Goal: Task Accomplishment & Management: Use online tool/utility

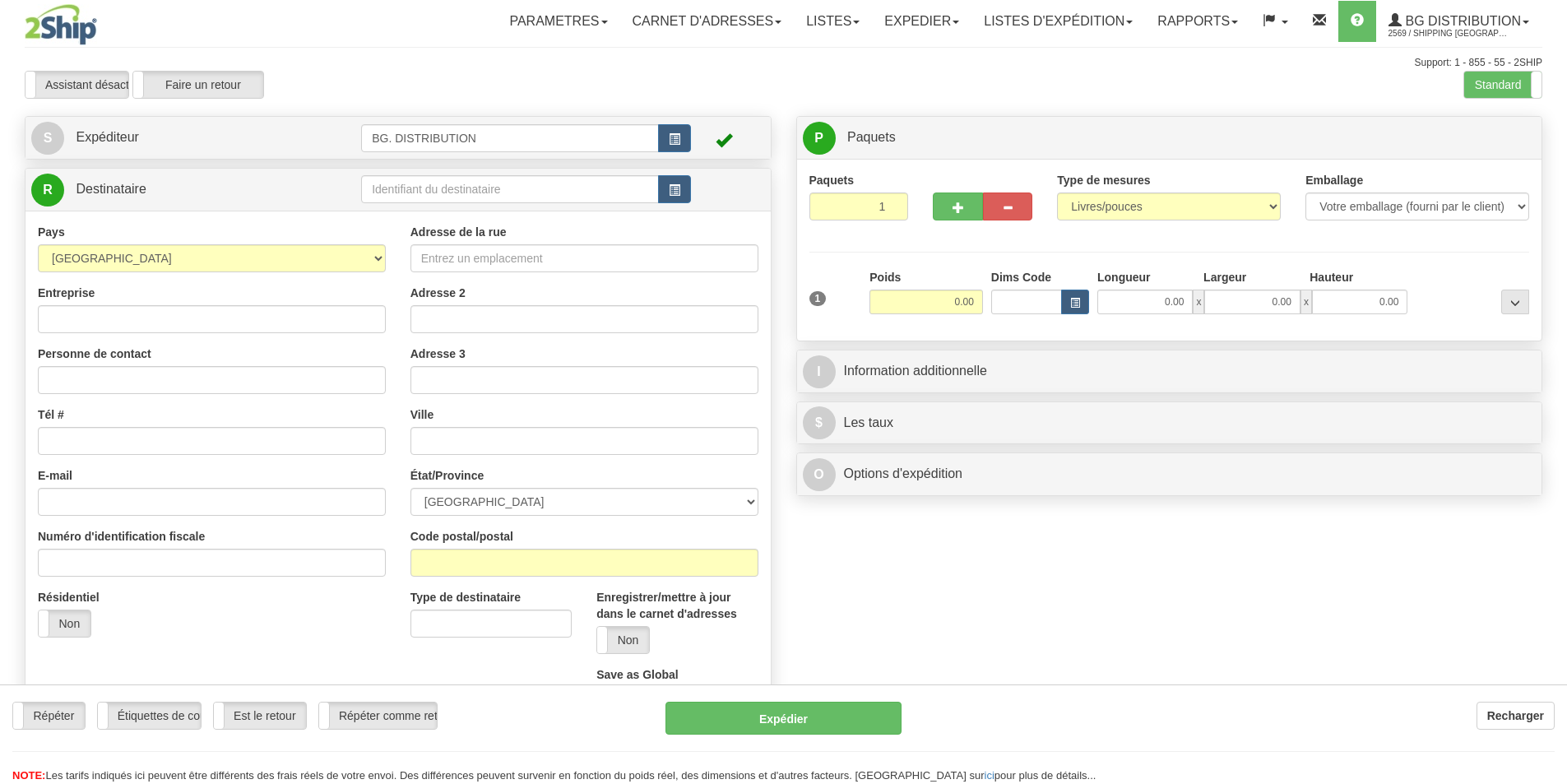
click at [430, 197] on div "Toggle navigation Parametres Préférences d'expédition Préférences des champs Ne…" at bounding box center [784, 416] width 1567 height 832
click at [430, 197] on input "text" at bounding box center [510, 189] width 298 height 28
type input "20112"
click button "Supprimer" at bounding box center [0, 0] width 0 height 0
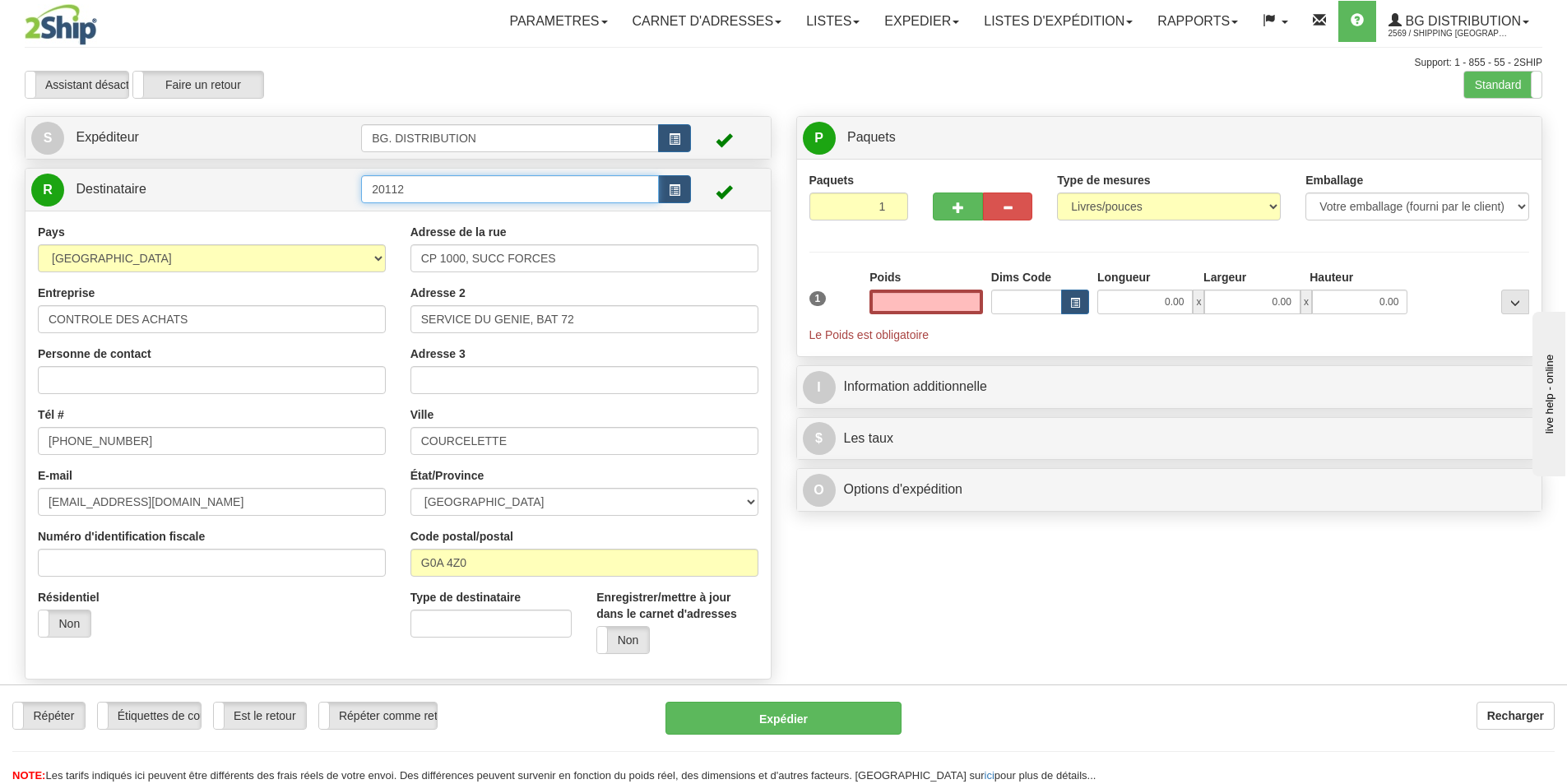
type input "0.00"
click at [484, 197] on input "20112" at bounding box center [510, 189] width 298 height 28
type input "20112."
click button "Supprimer" at bounding box center [0, 0] width 0 height 0
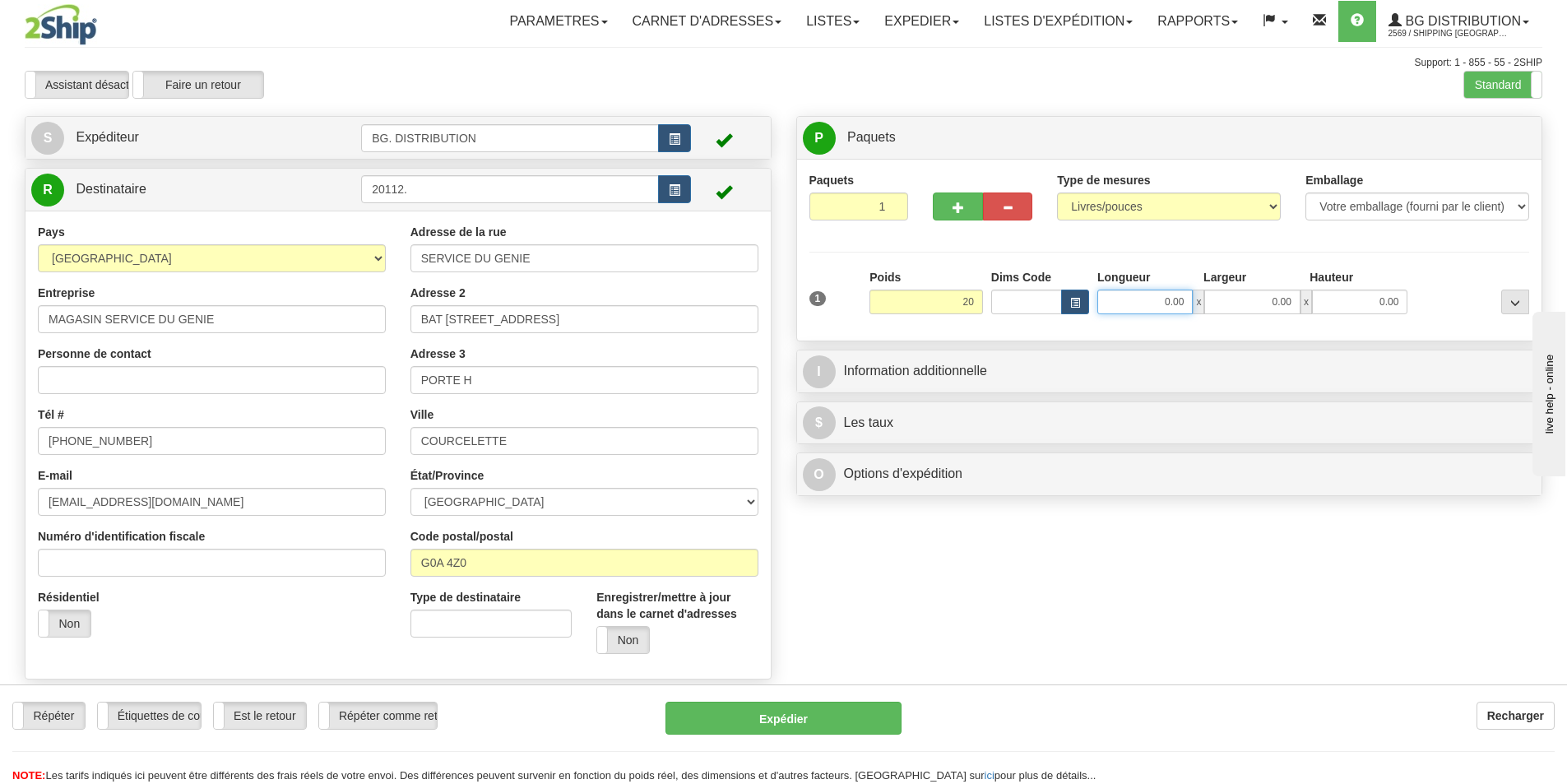
type input "20.00"
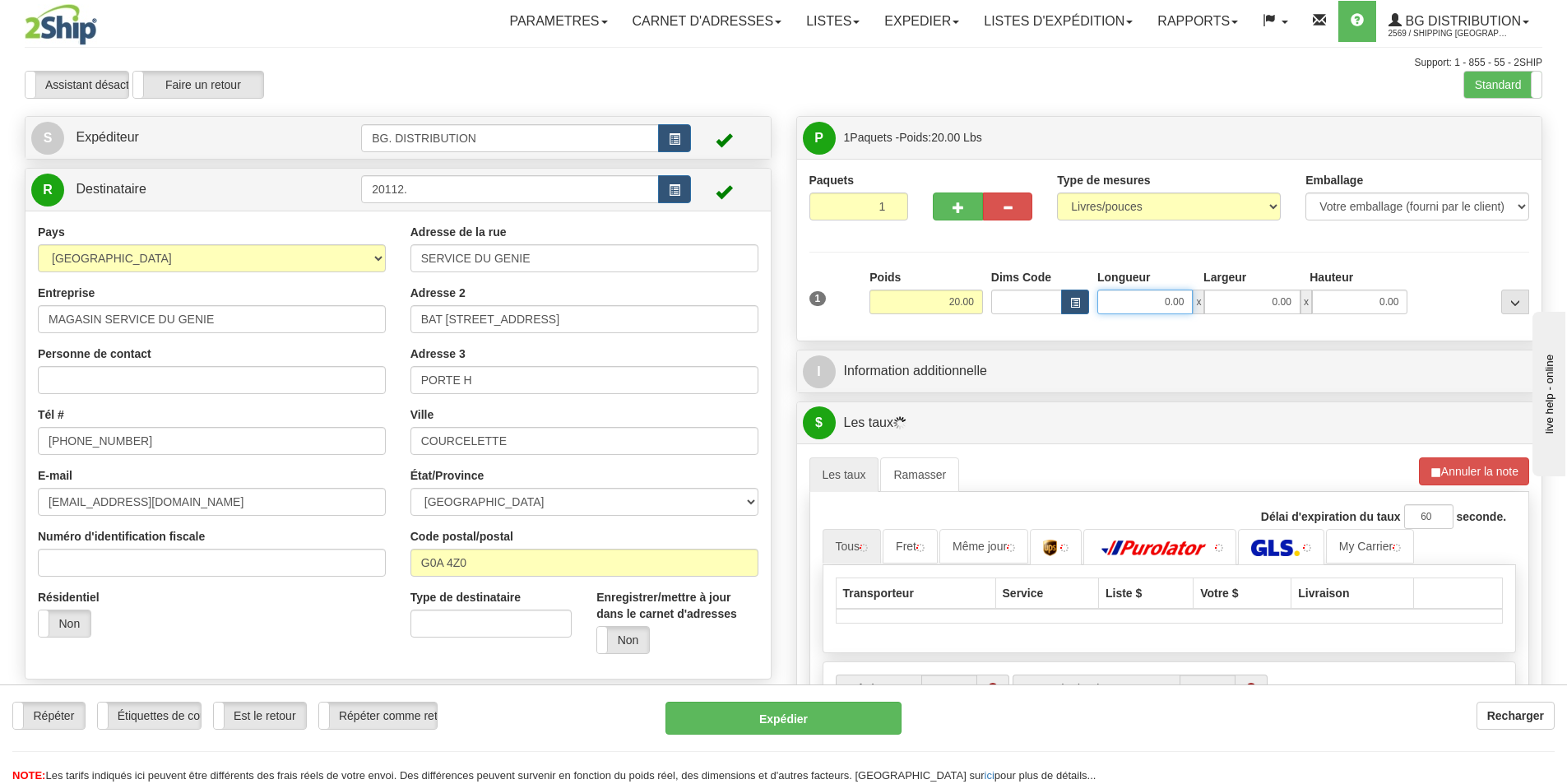
click at [1119, 306] on input "0.00" at bounding box center [1145, 301] width 96 height 25
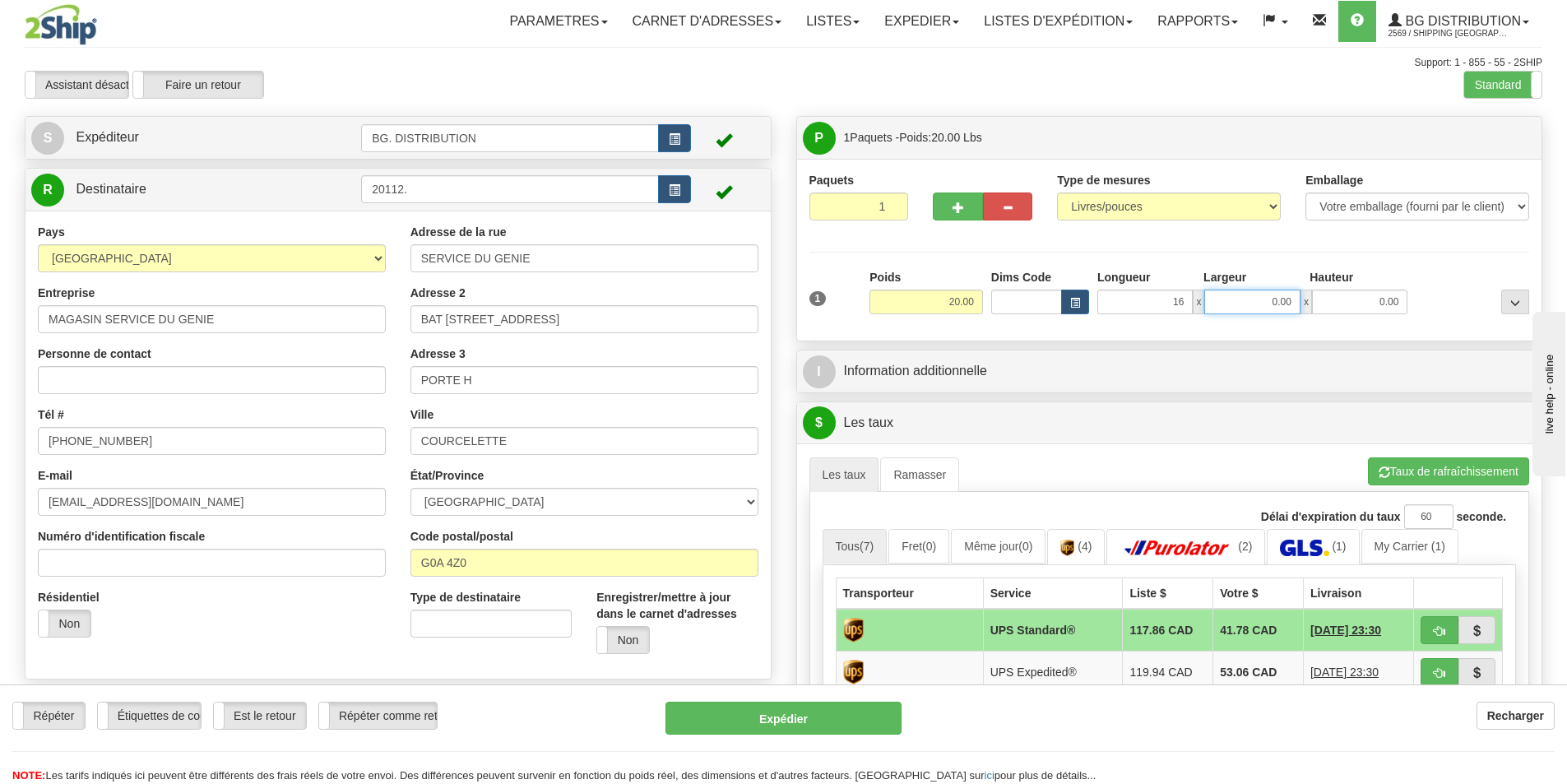
type input "16.00"
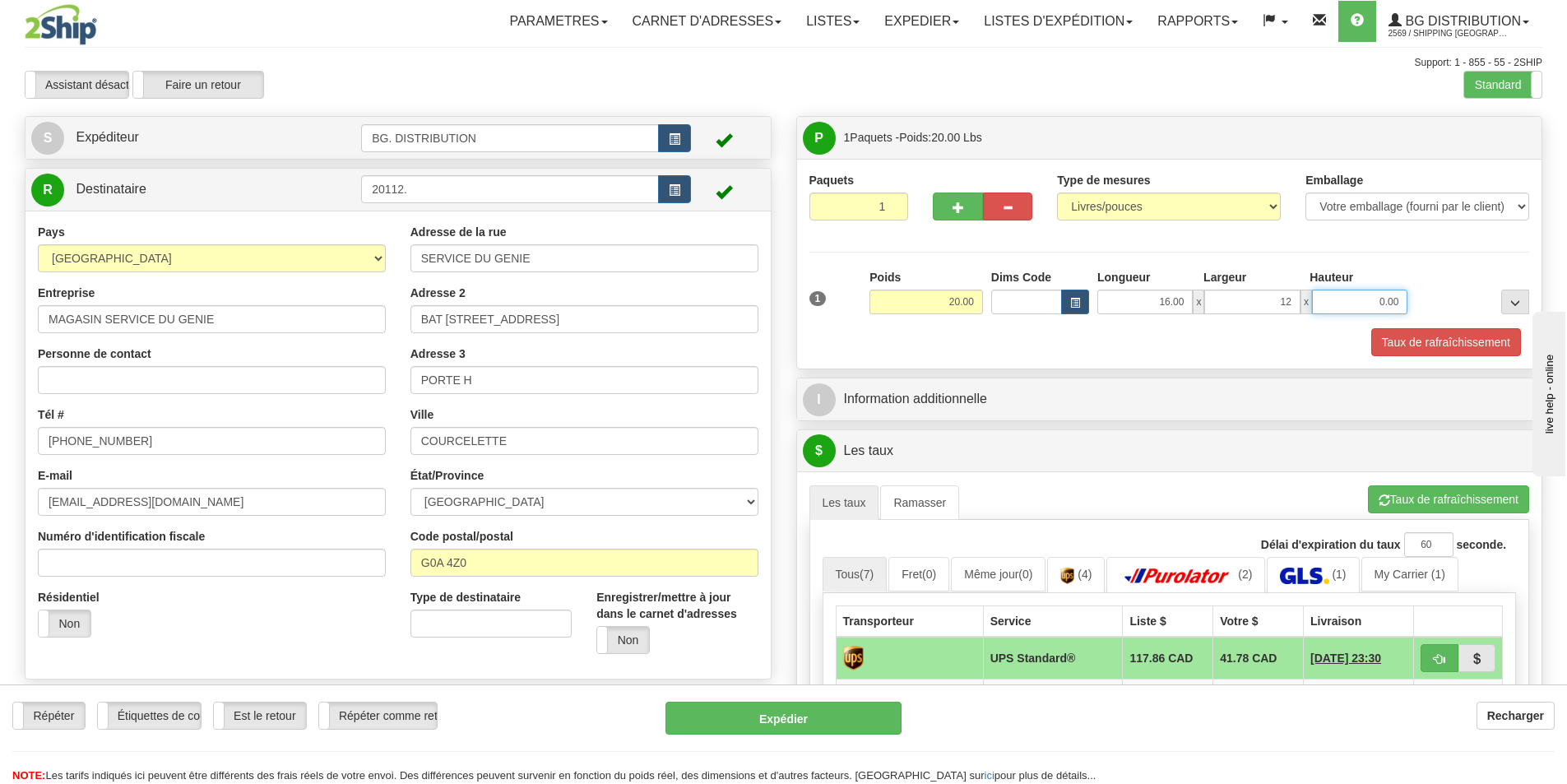
type input "12.00"
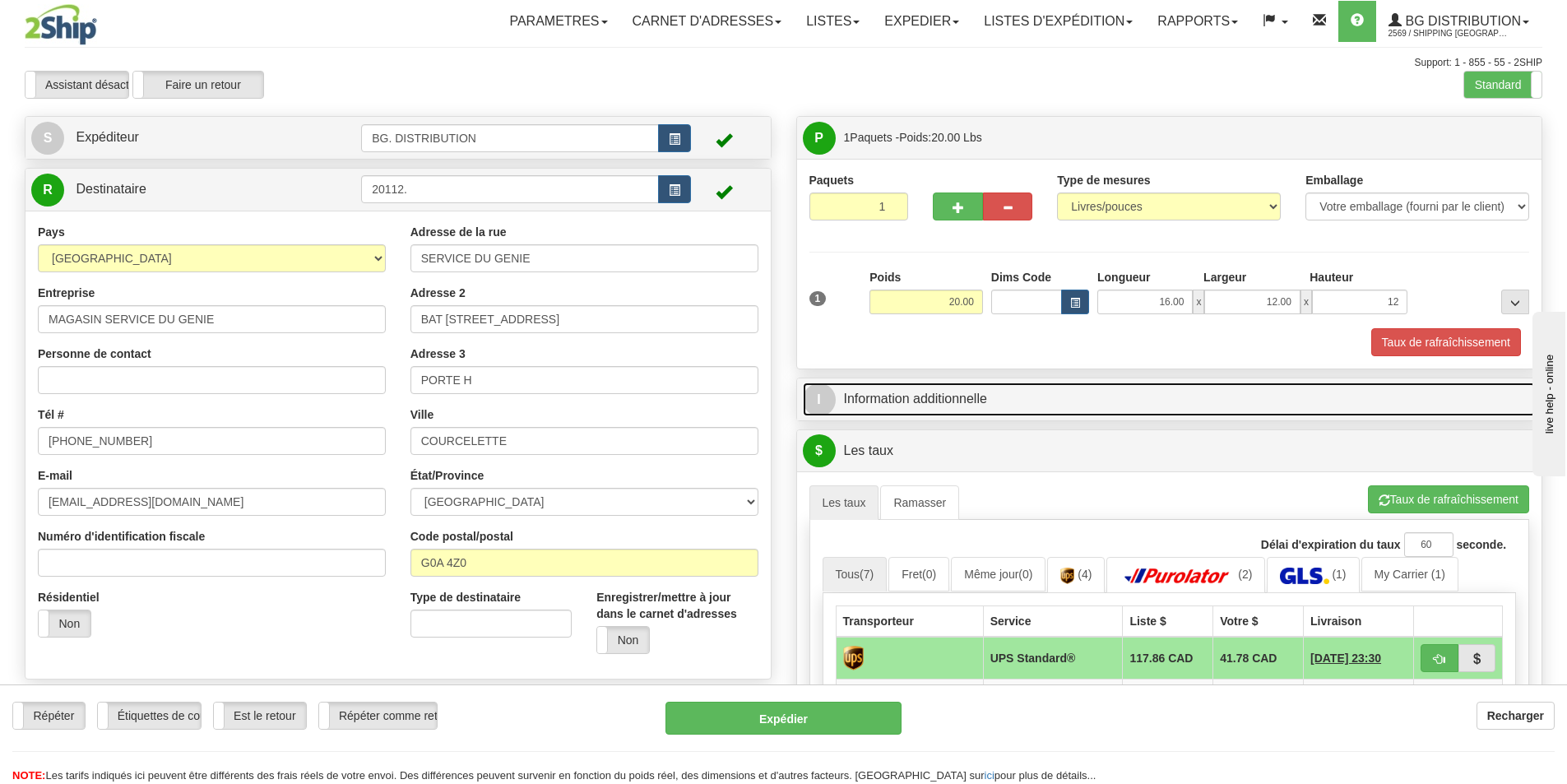
type input "12.00"
click at [811, 395] on span "I" at bounding box center [819, 399] width 33 height 33
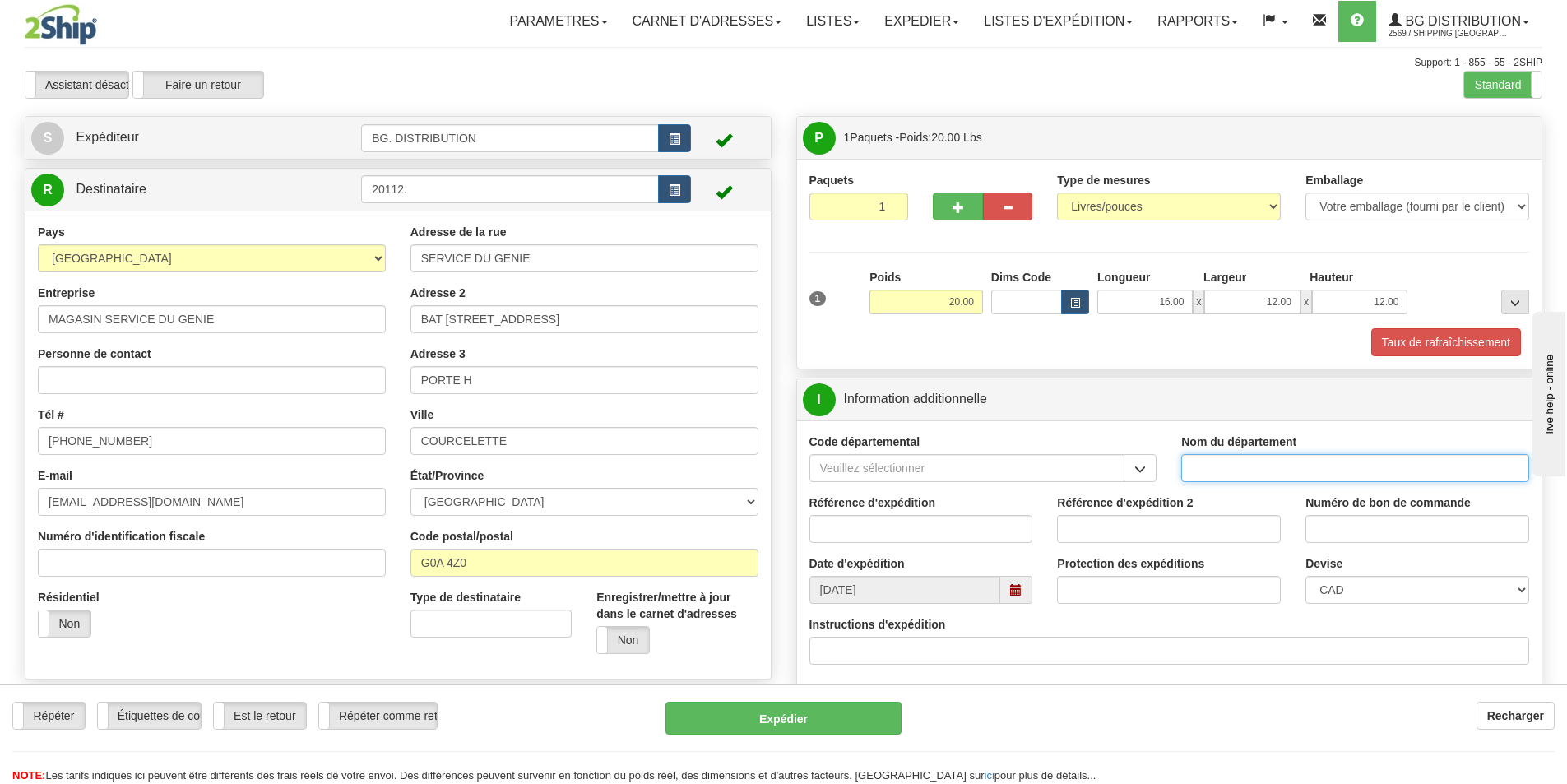
click at [1362, 467] on input "Nom du département" at bounding box center [1355, 467] width 348 height 28
type input "."
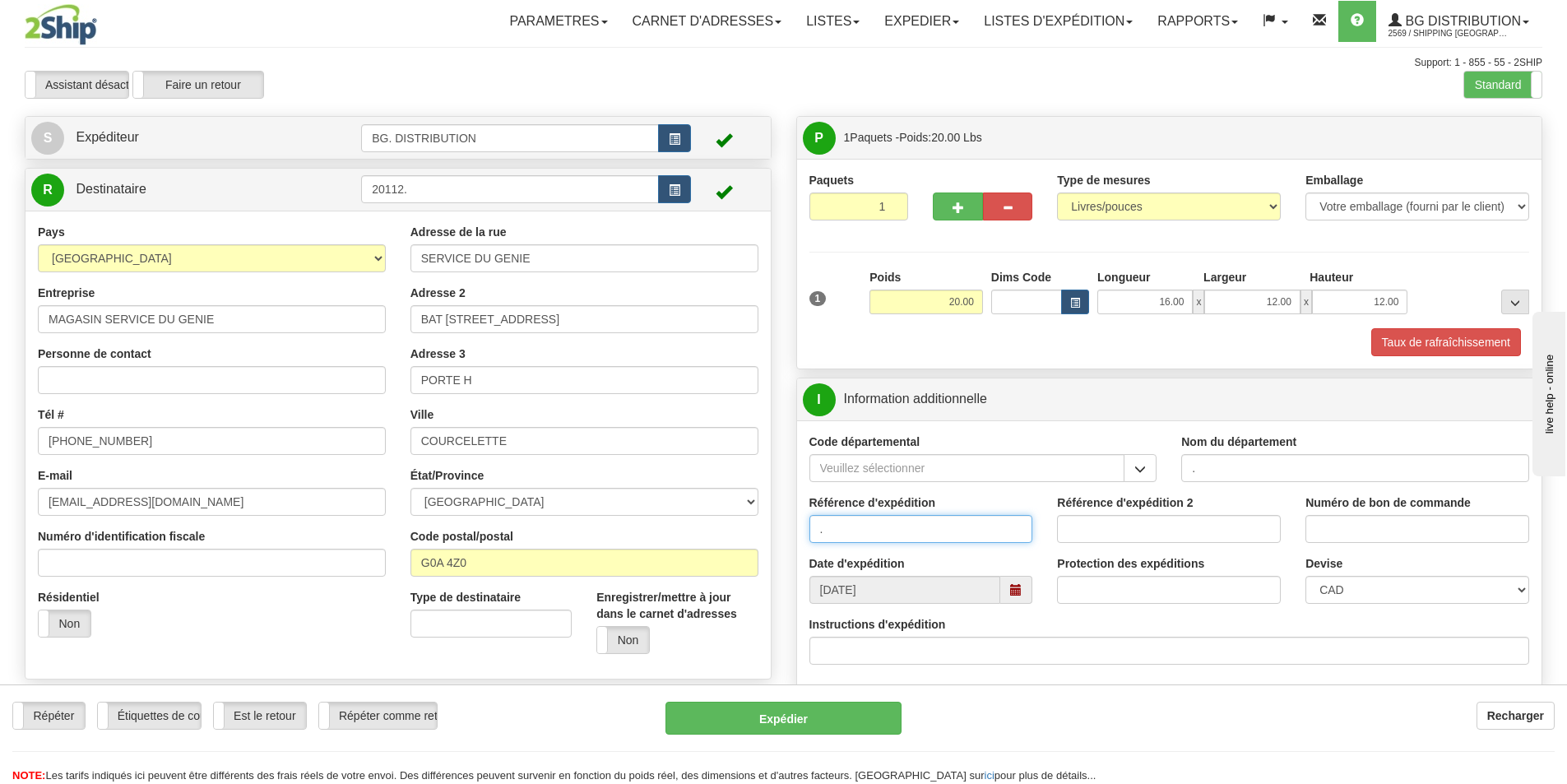
type input "."
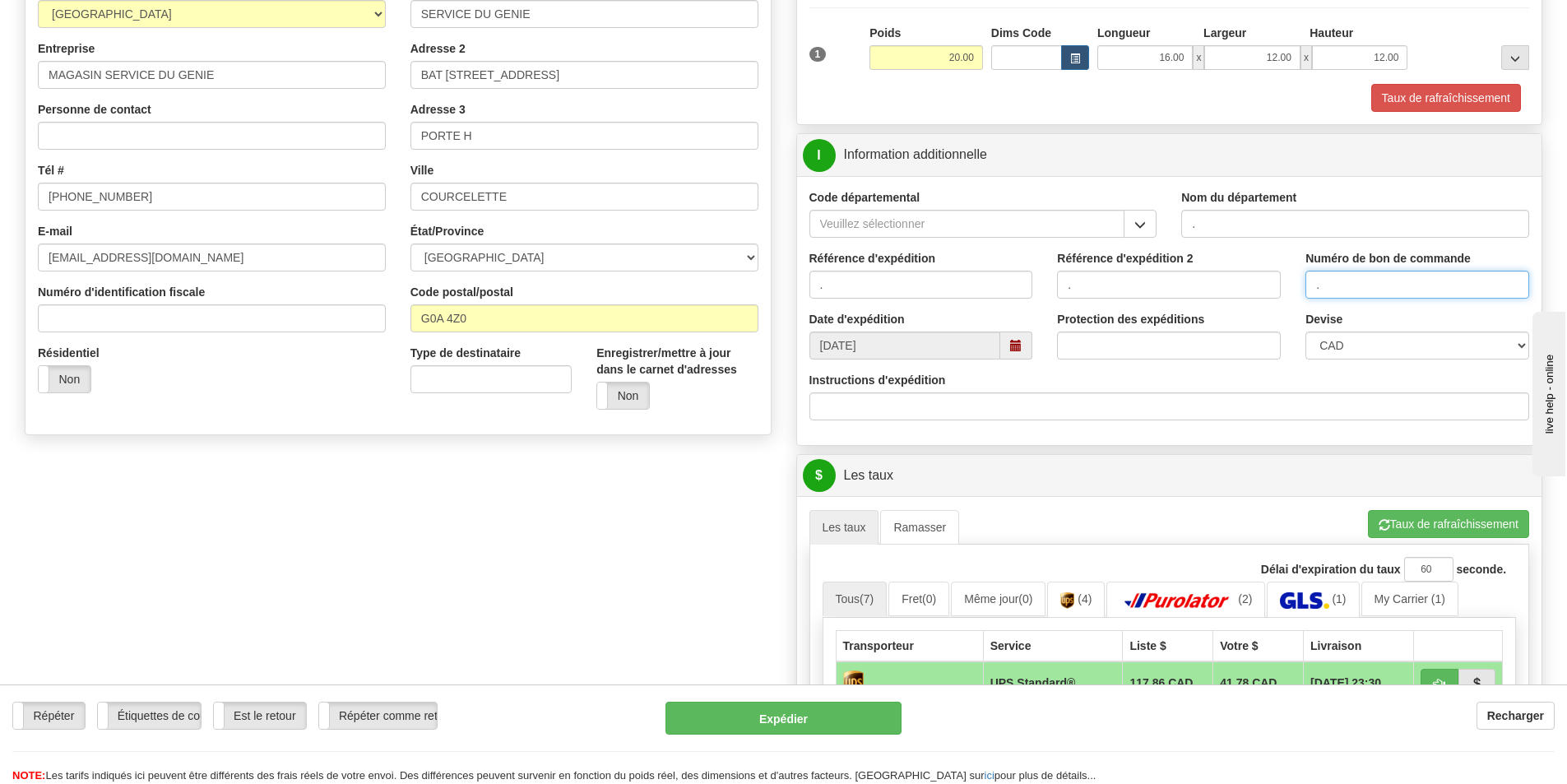
scroll to position [246, 0]
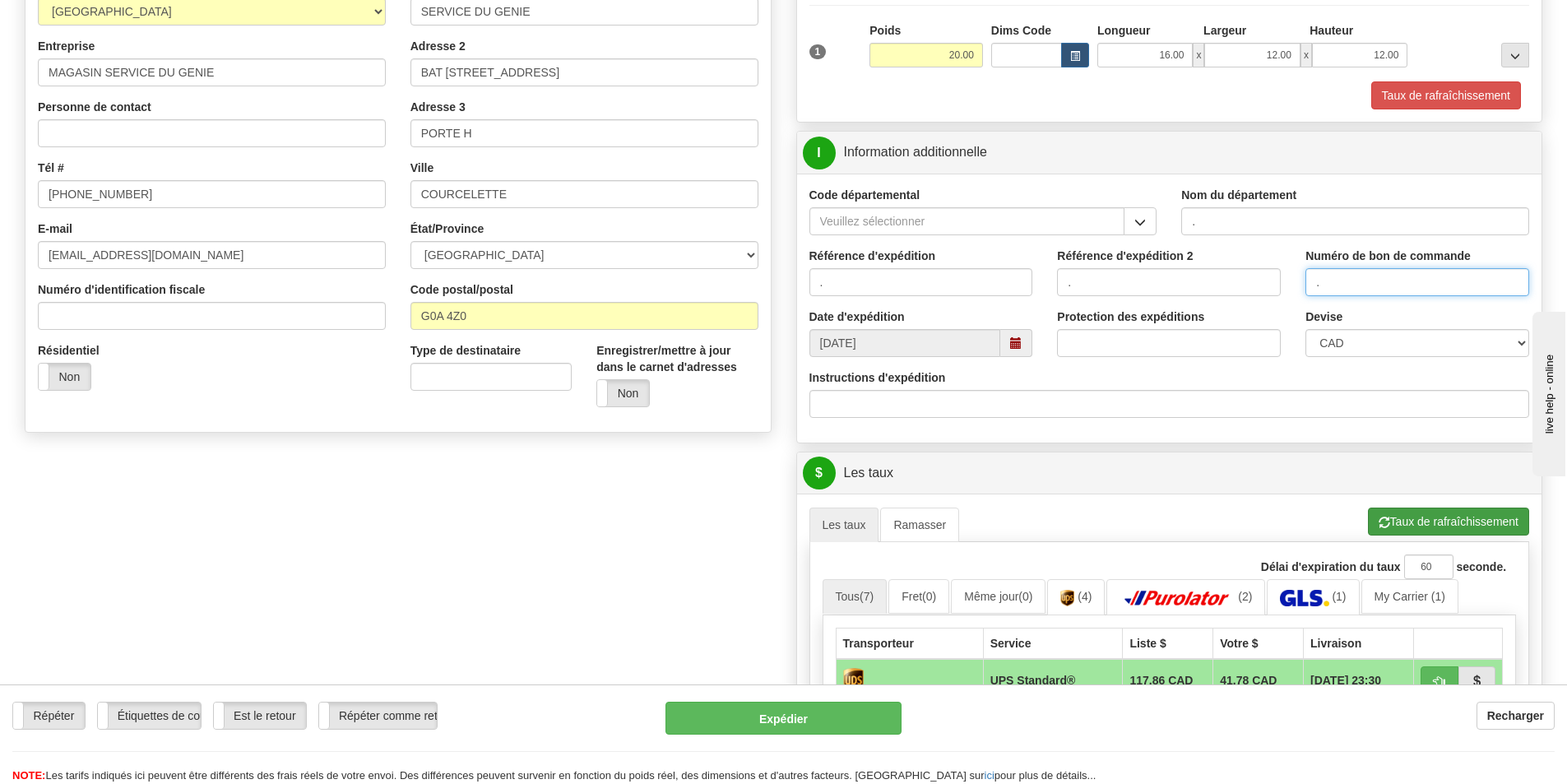
type input "."
click at [1391, 518] on button "Taux de rafraîchissement" at bounding box center [1448, 521] width 161 height 28
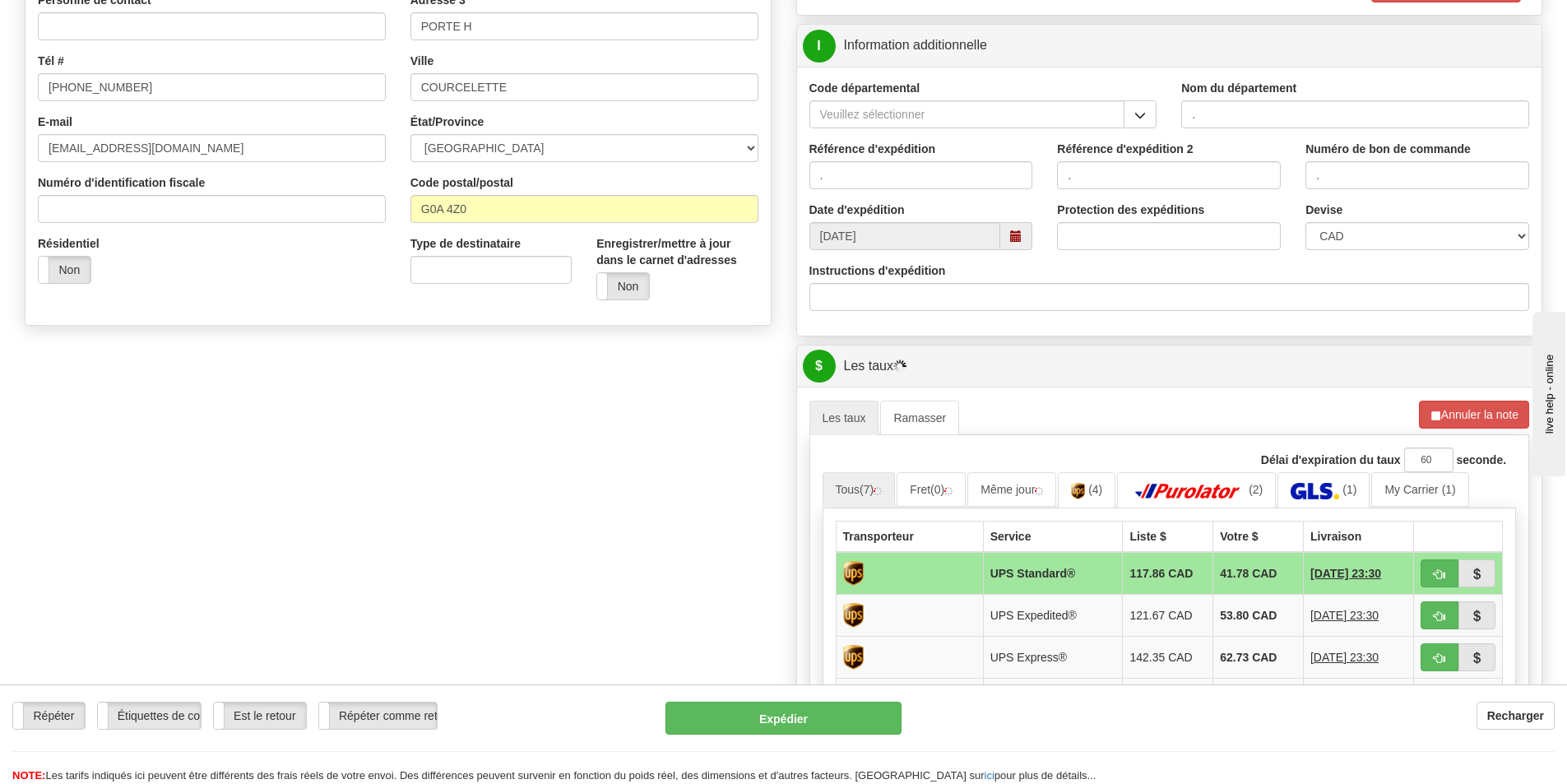
scroll to position [576, 0]
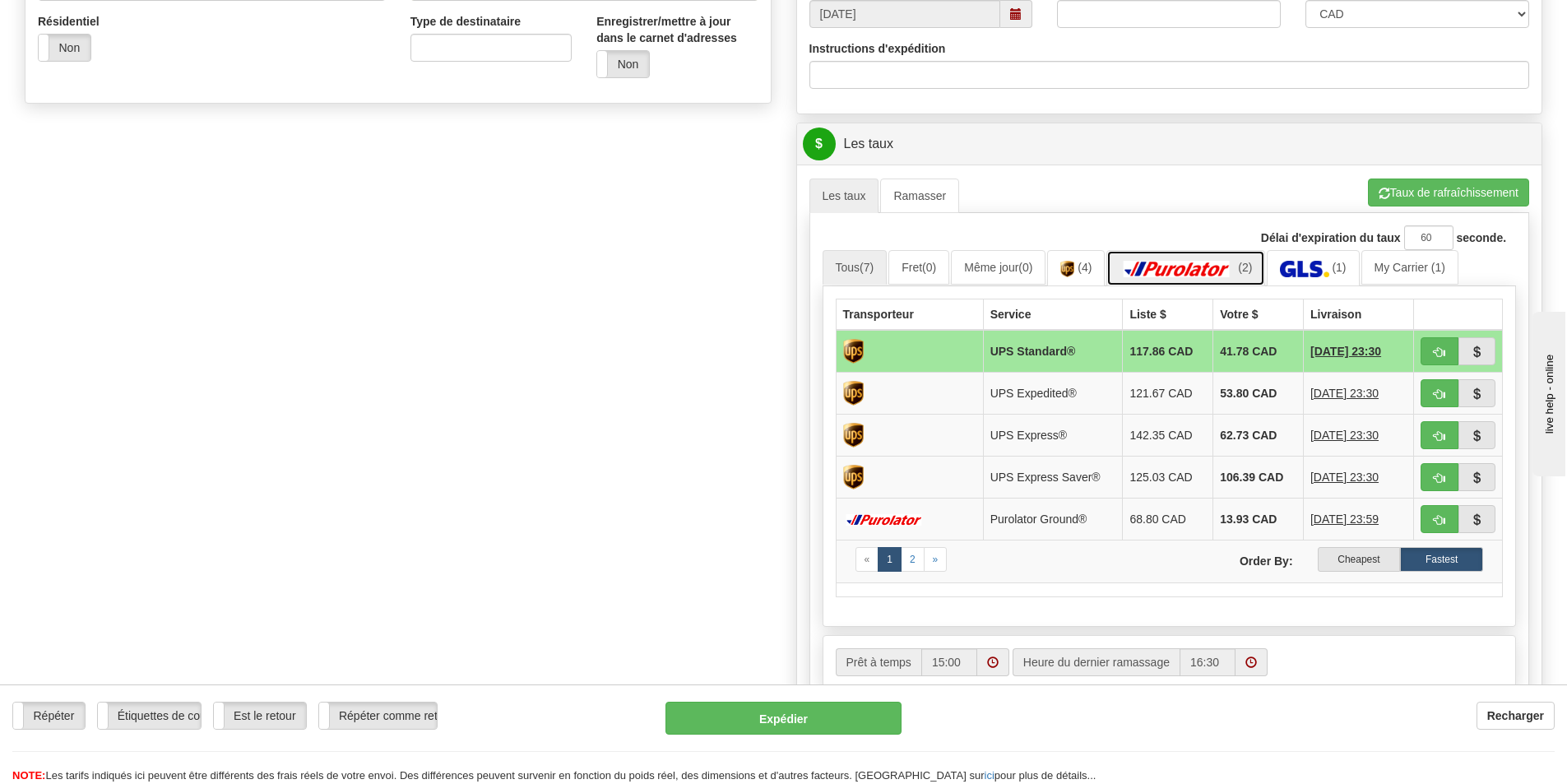
click at [1235, 261] on img at bounding box center [1177, 269] width 116 height 16
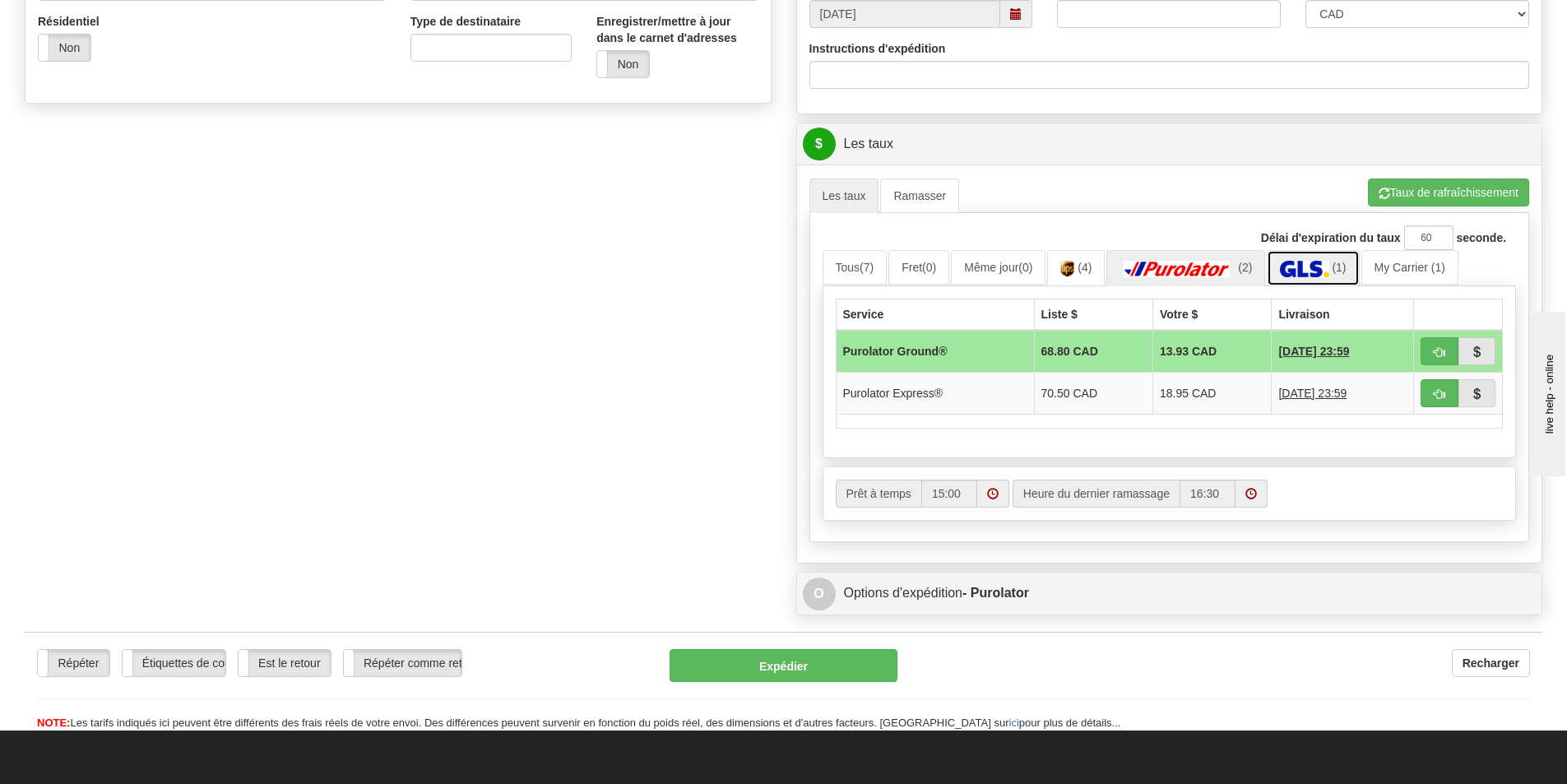
click at [1292, 265] on img at bounding box center [1304, 269] width 48 height 16
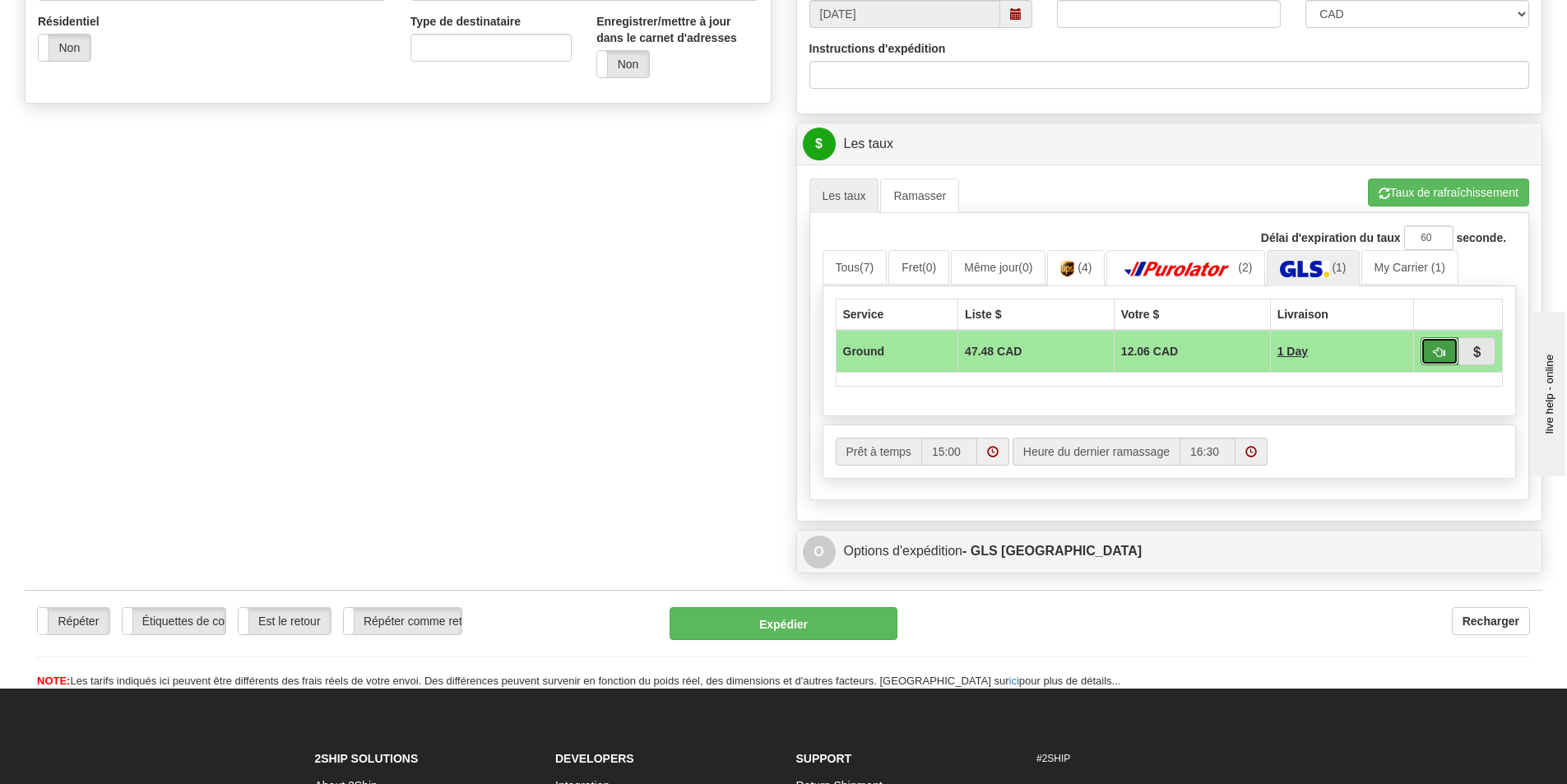
click at [1434, 347] on span "button" at bounding box center [1440, 352] width 12 height 11
type input "1"
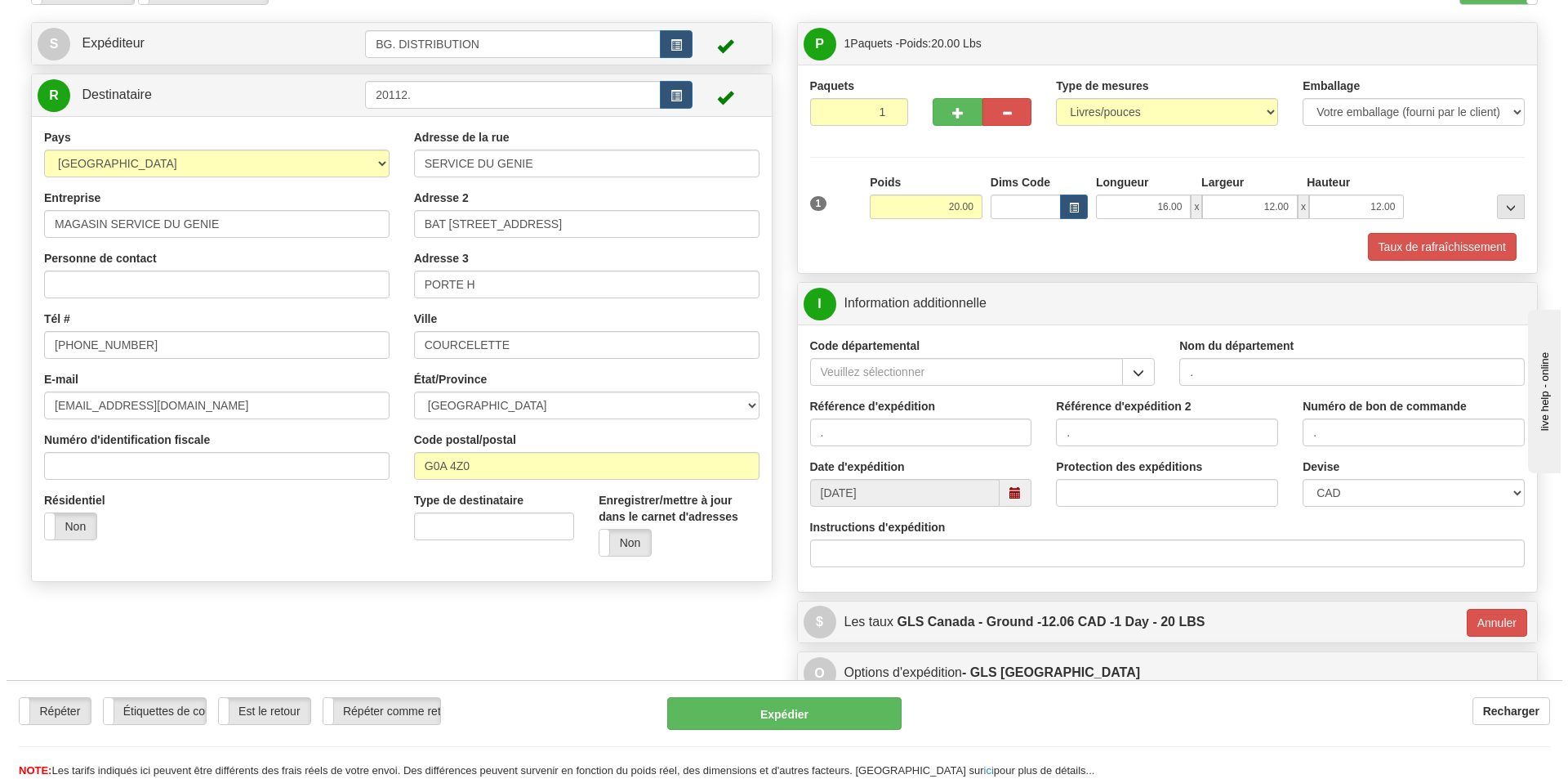
scroll to position [55, 0]
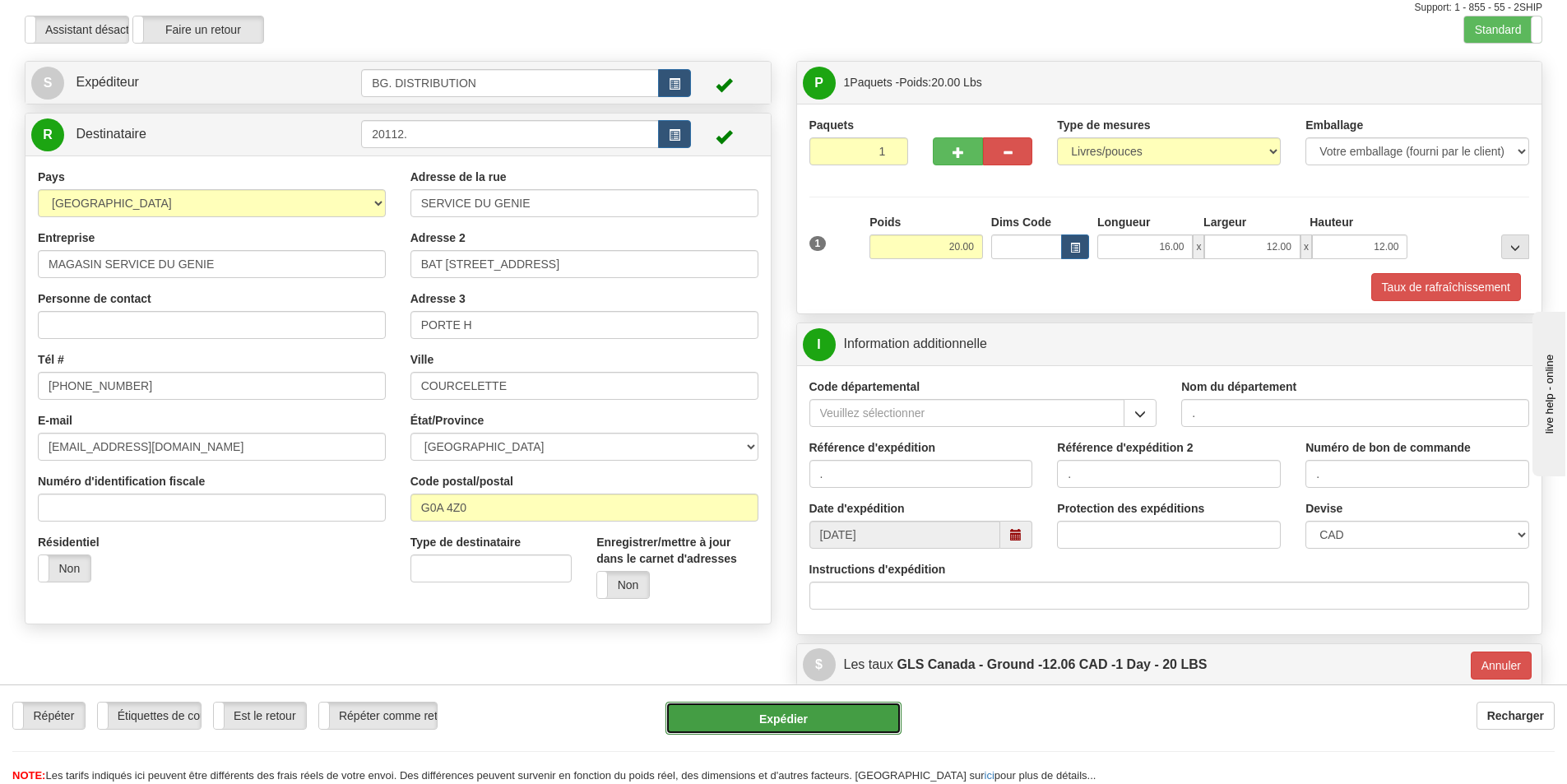
click at [794, 721] on button "Expédier" at bounding box center [783, 718] width 236 height 33
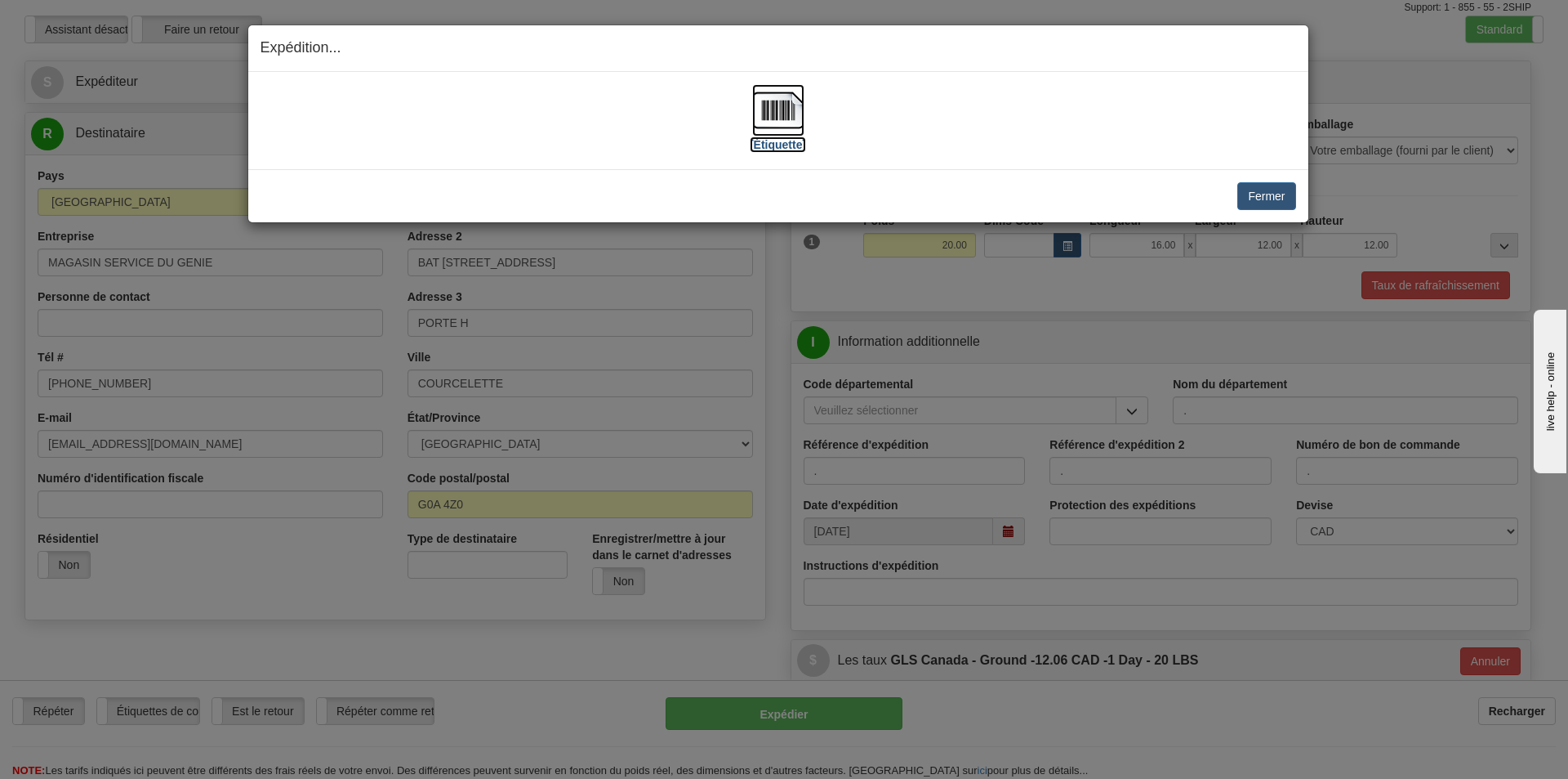
click at [794, 140] on label "[Étiquette]" at bounding box center [778, 145] width 56 height 16
click at [1252, 189] on button "Fermer" at bounding box center [1266, 196] width 58 height 28
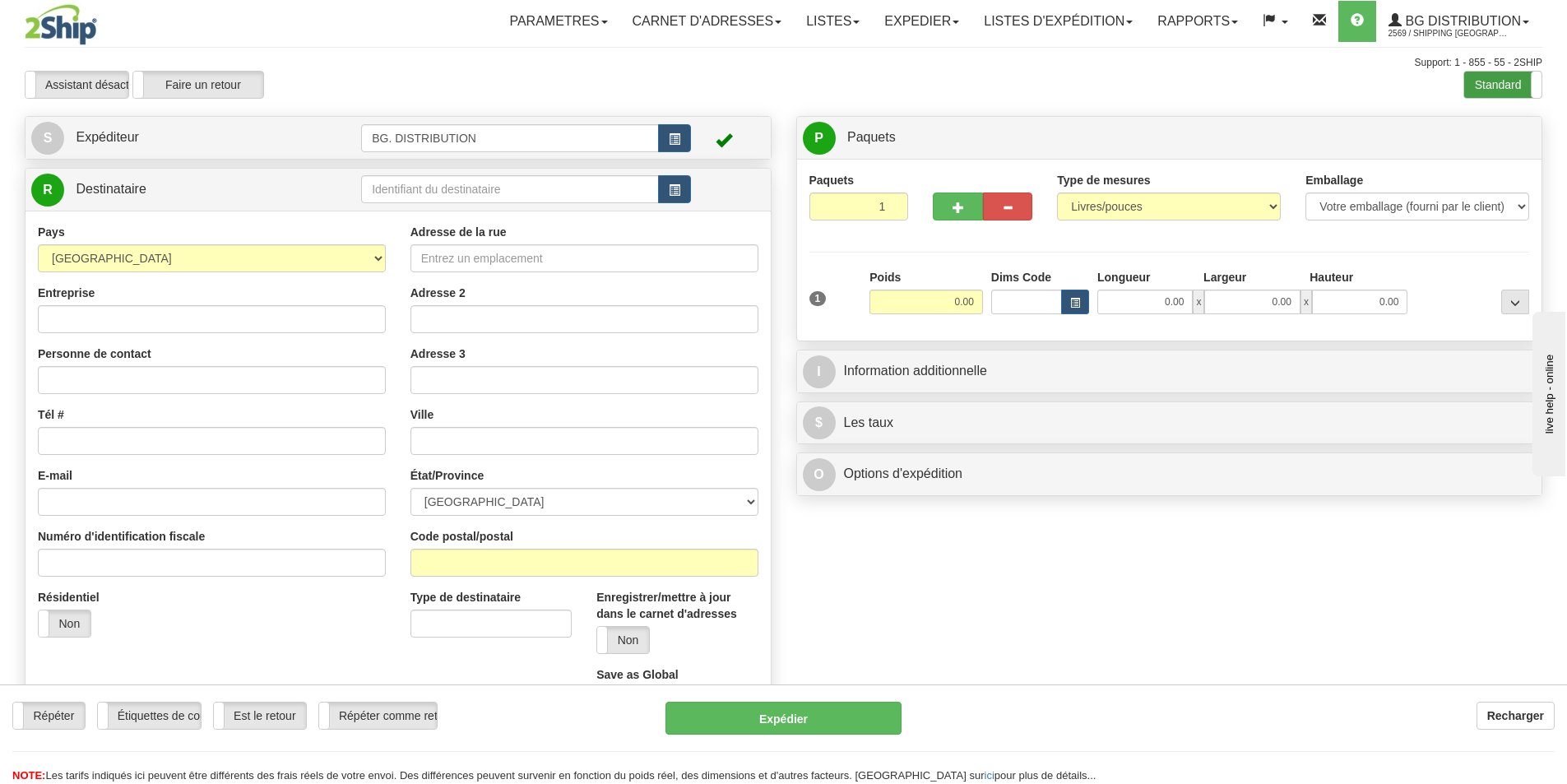
click at [1478, 90] on label "Standard" at bounding box center [1502, 85] width 77 height 26
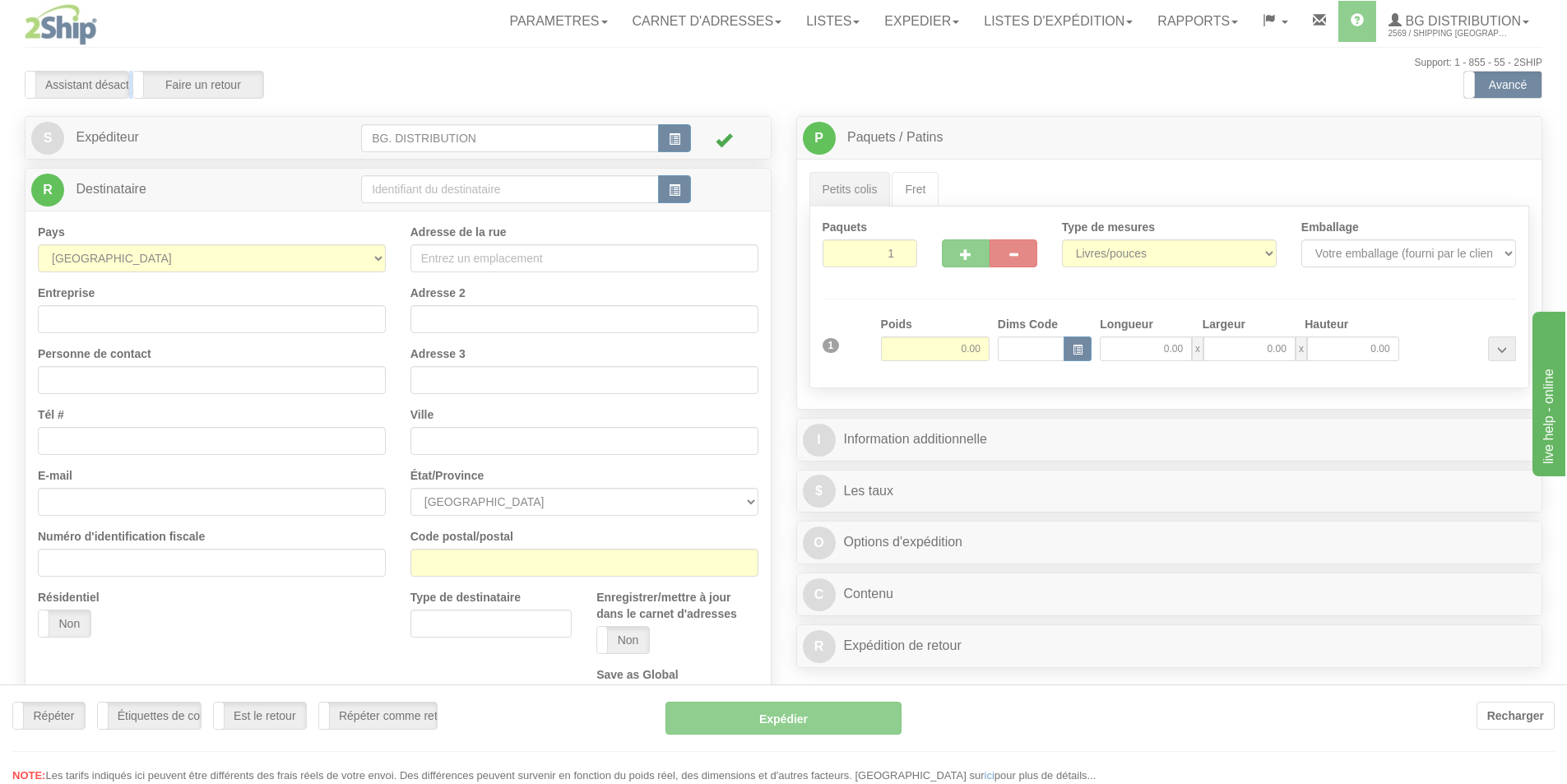
click at [429, 186] on div at bounding box center [784, 392] width 1567 height 784
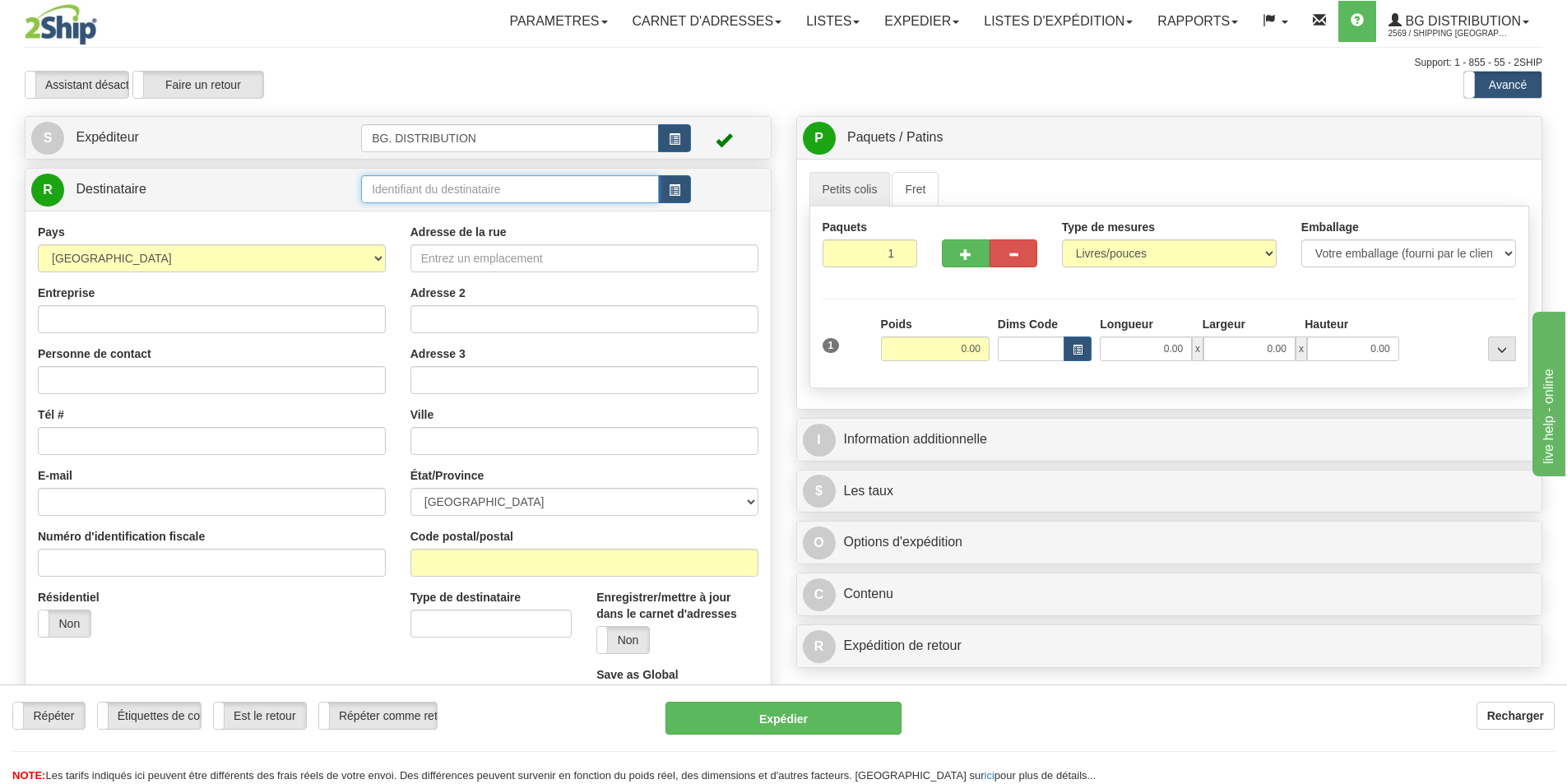
click at [429, 186] on input "text" at bounding box center [510, 189] width 298 height 28
type input "20144"
click button "Supprimer" at bounding box center [0, 0] width 0 height 0
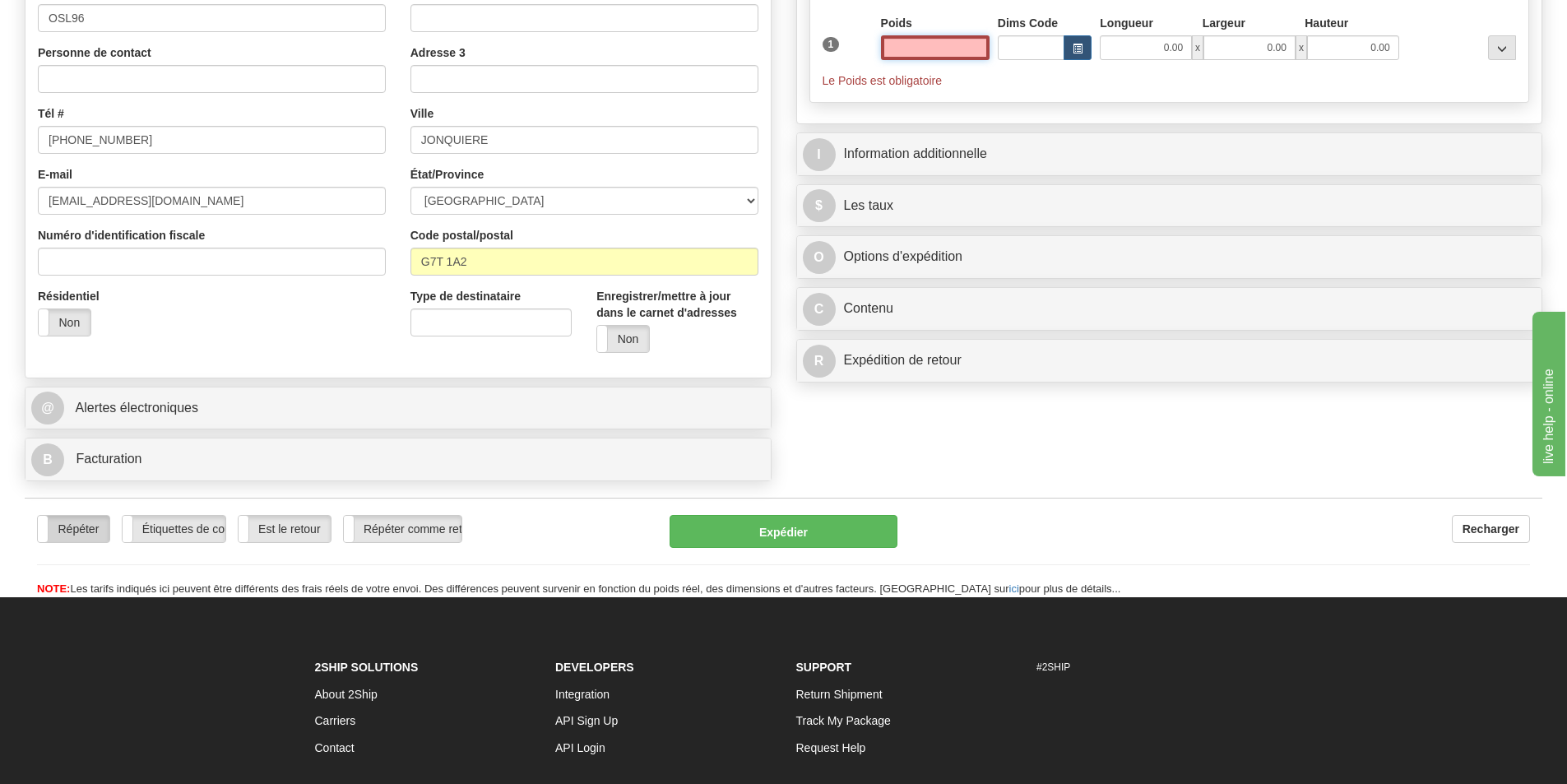
scroll to position [329, 0]
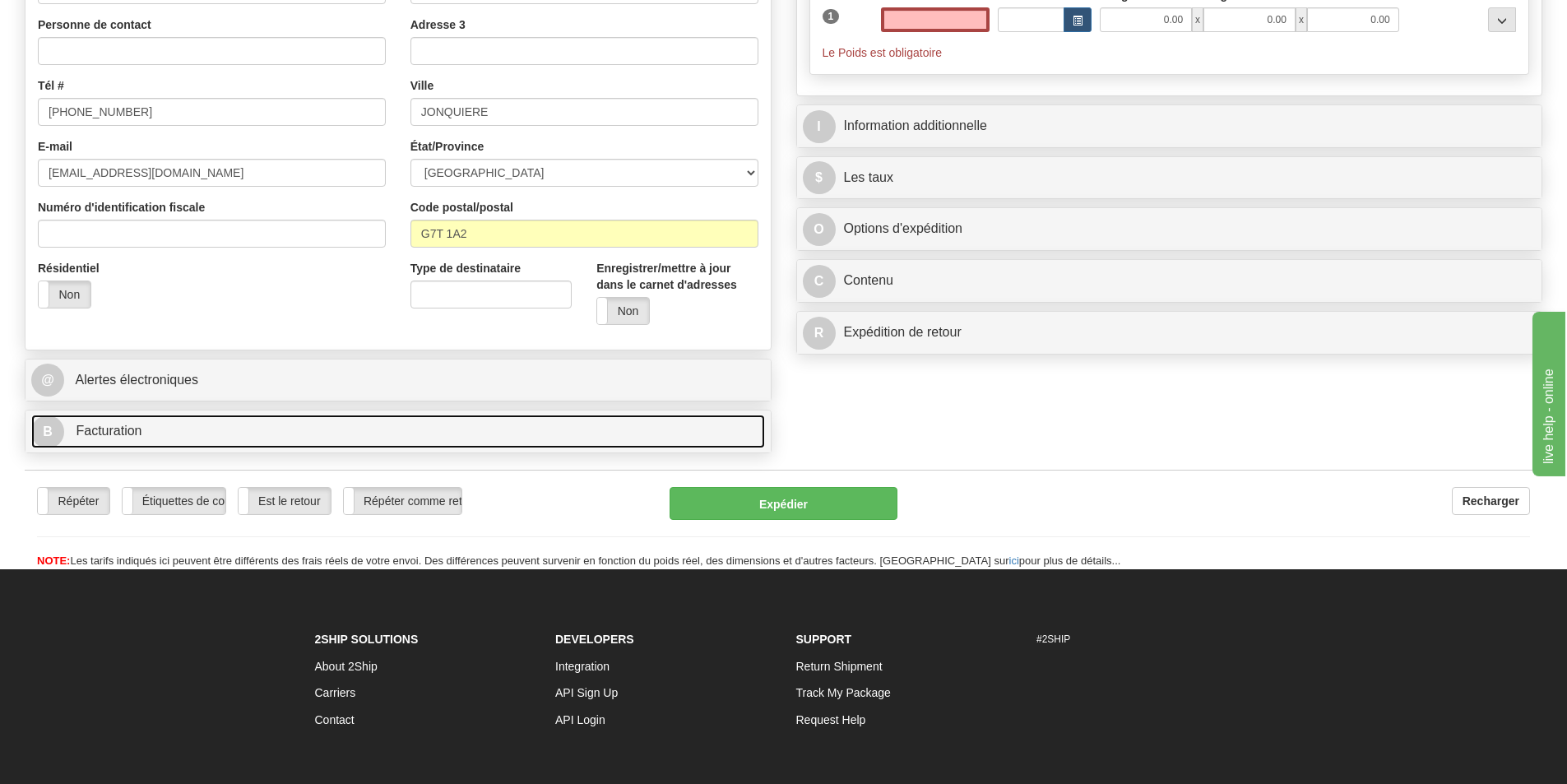
type input "0.00"
click at [51, 424] on span "B" at bounding box center [47, 432] width 33 height 33
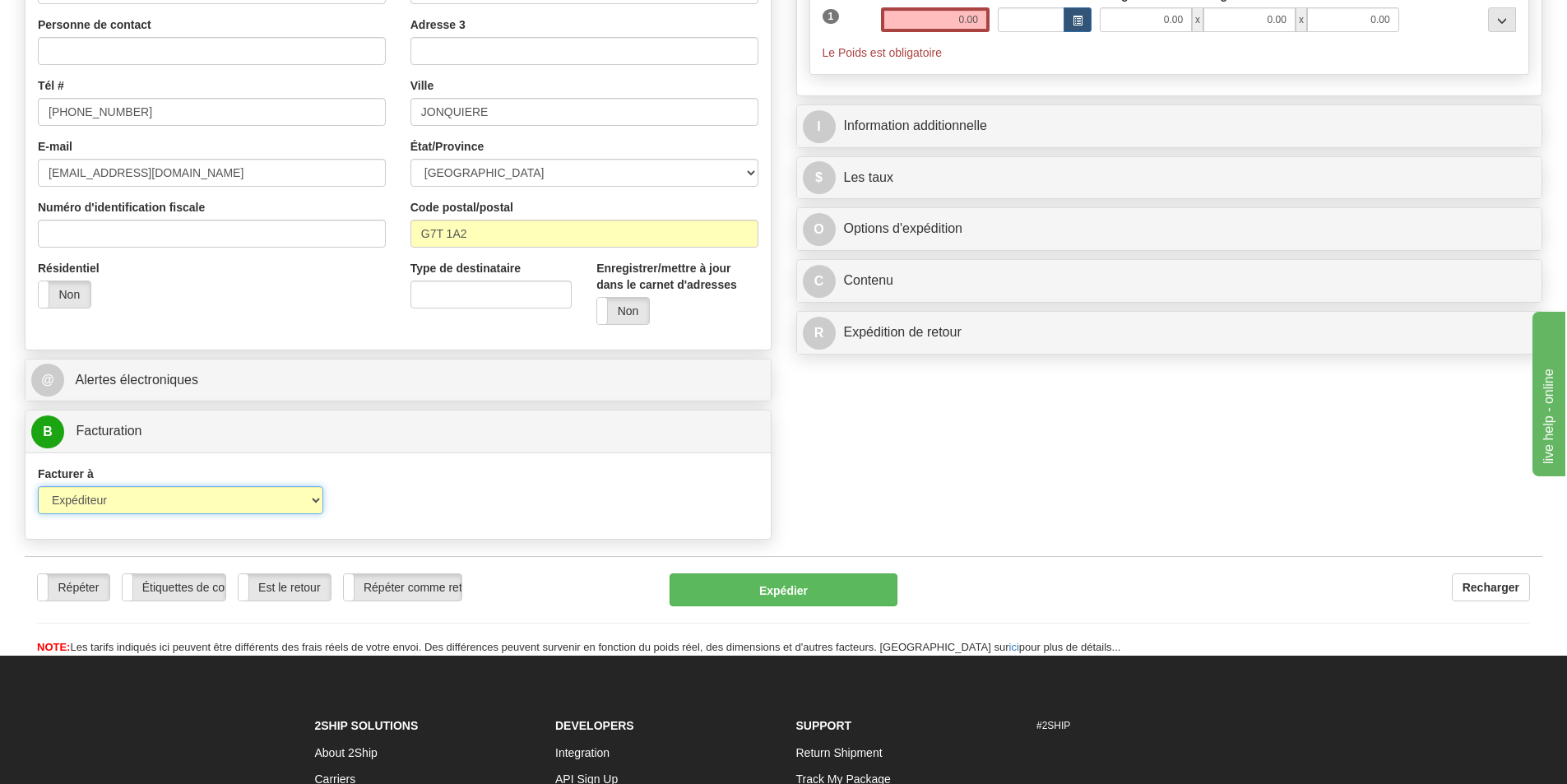
click at [108, 494] on select "Expéditeur Destinataire Tierce personne Collecter" at bounding box center [181, 499] width 286 height 28
select select "2"
click at [38, 486] on select "Expéditeur Destinataire Tierce personne Collecter" at bounding box center [181, 499] width 286 height 28
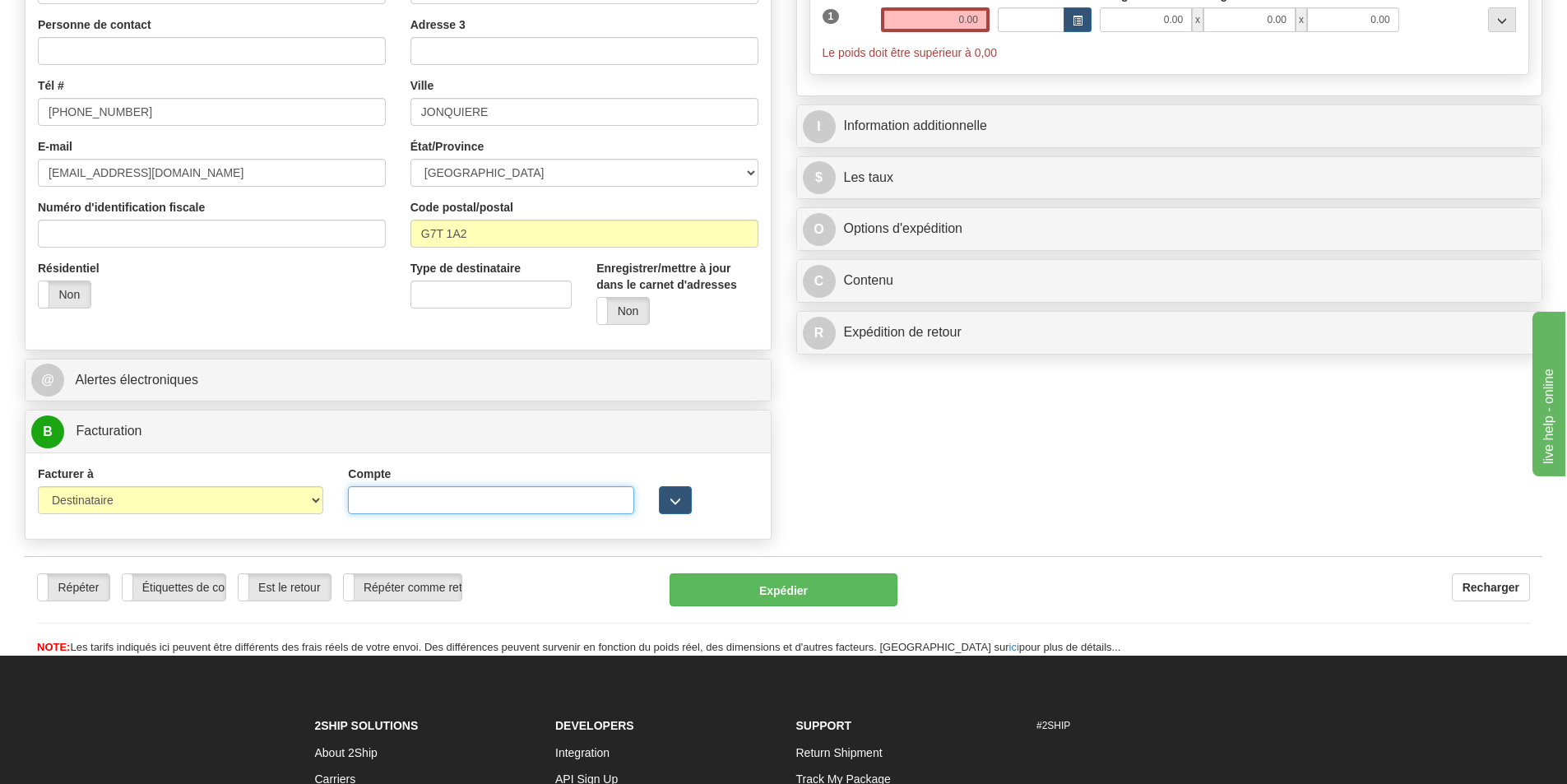
click at [604, 509] on input "Compte" at bounding box center [490, 499] width 286 height 28
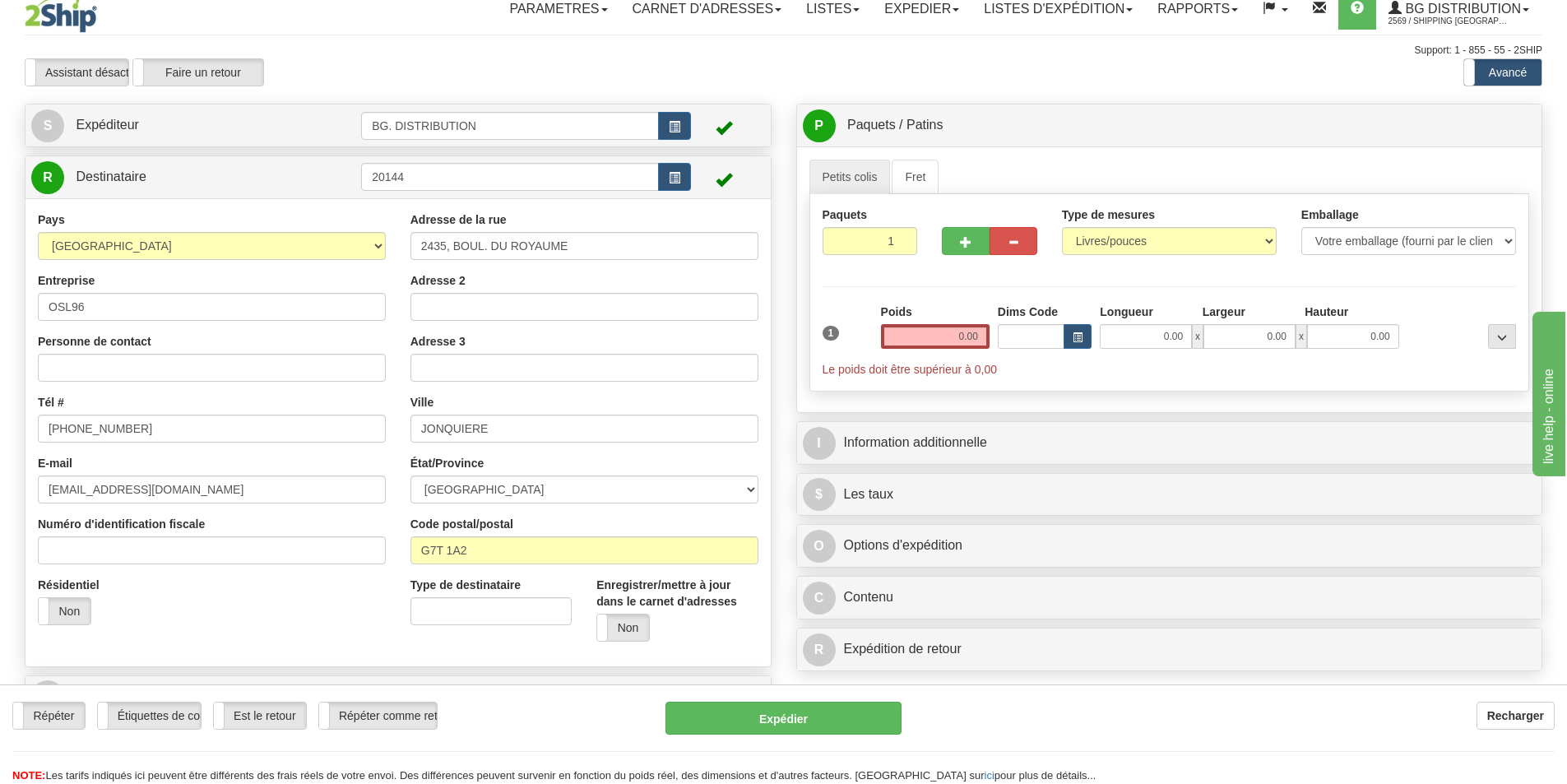
scroll to position [0, 0]
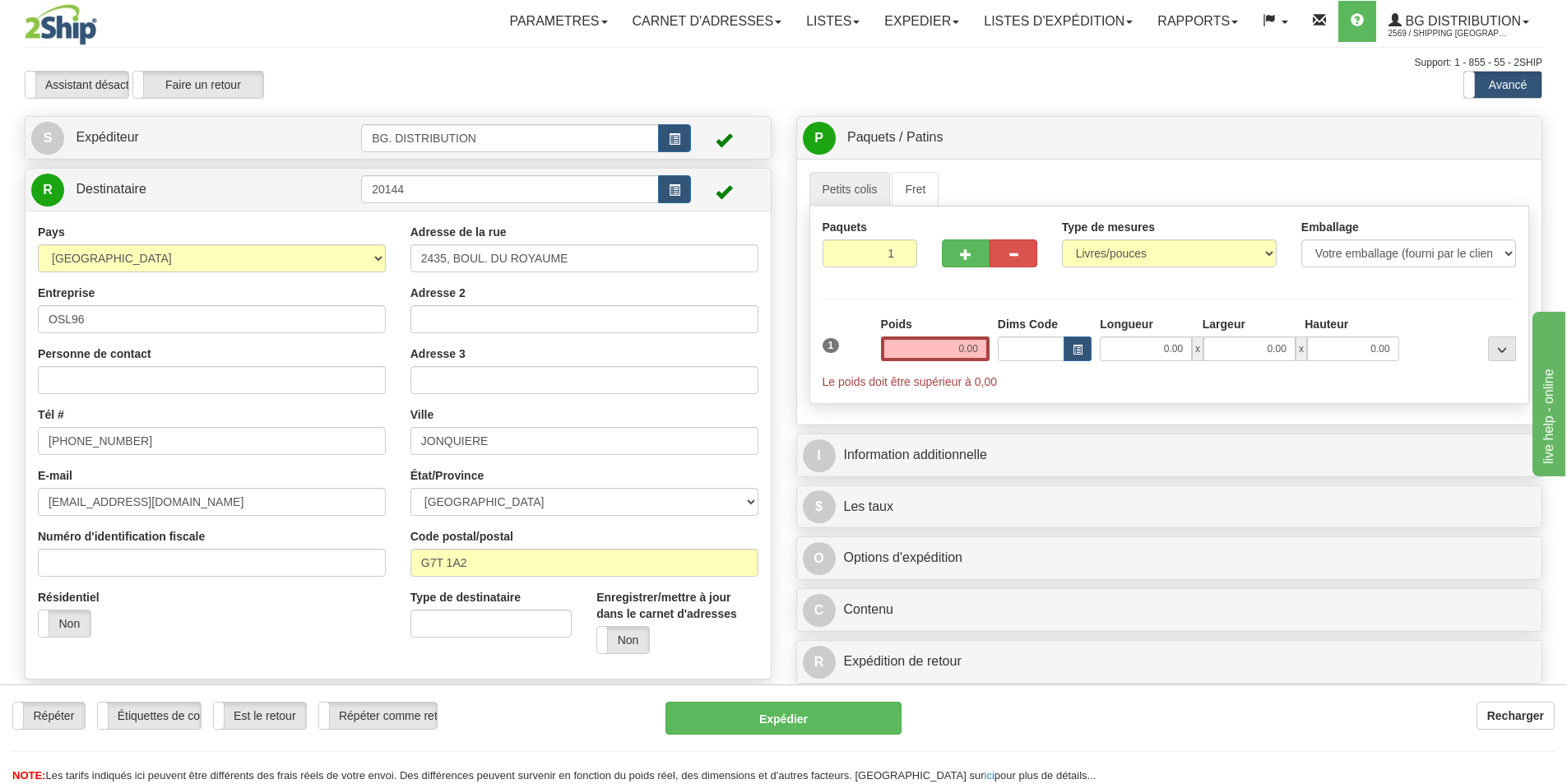
type input "645335"
click at [952, 352] on input "0.00" at bounding box center [935, 348] width 108 height 25
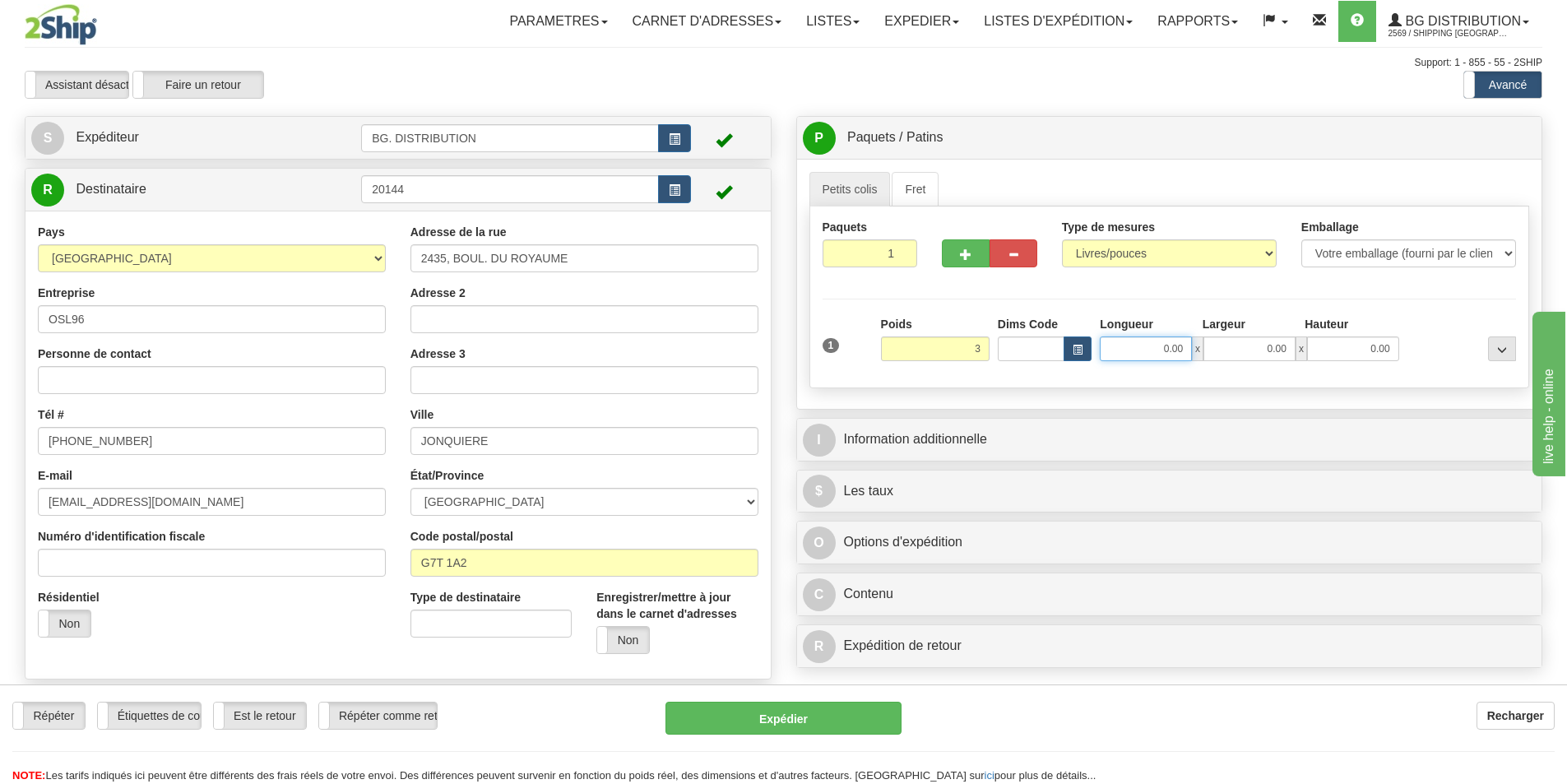
type input "3.00"
click at [1176, 343] on input "0.00" at bounding box center [1146, 348] width 92 height 25
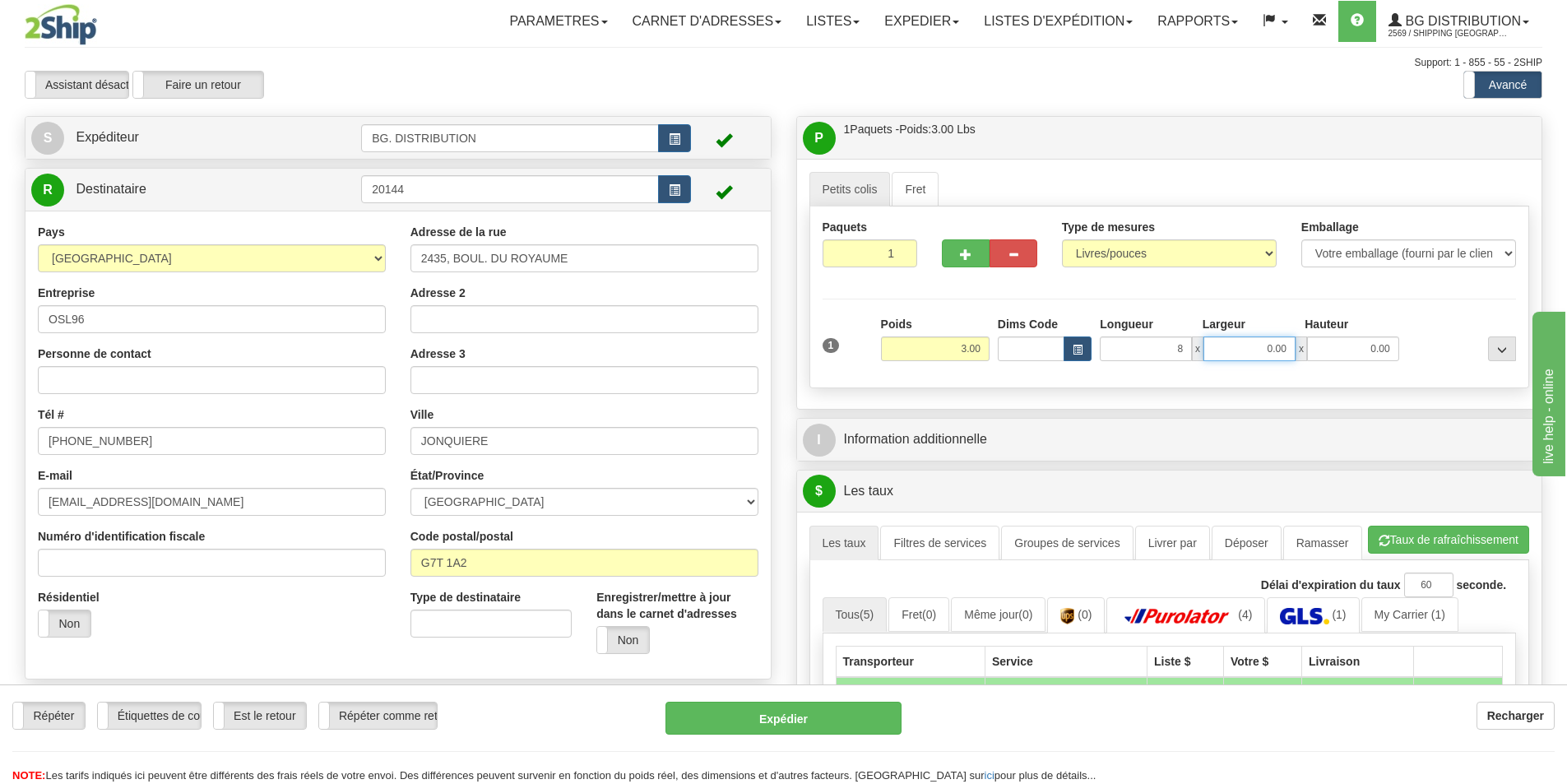
type input "8.00"
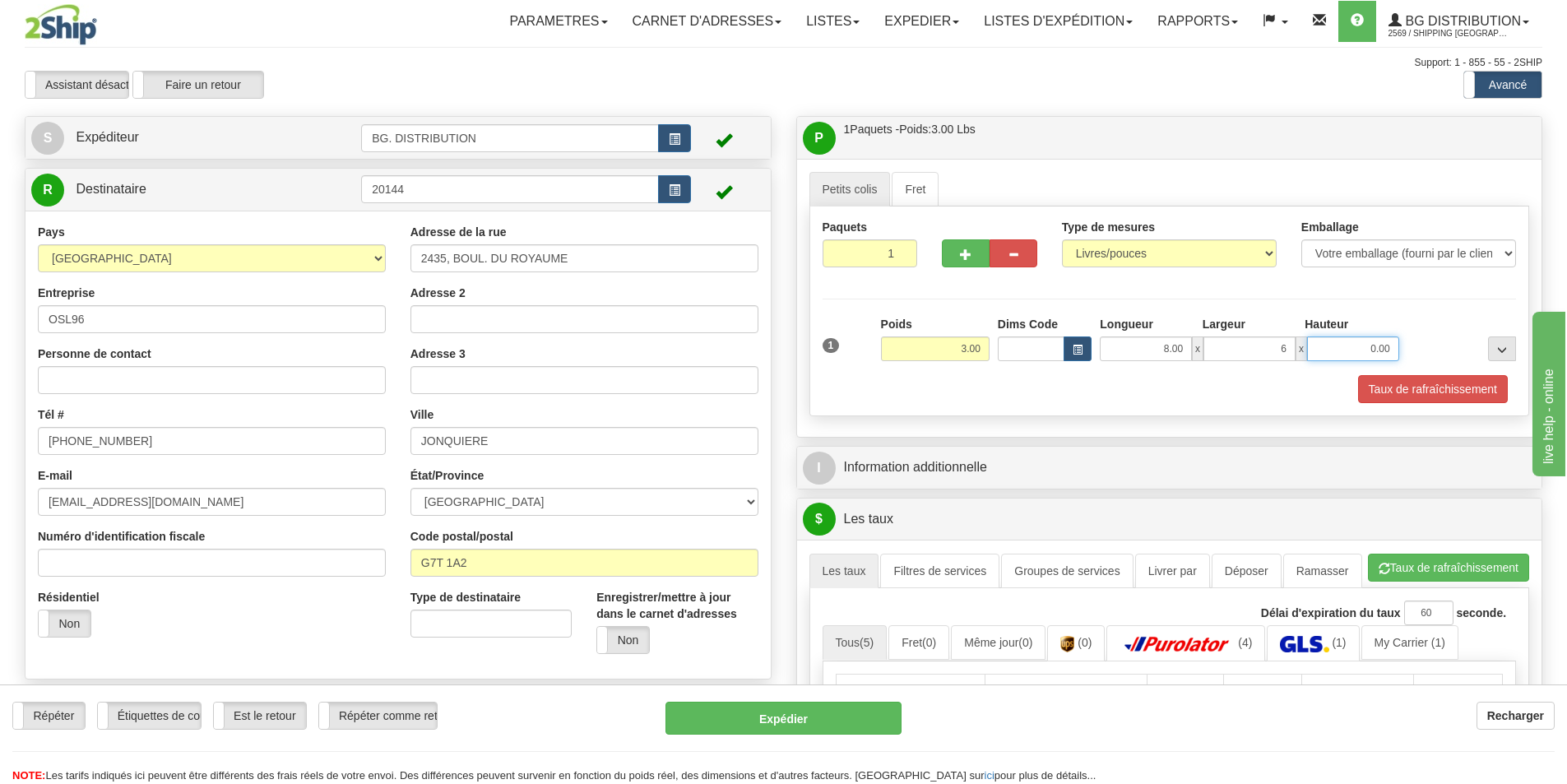
type input "6.00"
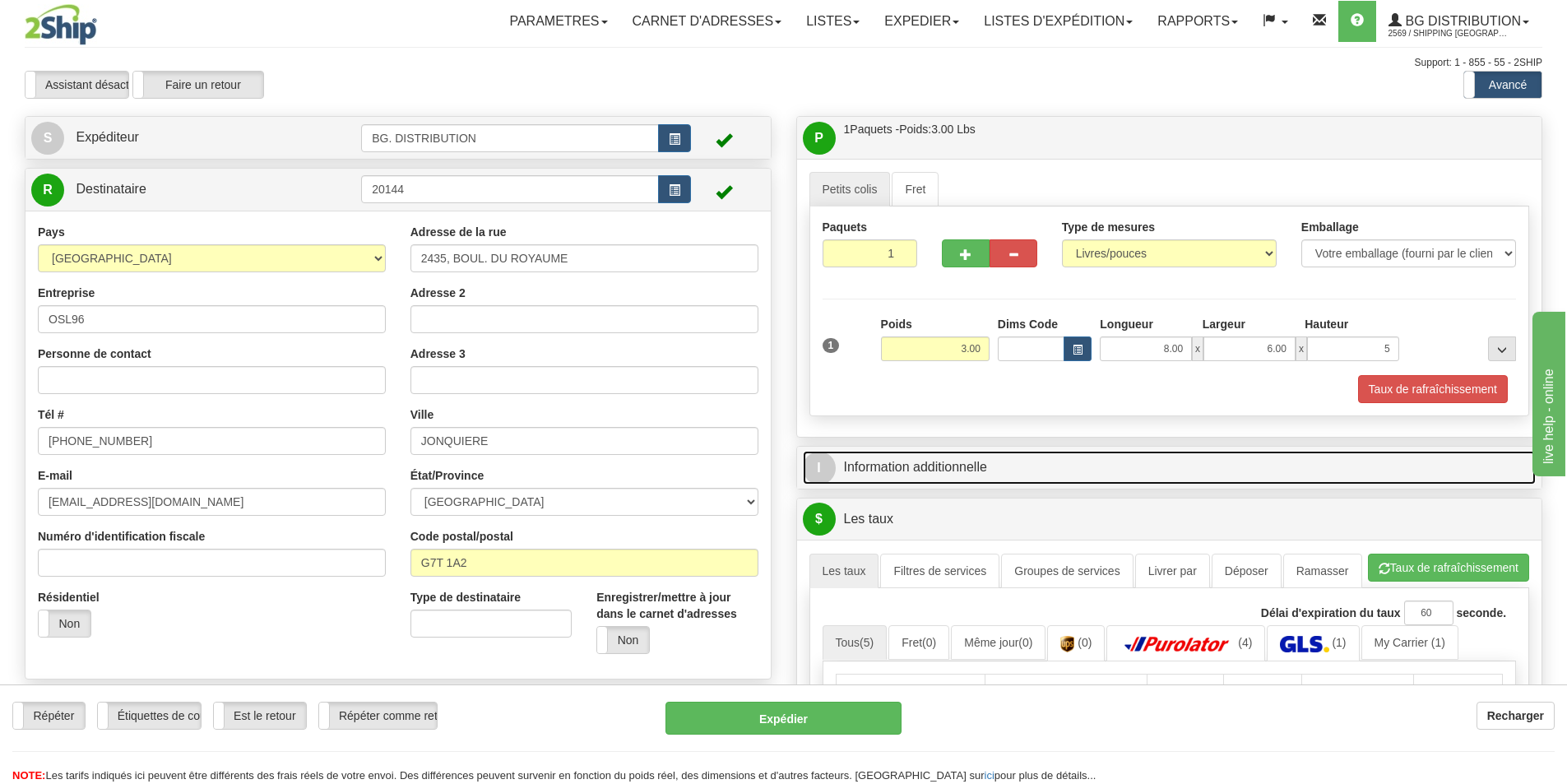
type input "5.00"
click at [834, 468] on span "I" at bounding box center [819, 467] width 33 height 33
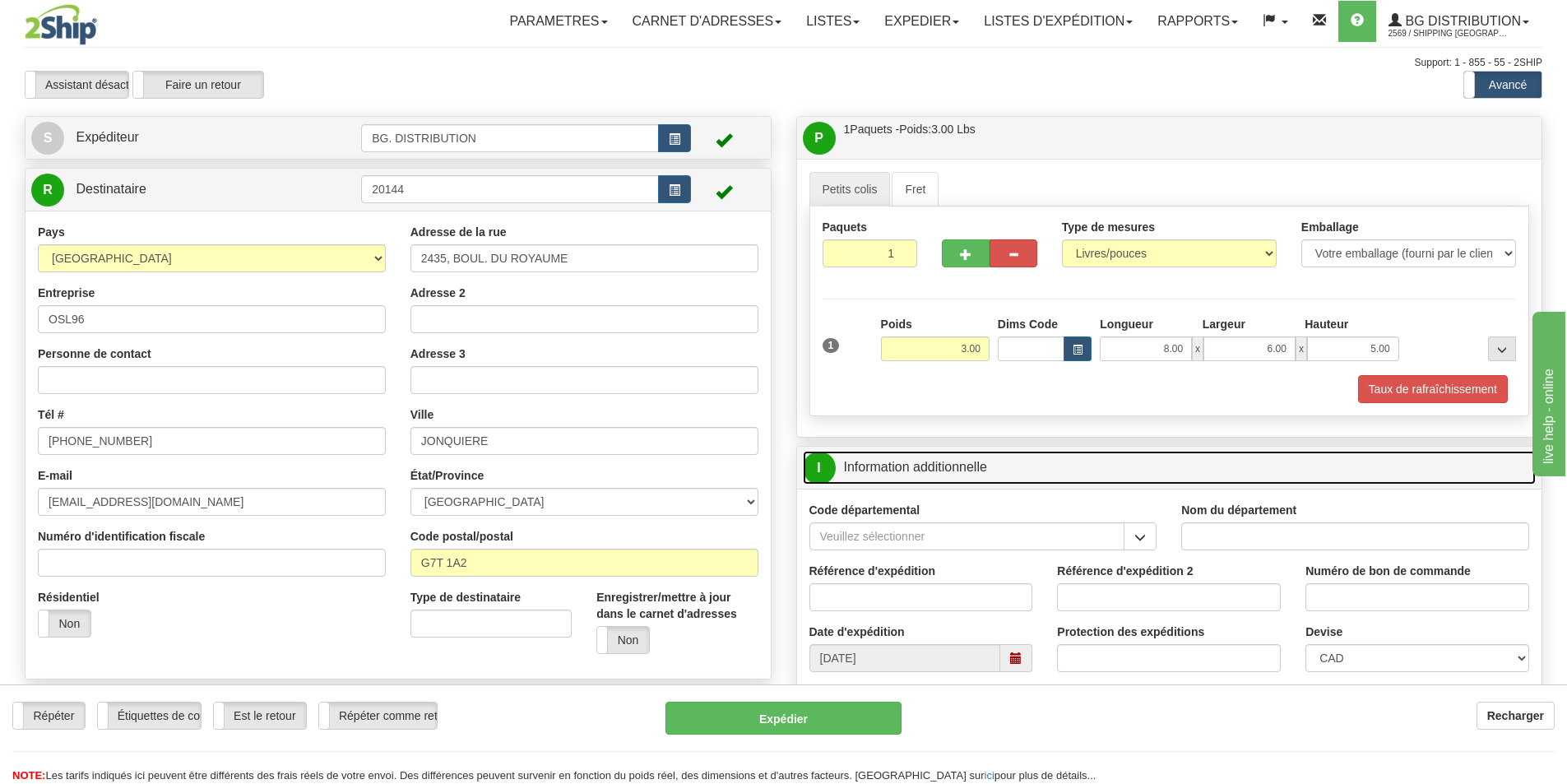
scroll to position [329, 0]
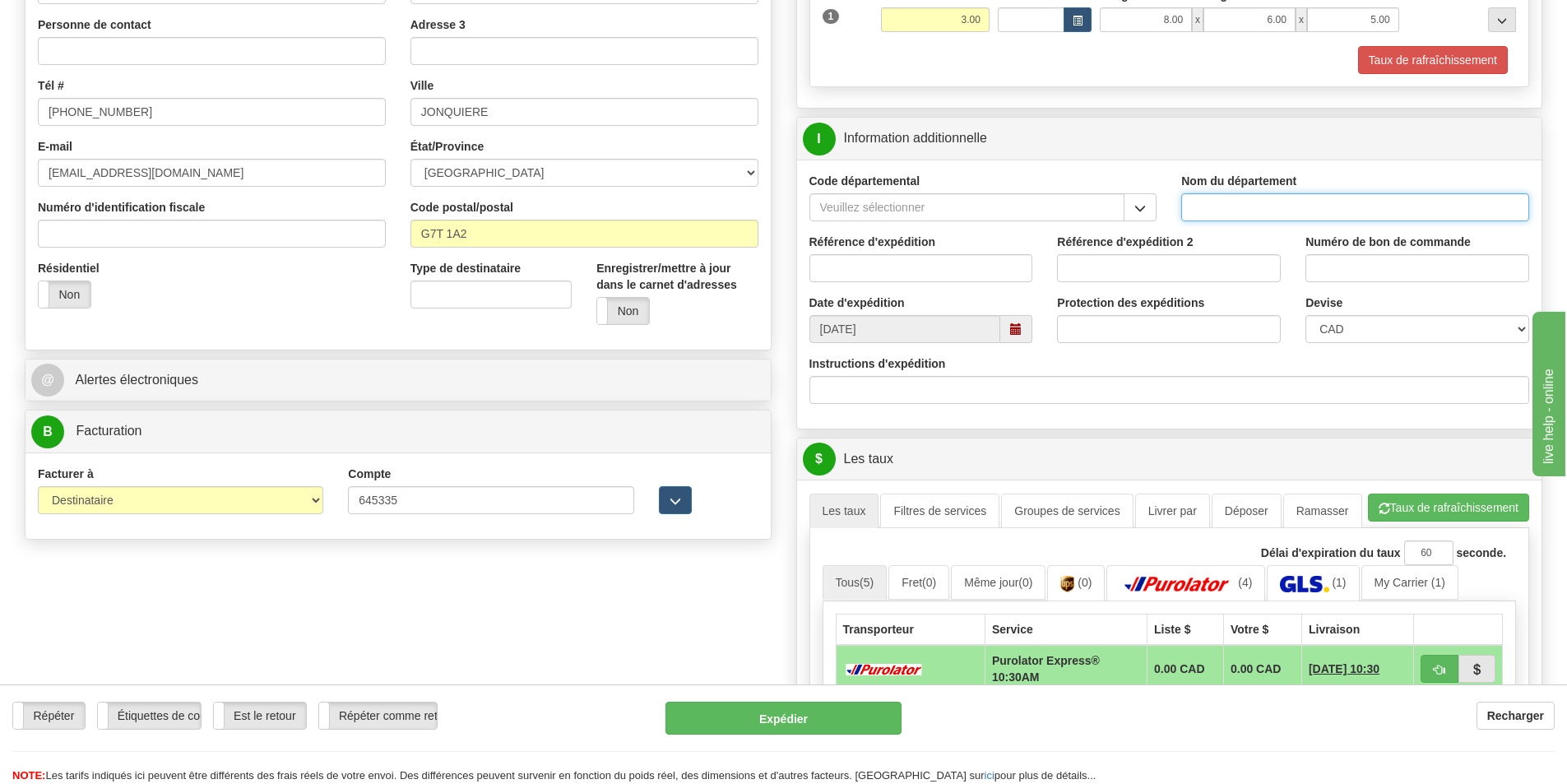
click at [1264, 209] on input "Nom du département" at bounding box center [1355, 206] width 348 height 28
type input "."
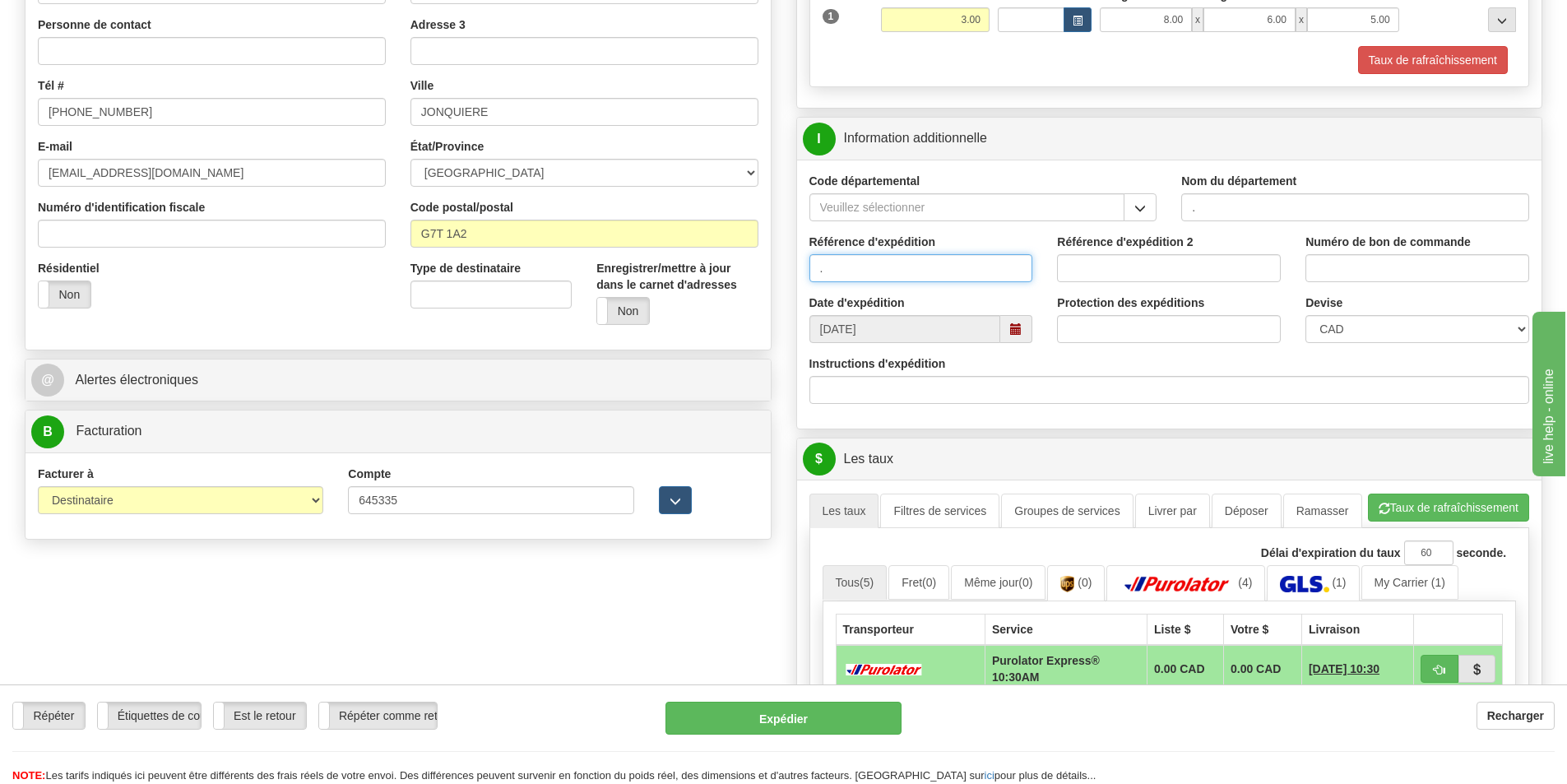
type input "."
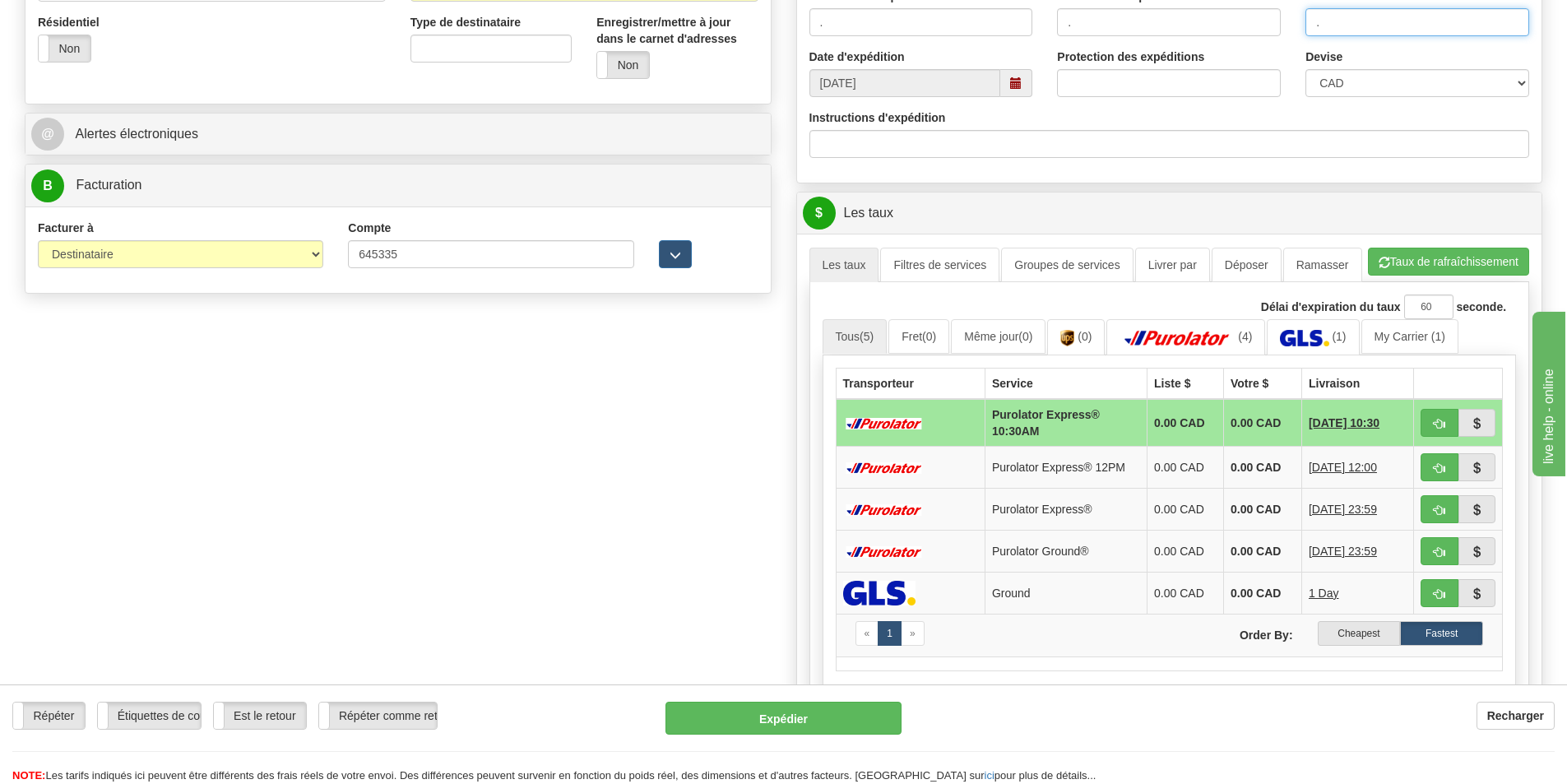
scroll to position [576, 0]
type input "."
click at [1307, 347] on link "(1)" at bounding box center [1312, 336] width 92 height 35
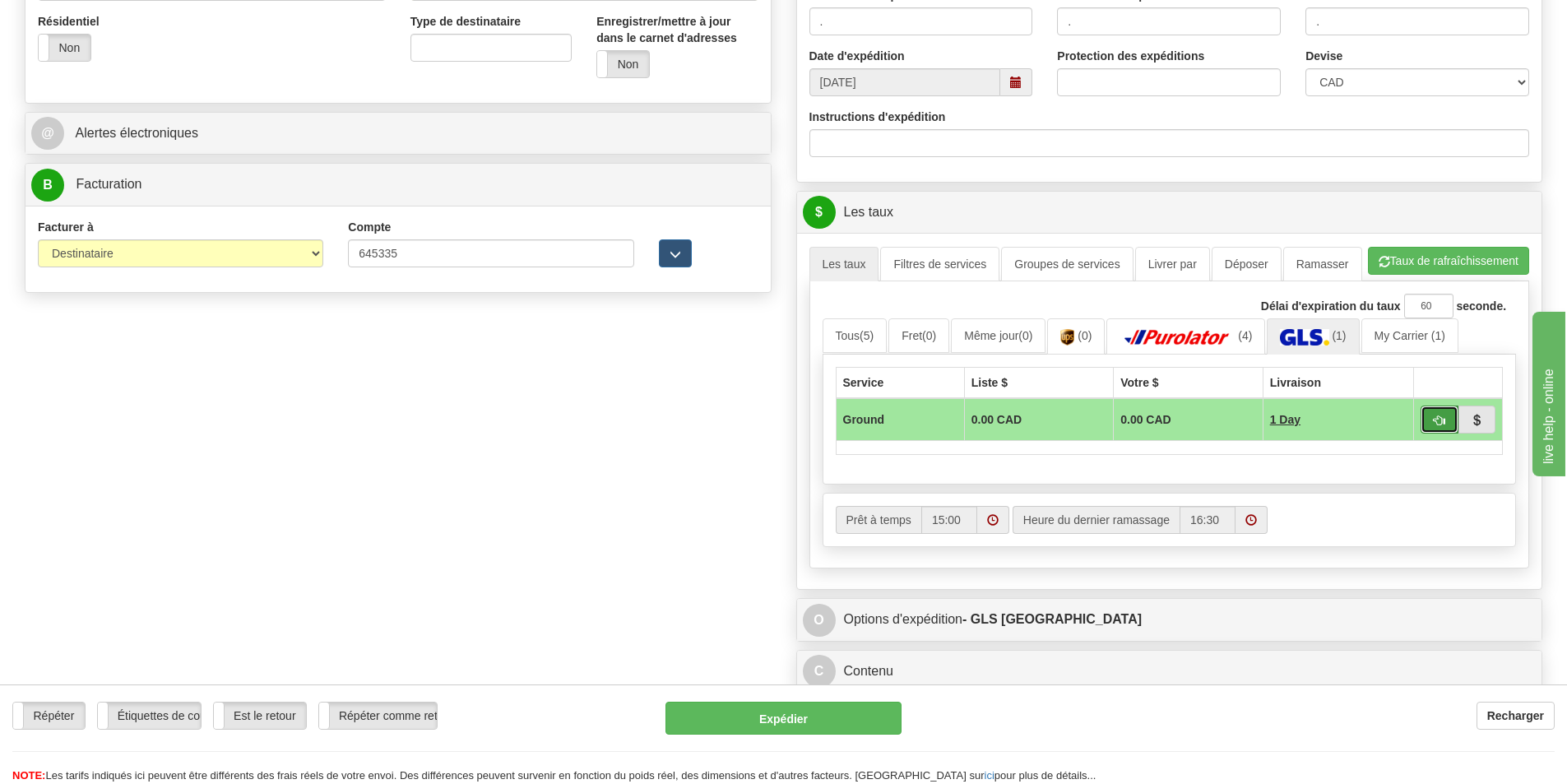
click at [1445, 418] on button "button" at bounding box center [1440, 419] width 38 height 28
type input "1"
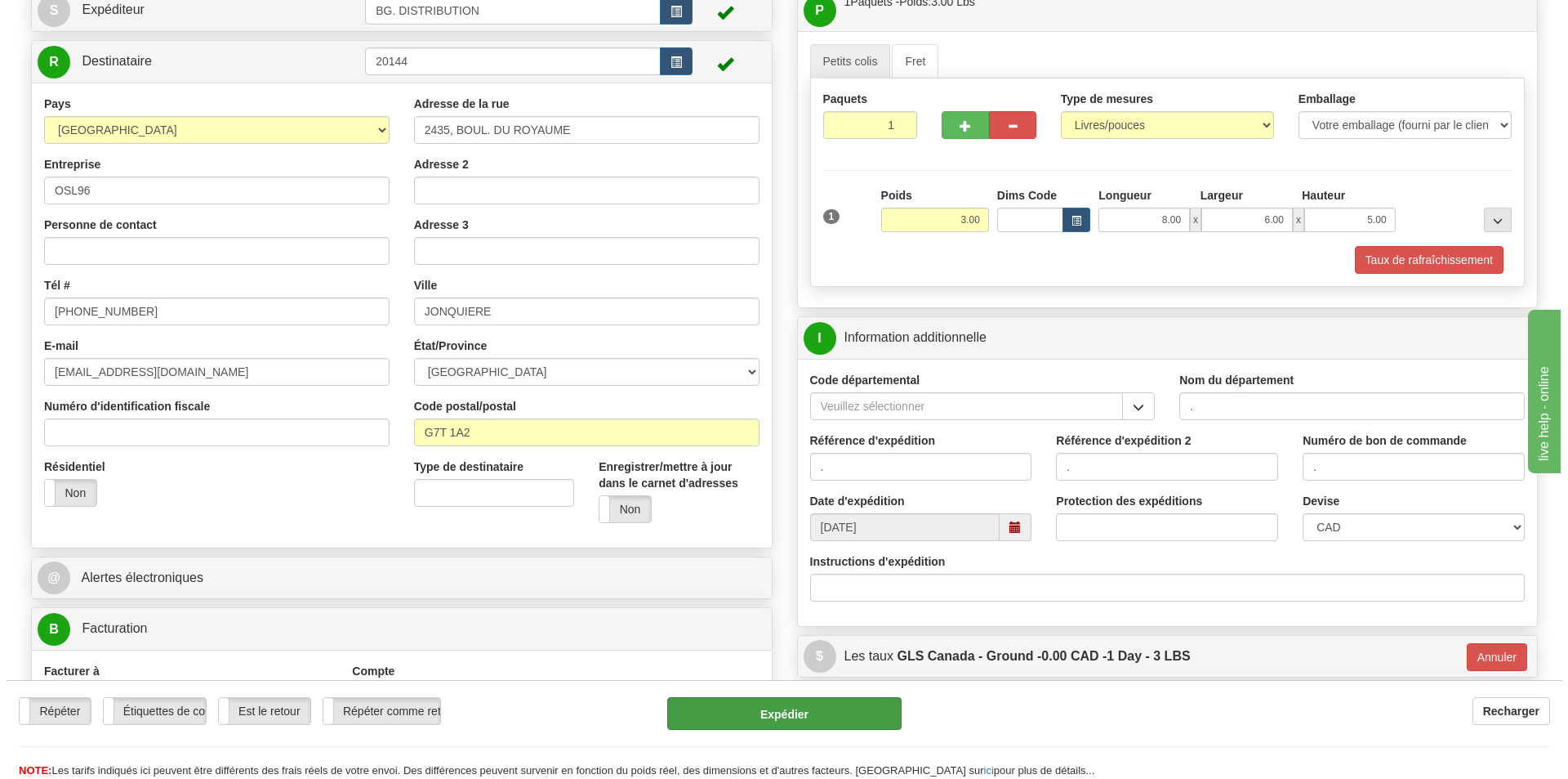
scroll to position [164, 0]
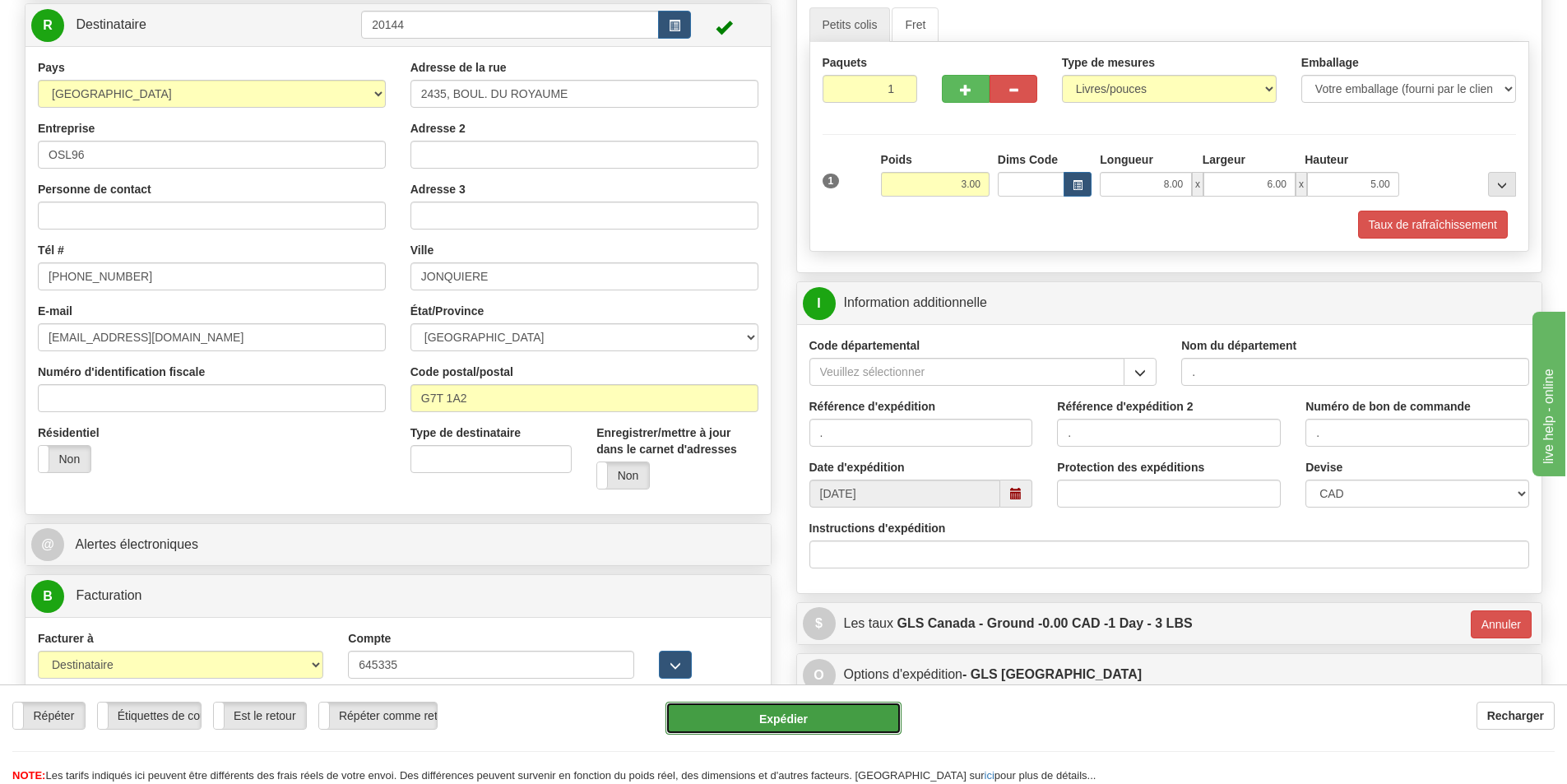
click at [796, 723] on button "Expédier" at bounding box center [783, 718] width 236 height 33
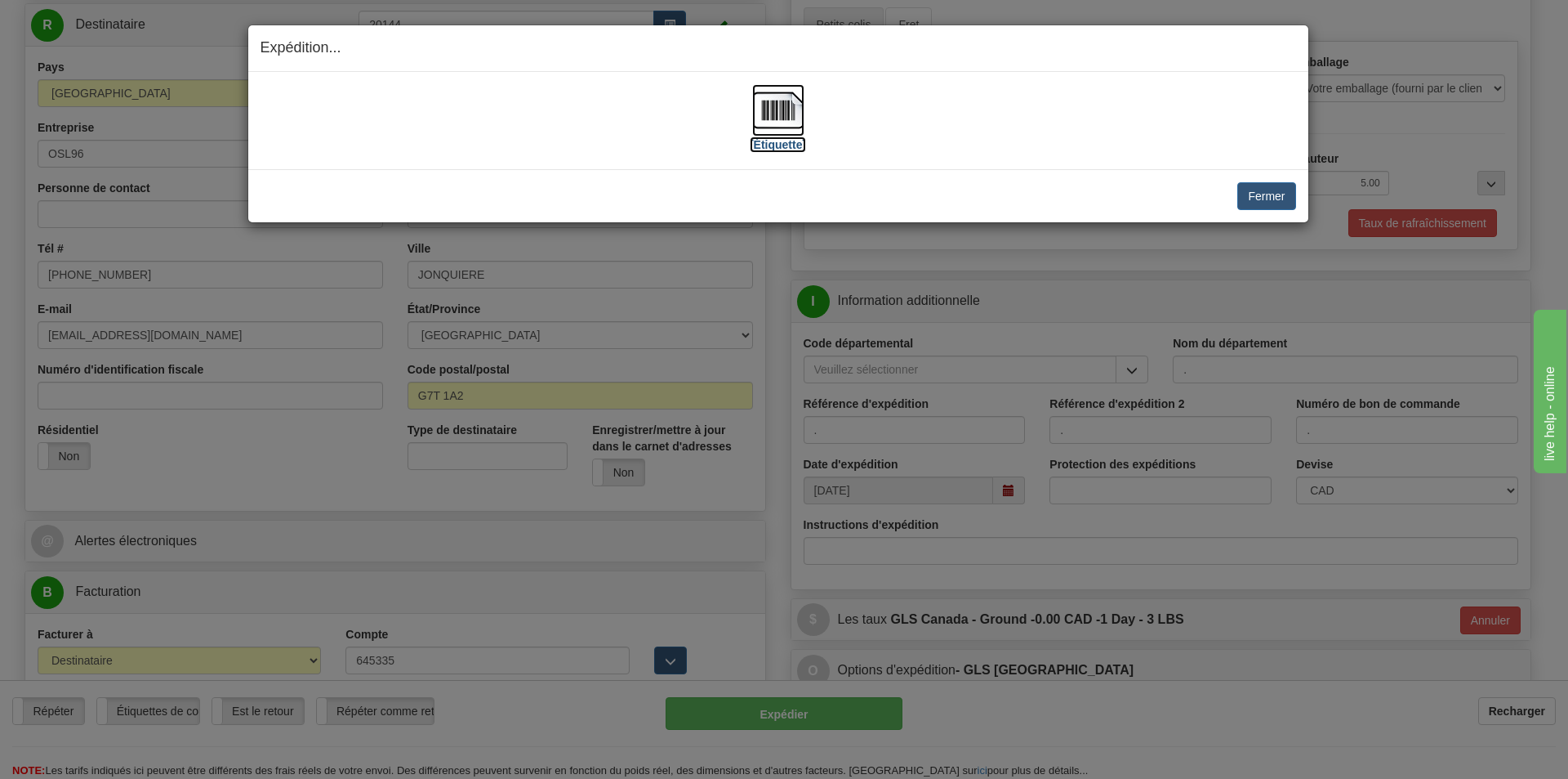
click at [798, 140] on label "[Étiquette]" at bounding box center [778, 145] width 56 height 16
click at [1280, 193] on button "Fermer" at bounding box center [1266, 196] width 58 height 28
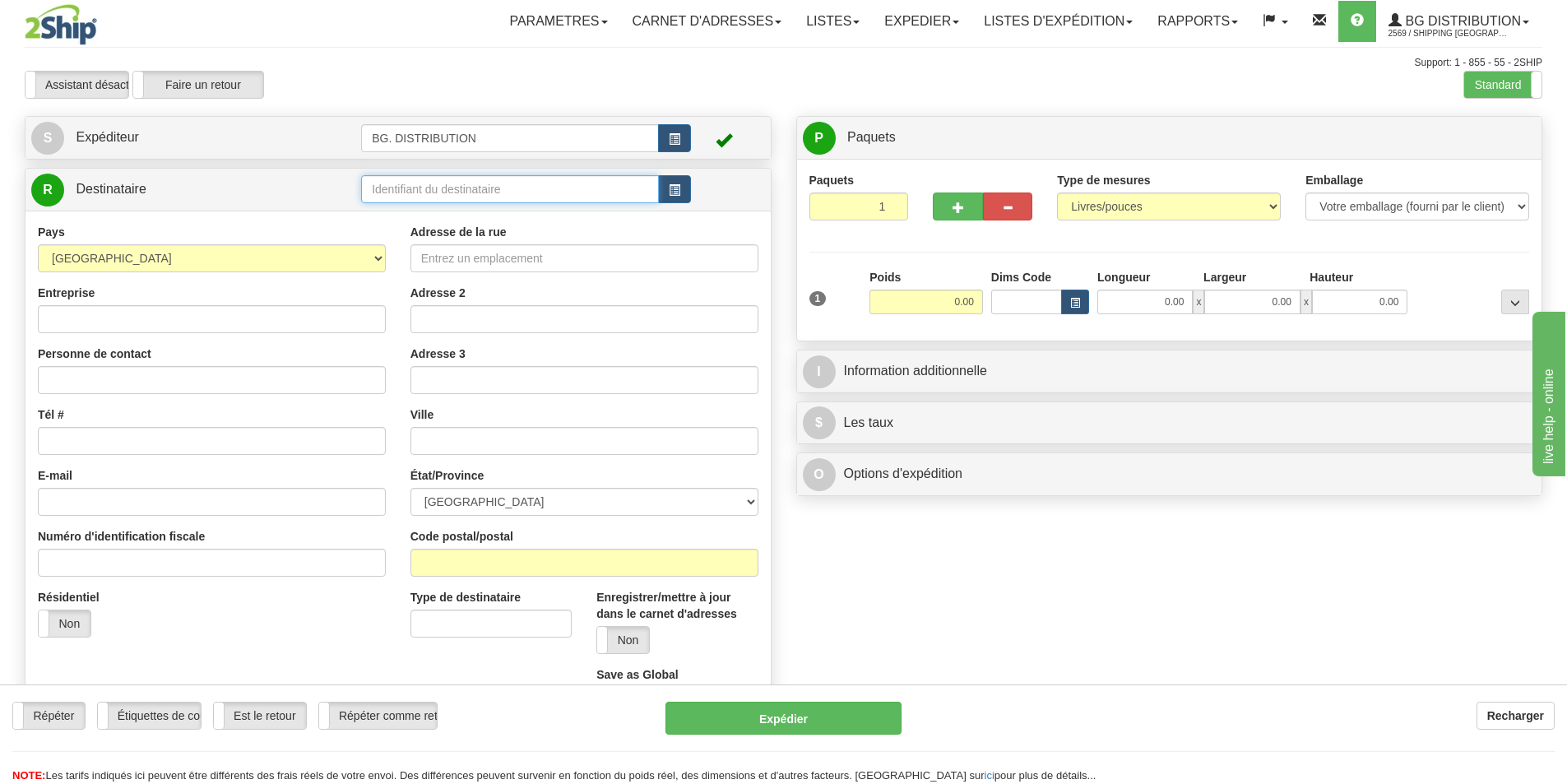
click at [619, 195] on input "text" at bounding box center [510, 189] width 298 height 28
type input "20328"
click button "Supprimer" at bounding box center [0, 0] width 0 height 0
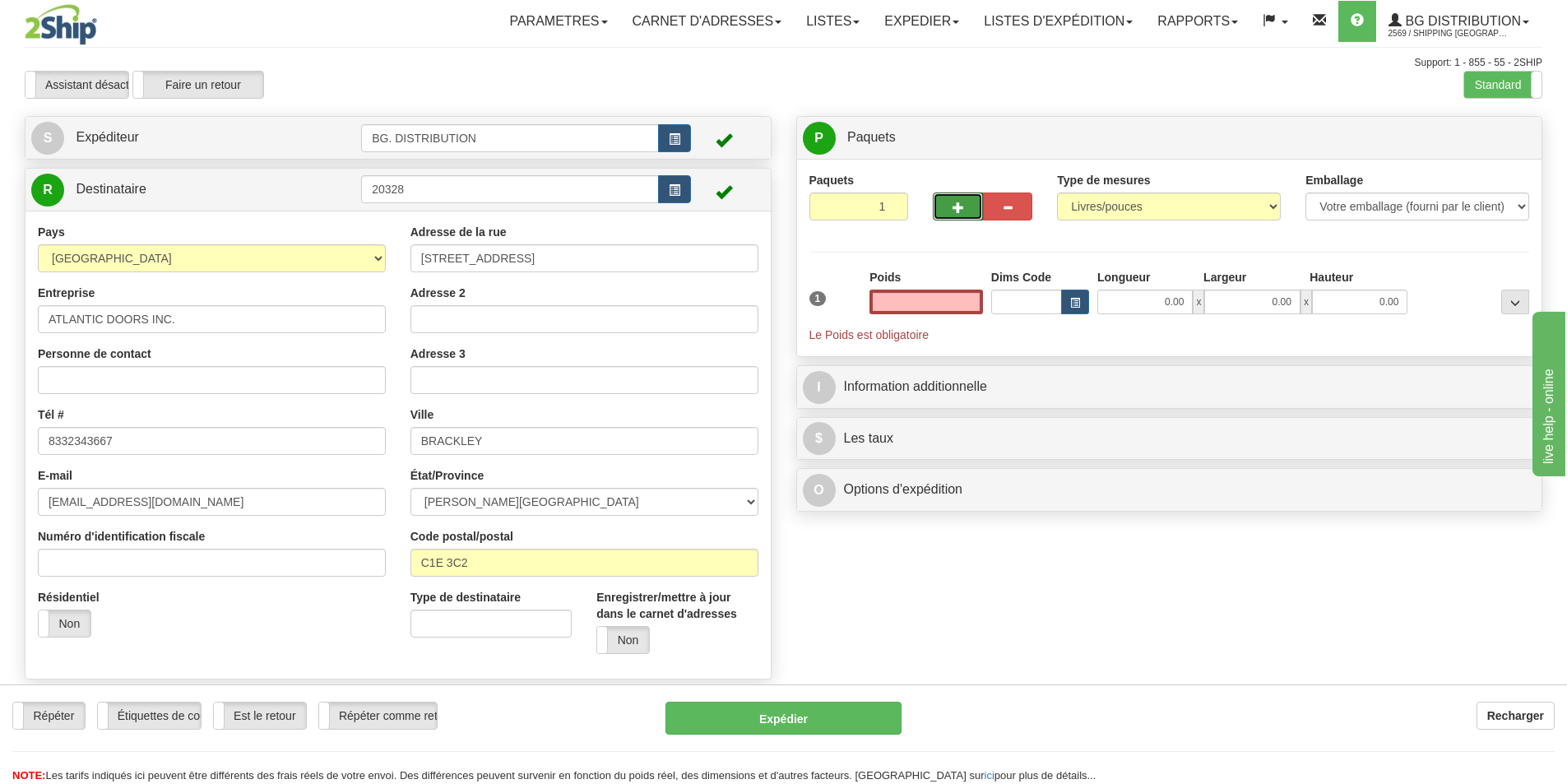
type input "0.00"
click at [949, 209] on button "button" at bounding box center [957, 206] width 49 height 28
type input "2"
click at [1507, 137] on span "Niveau du package" at bounding box center [1484, 138] width 85 height 12
radio input "true"
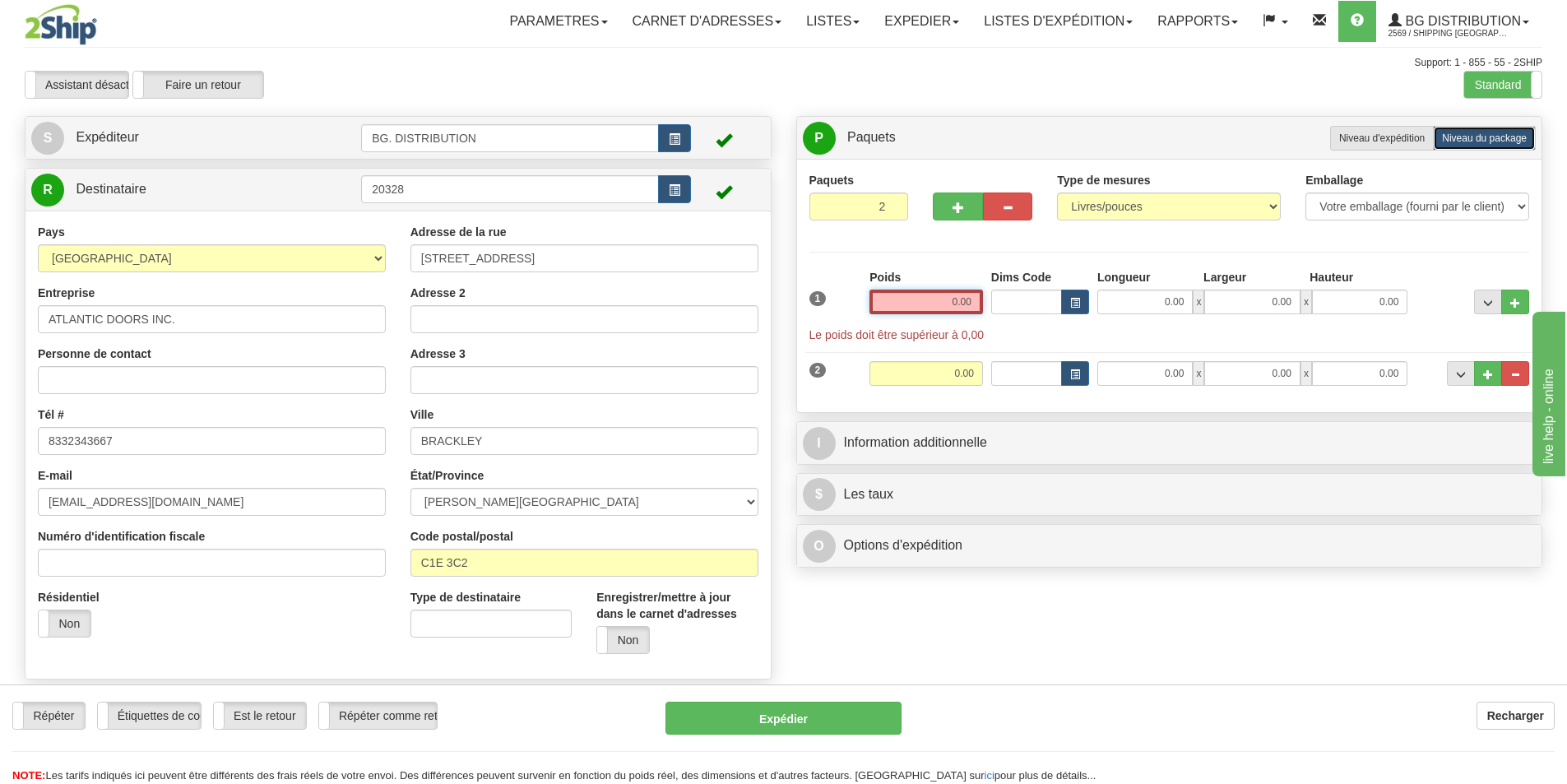
click at [966, 303] on input "0.00" at bounding box center [926, 301] width 114 height 25
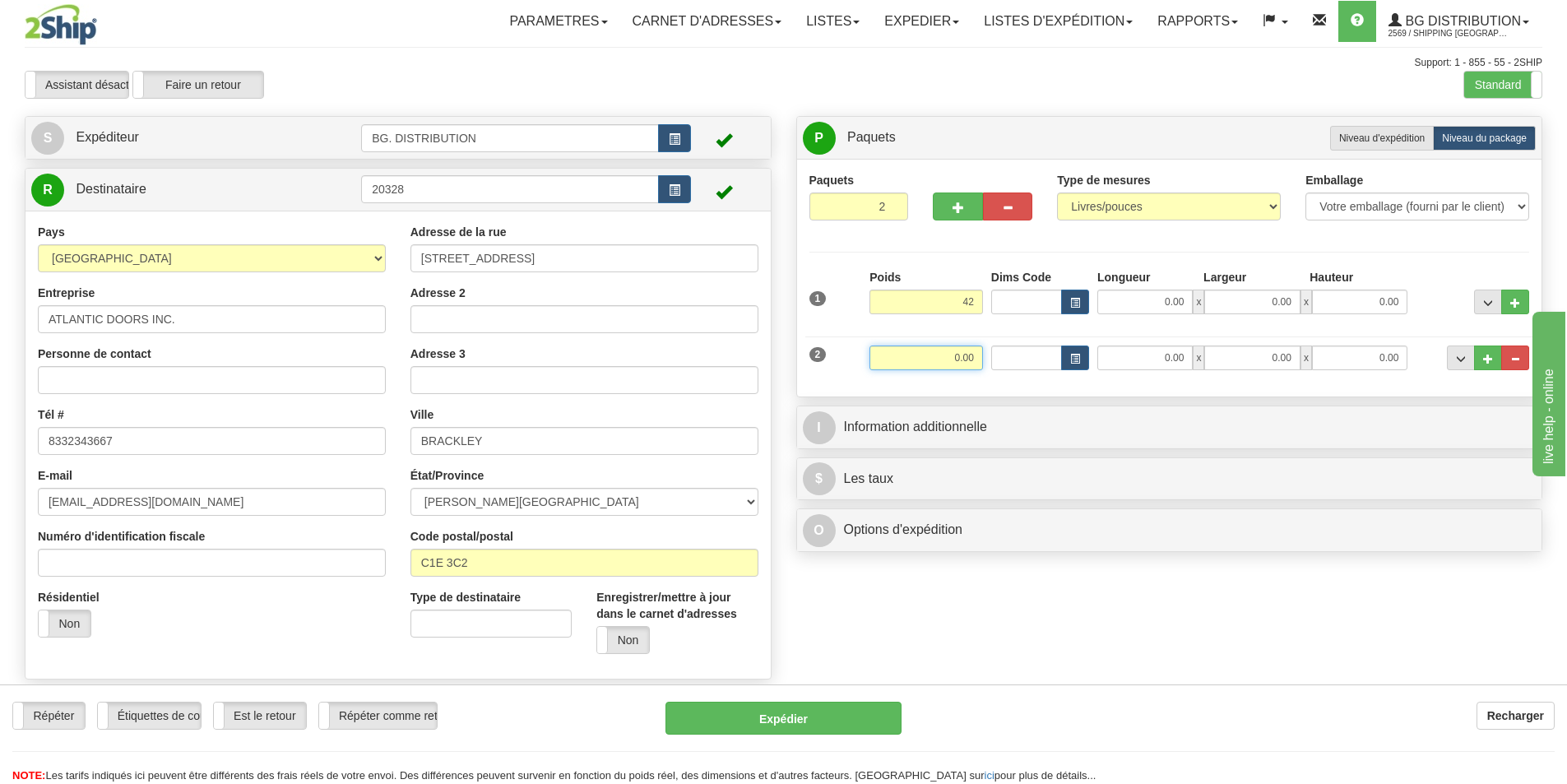
type input "42.00"
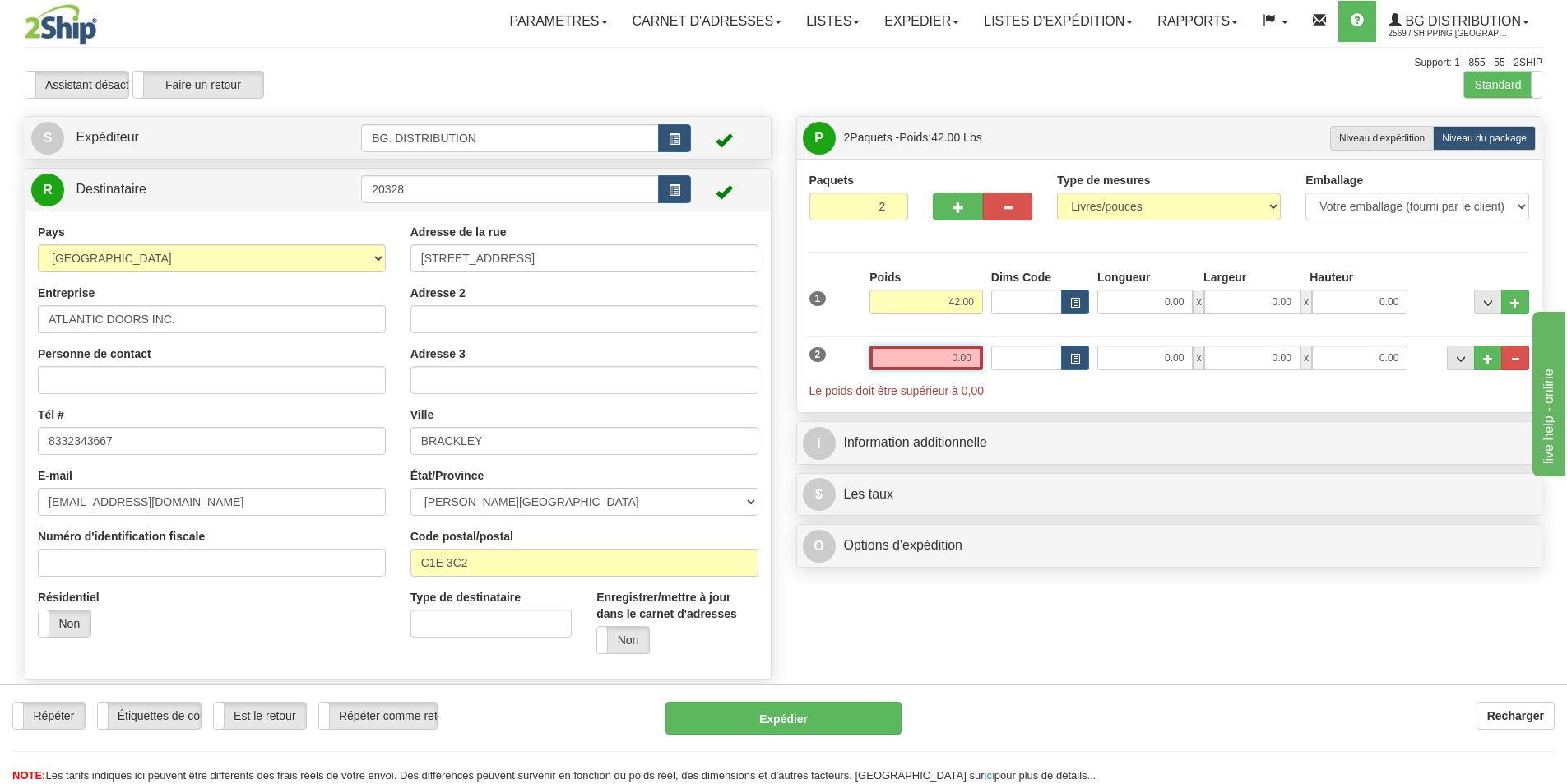
click at [951, 347] on input "0.00" at bounding box center [926, 357] width 114 height 25
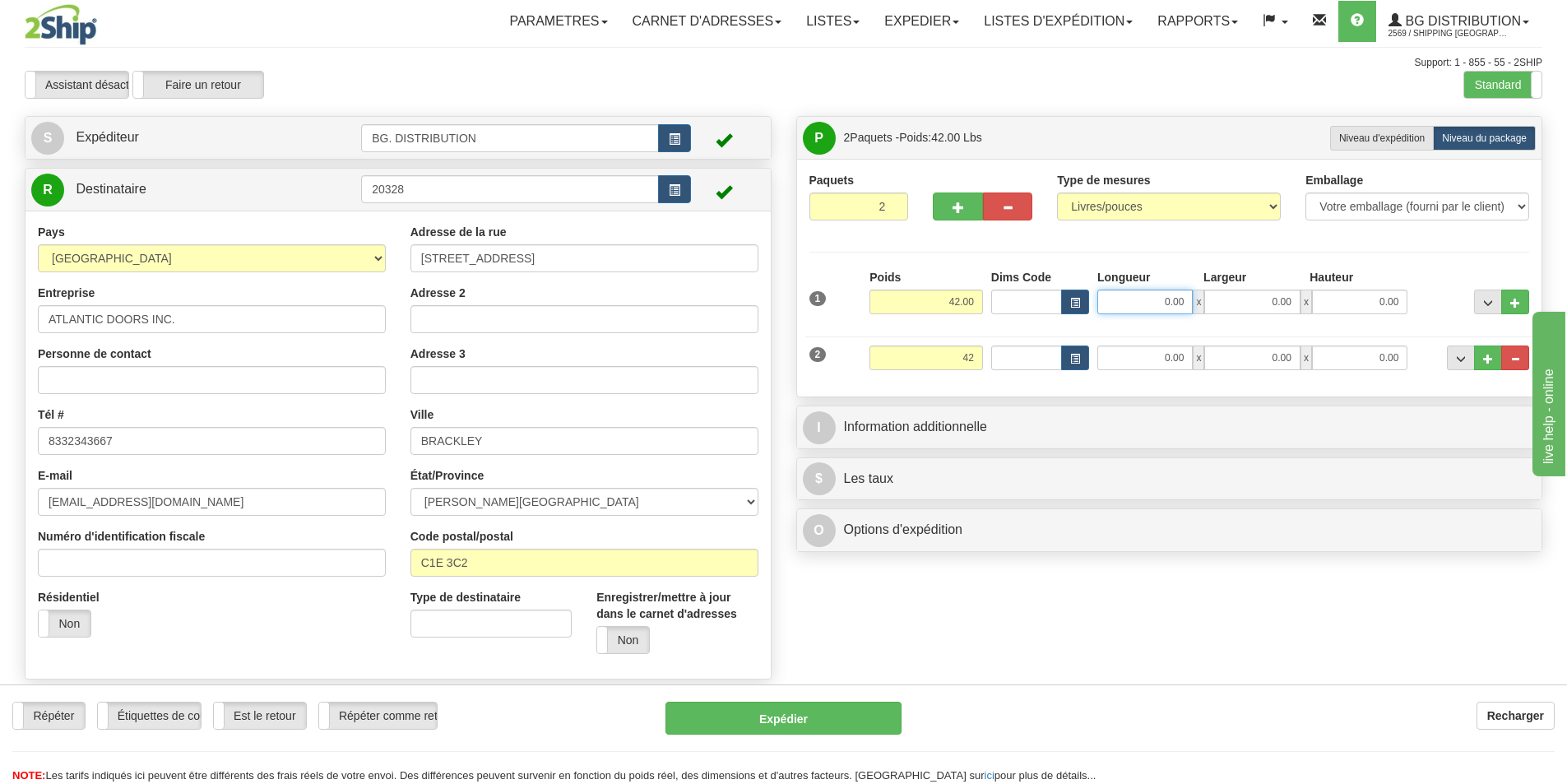
type input "42.00"
click at [1178, 303] on input "0.00" at bounding box center [1145, 301] width 96 height 25
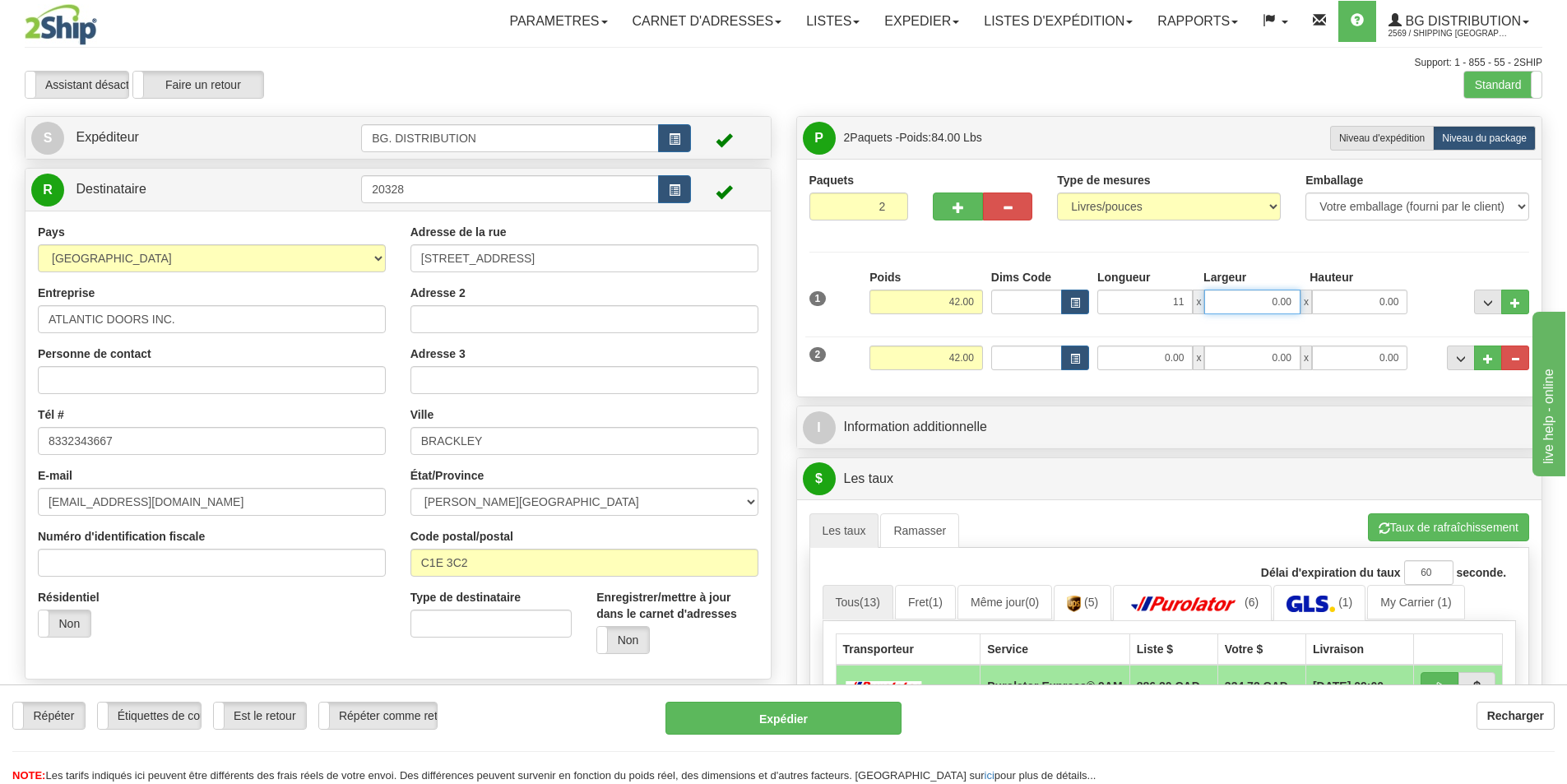
type input "11.00"
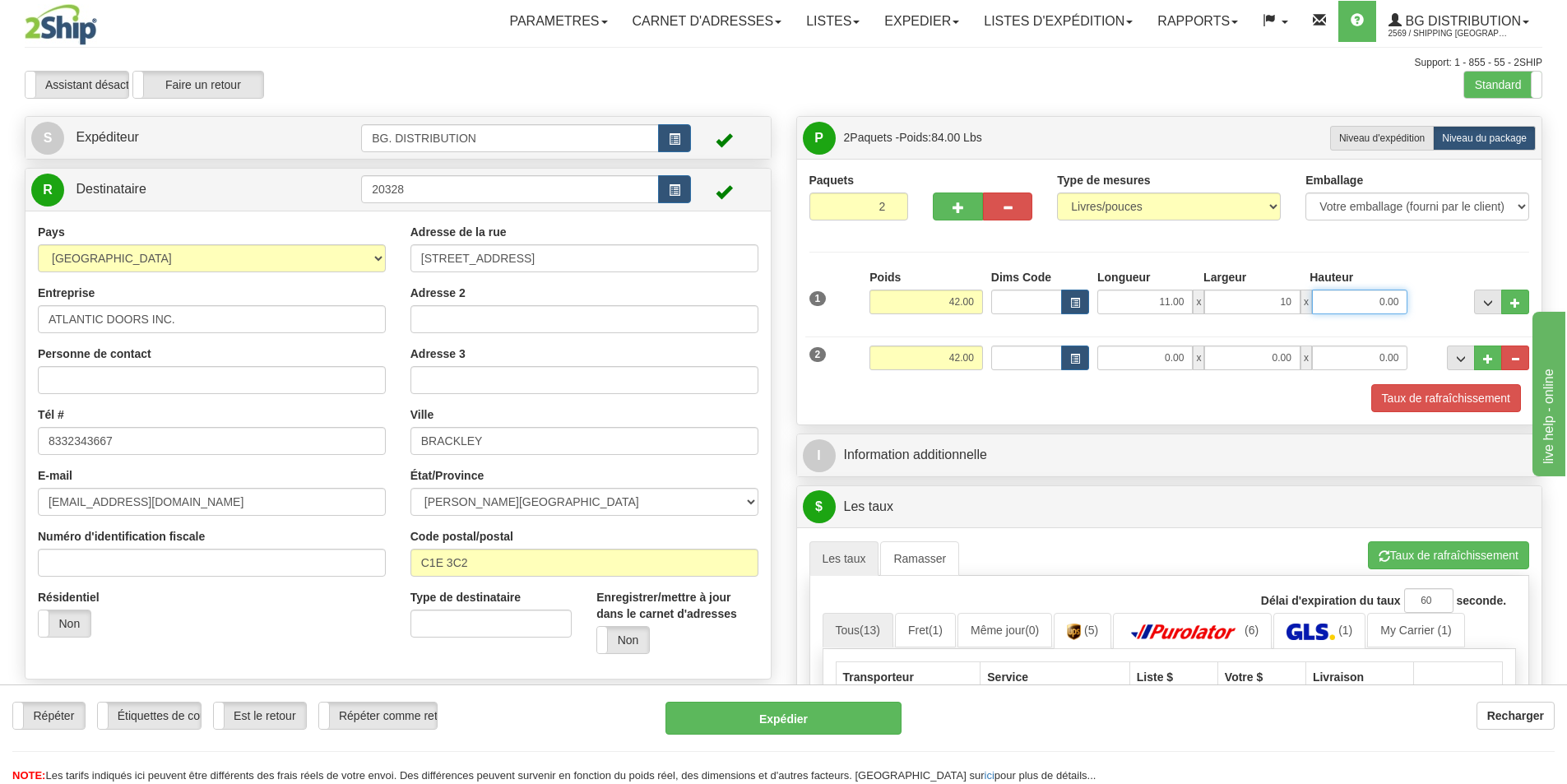
type input "10.00"
type input "14.00"
click at [1181, 351] on input "0.00" at bounding box center [1145, 357] width 96 height 25
type input "11.00"
type input "10.00"
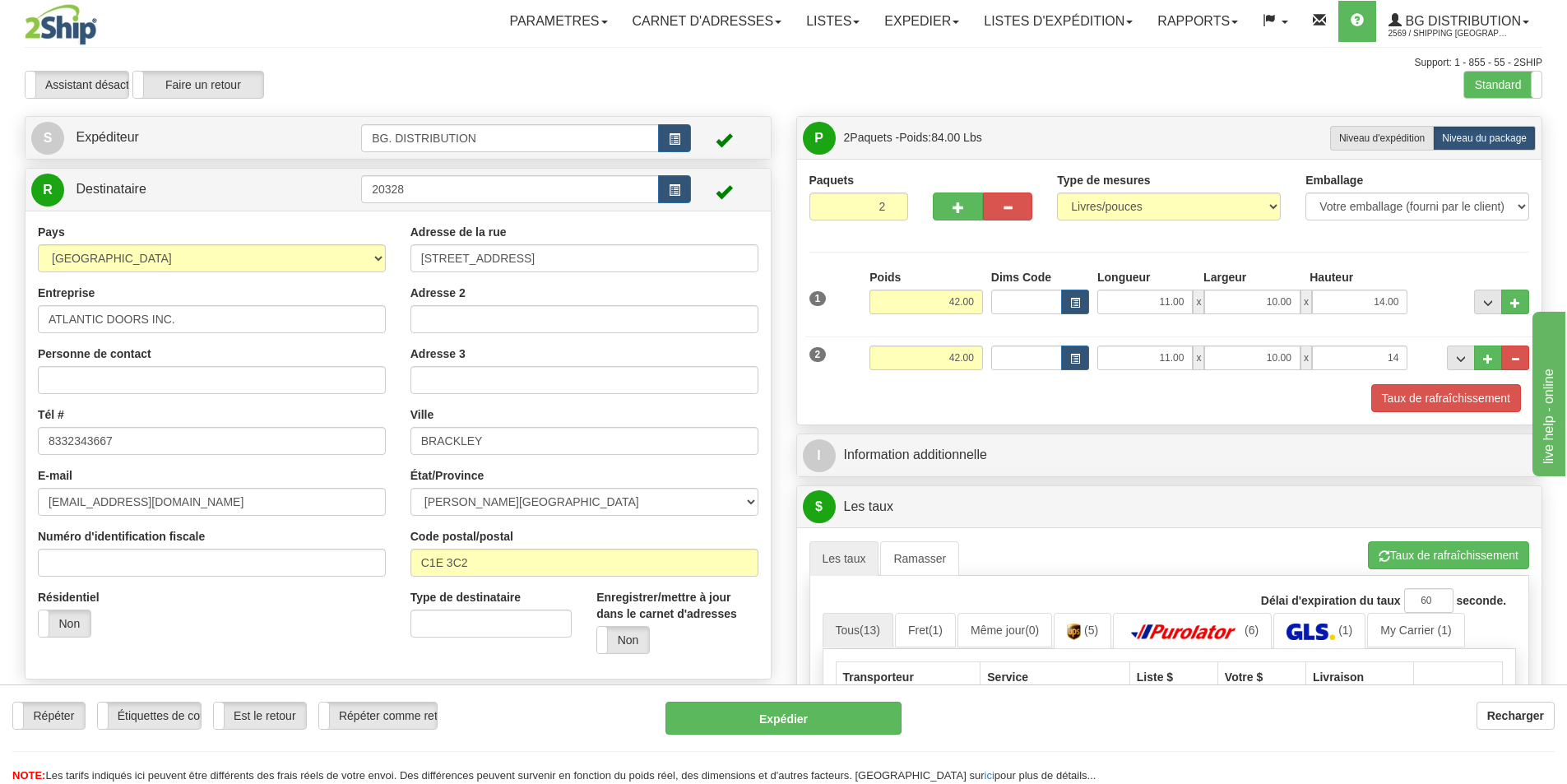
type input "14.00"
click at [1158, 392] on div "Taux de rafraîchissement" at bounding box center [1169, 397] width 729 height 28
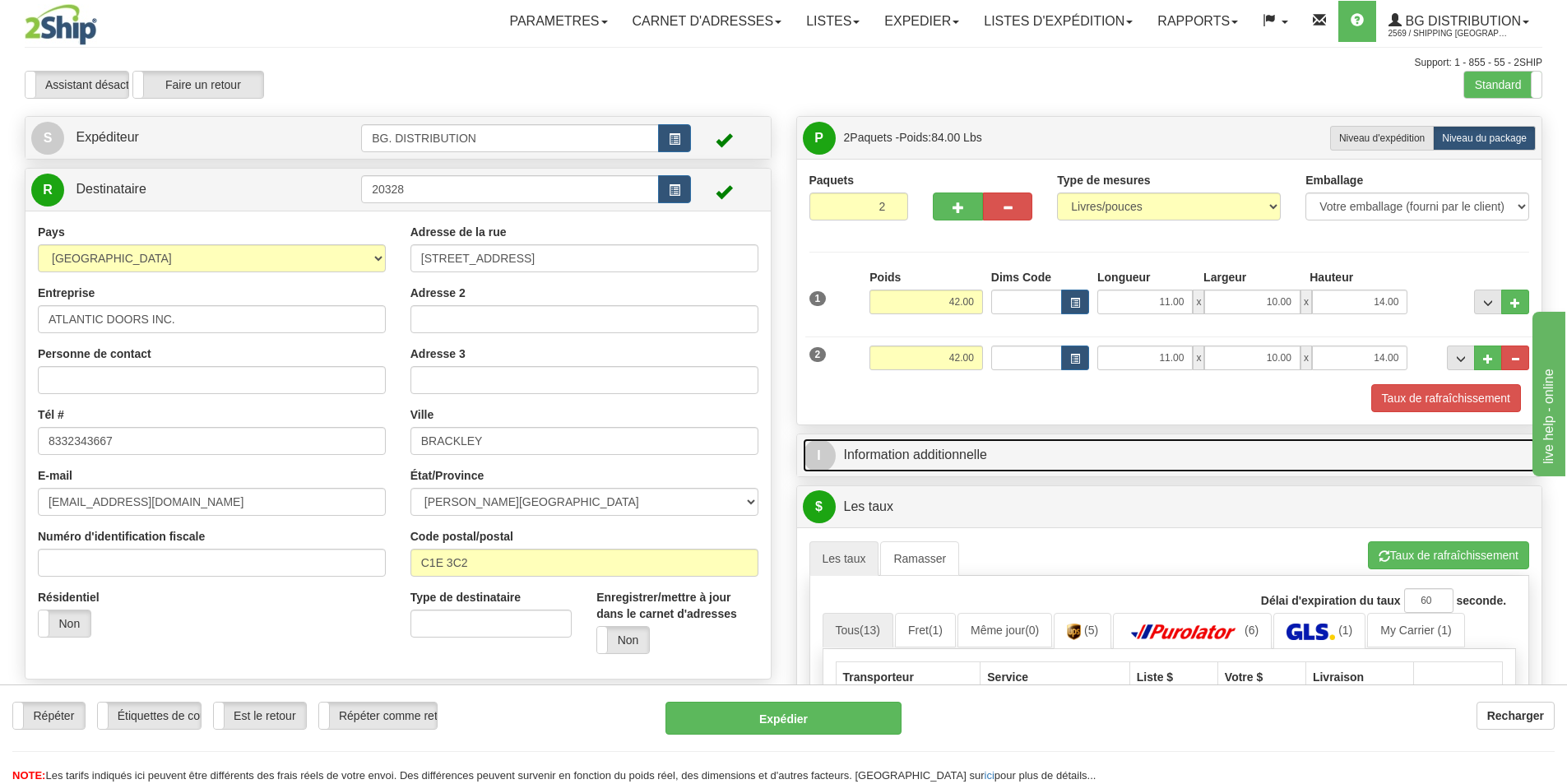
click at [826, 457] on span "I" at bounding box center [819, 456] width 33 height 33
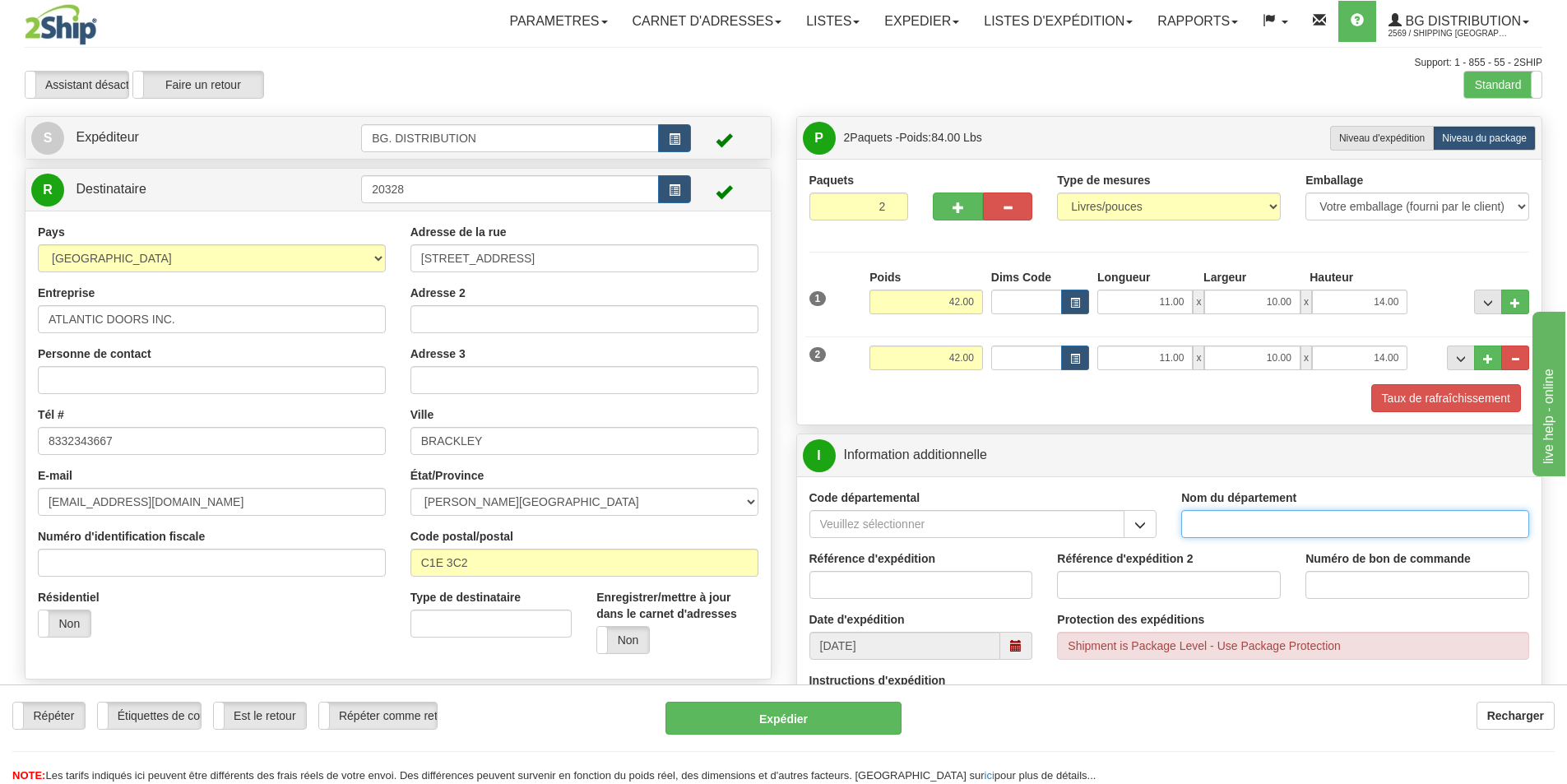
click at [1220, 528] on input "Nom du département" at bounding box center [1355, 523] width 348 height 28
type input "."
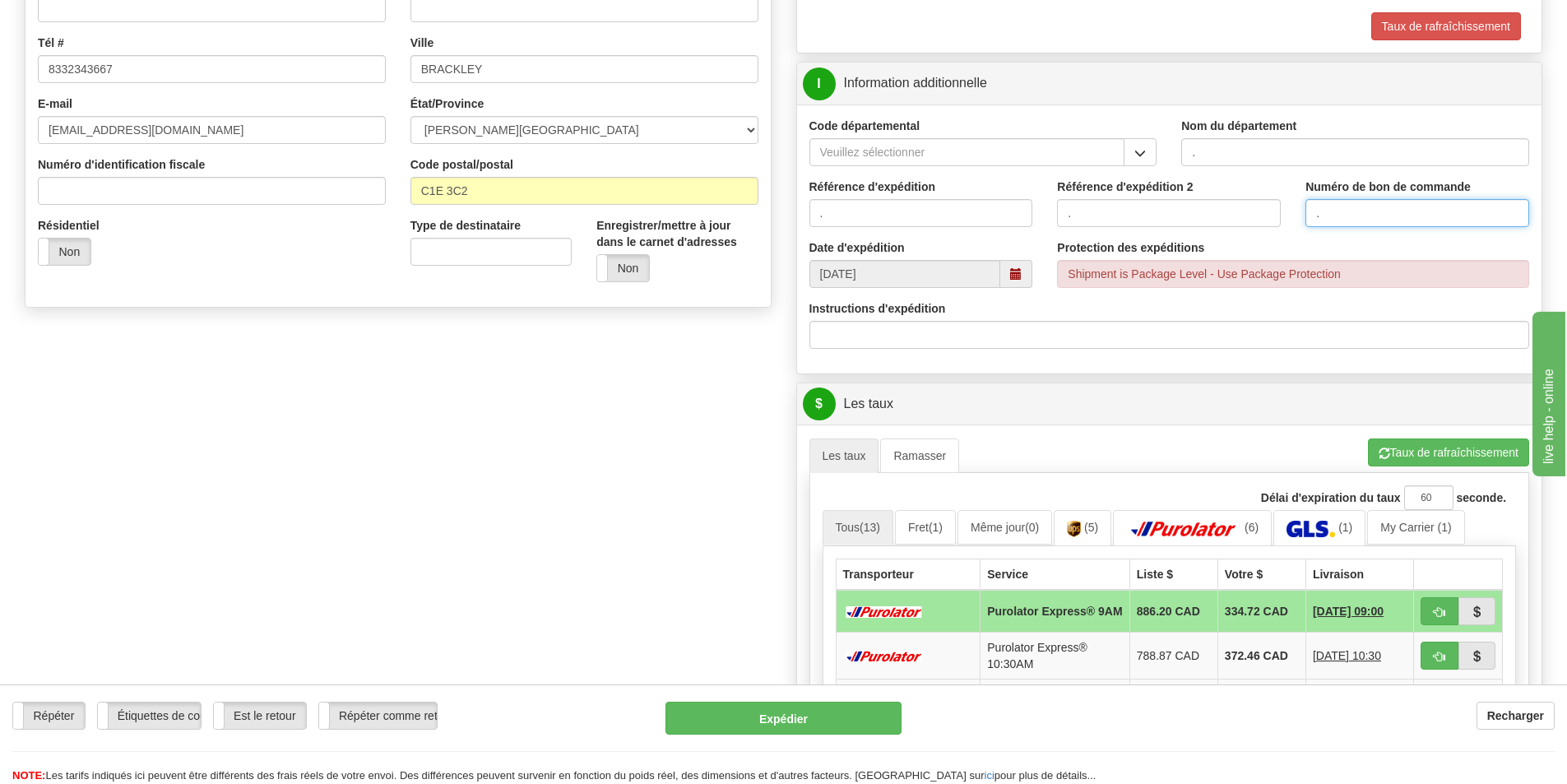
scroll to position [411, 0]
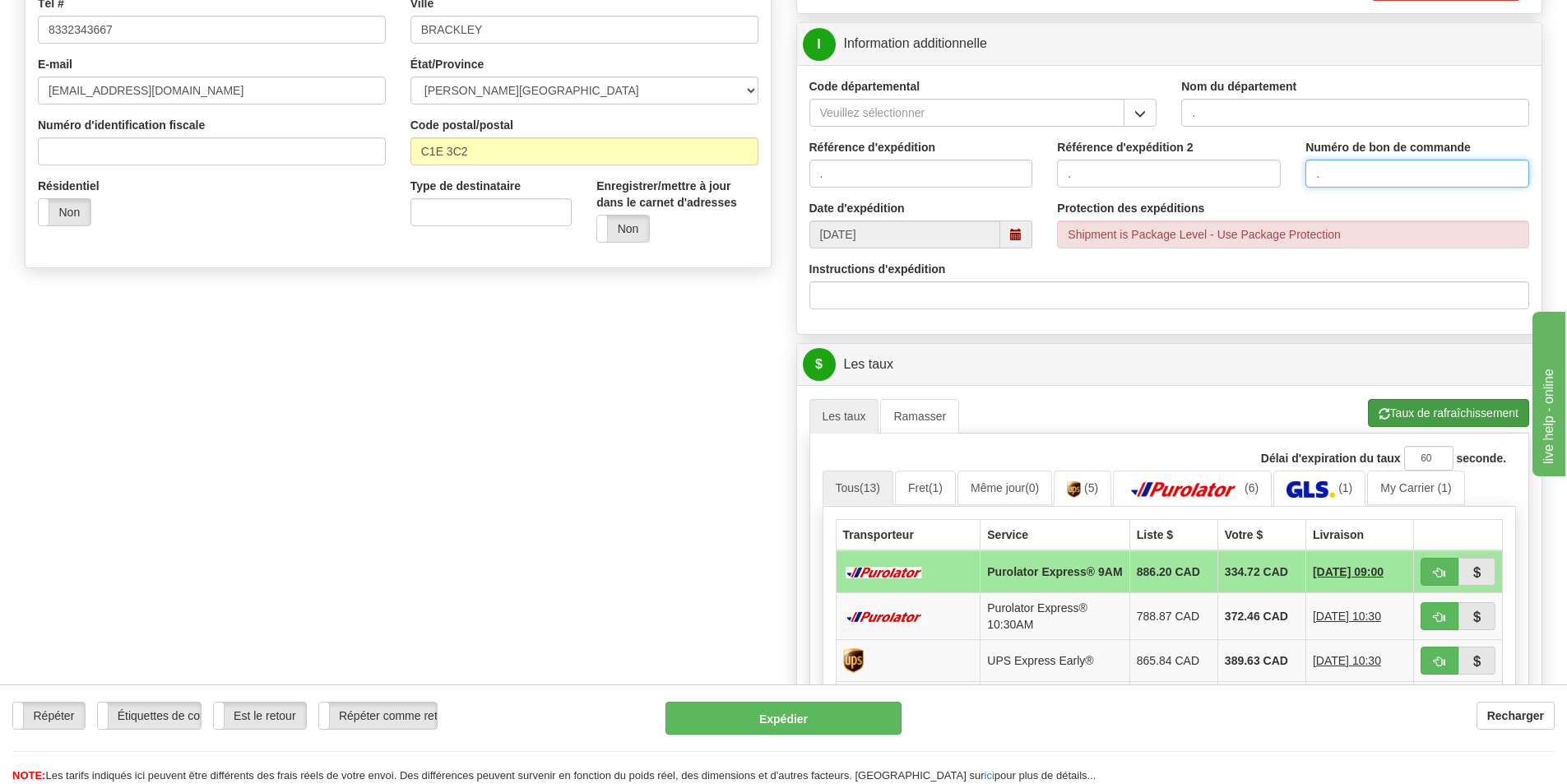
type input "."
click at [1387, 410] on button "Taux de rafraîchissement" at bounding box center [1448, 412] width 161 height 28
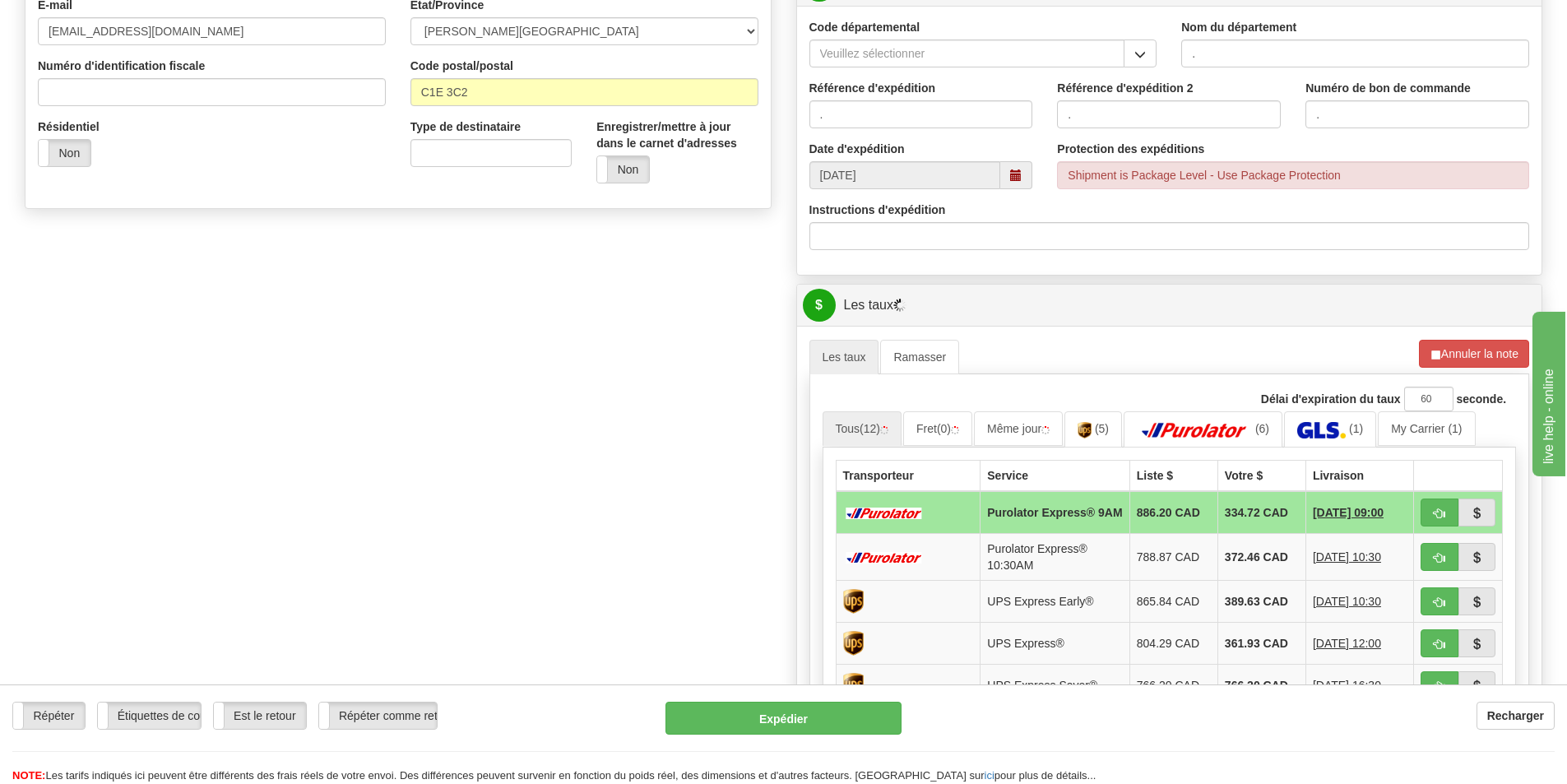
scroll to position [658, 0]
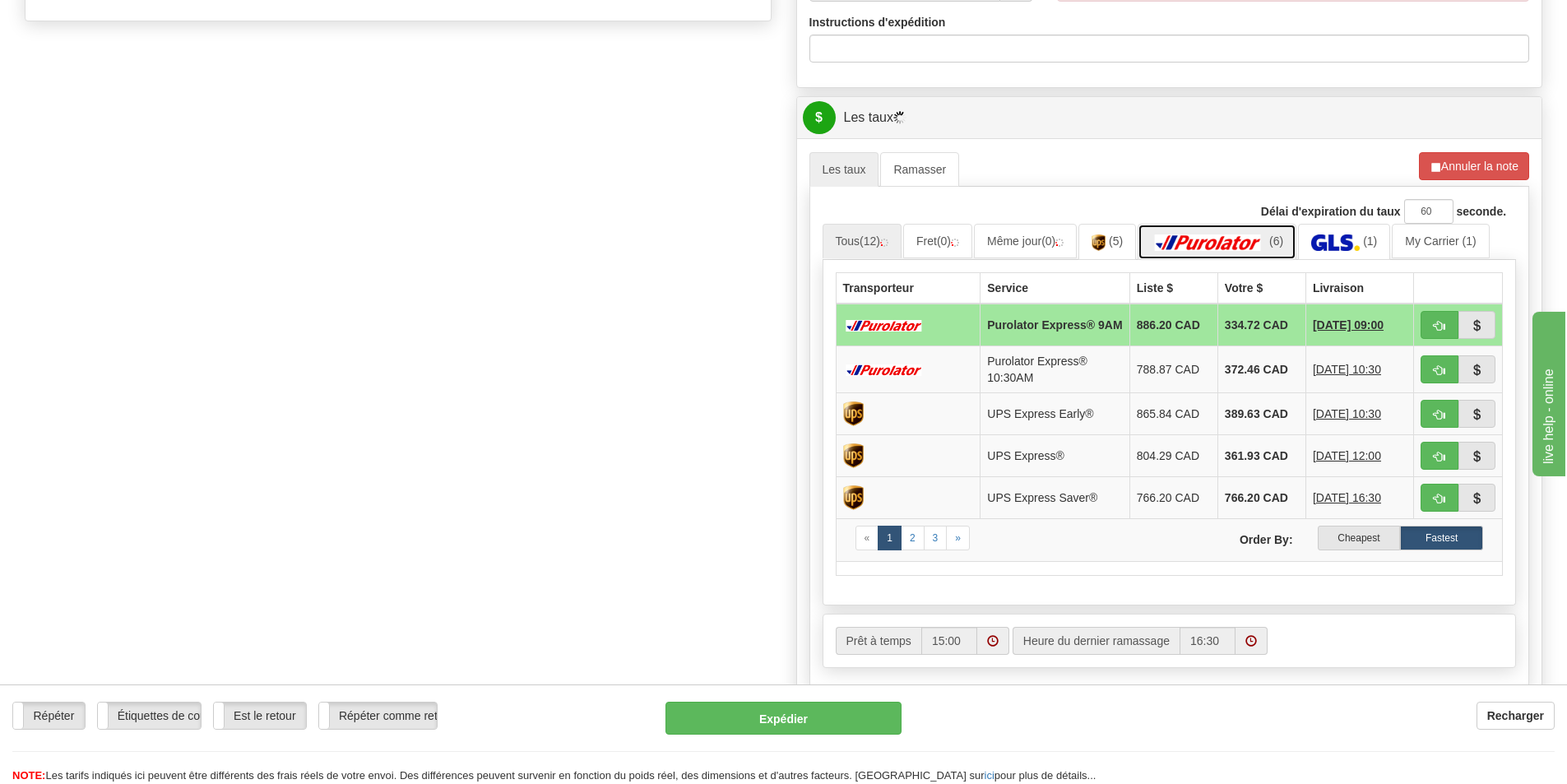
click at [1198, 248] on img at bounding box center [1208, 243] width 116 height 16
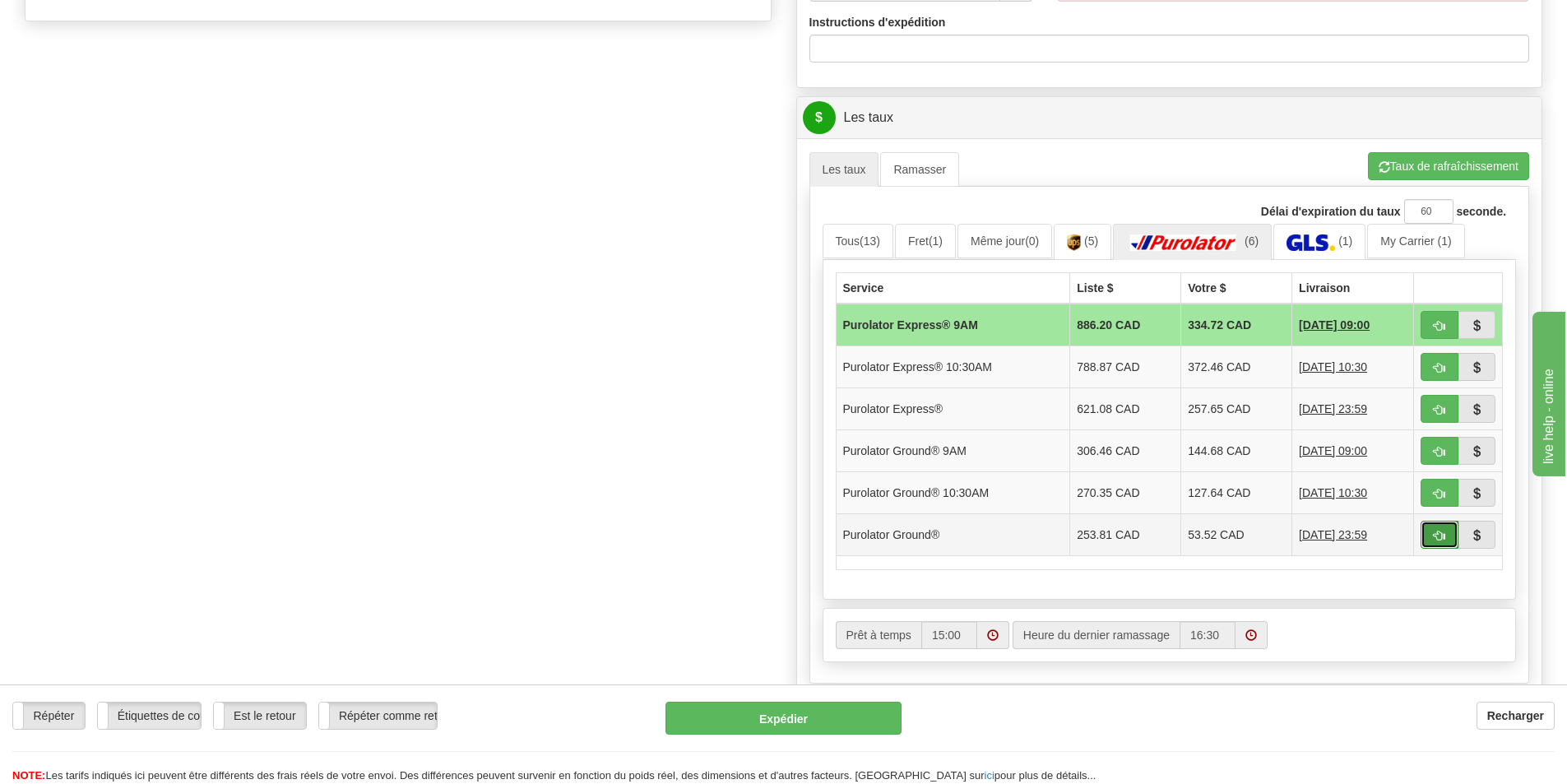
click at [1427, 538] on button "button" at bounding box center [1440, 534] width 38 height 28
type input "260"
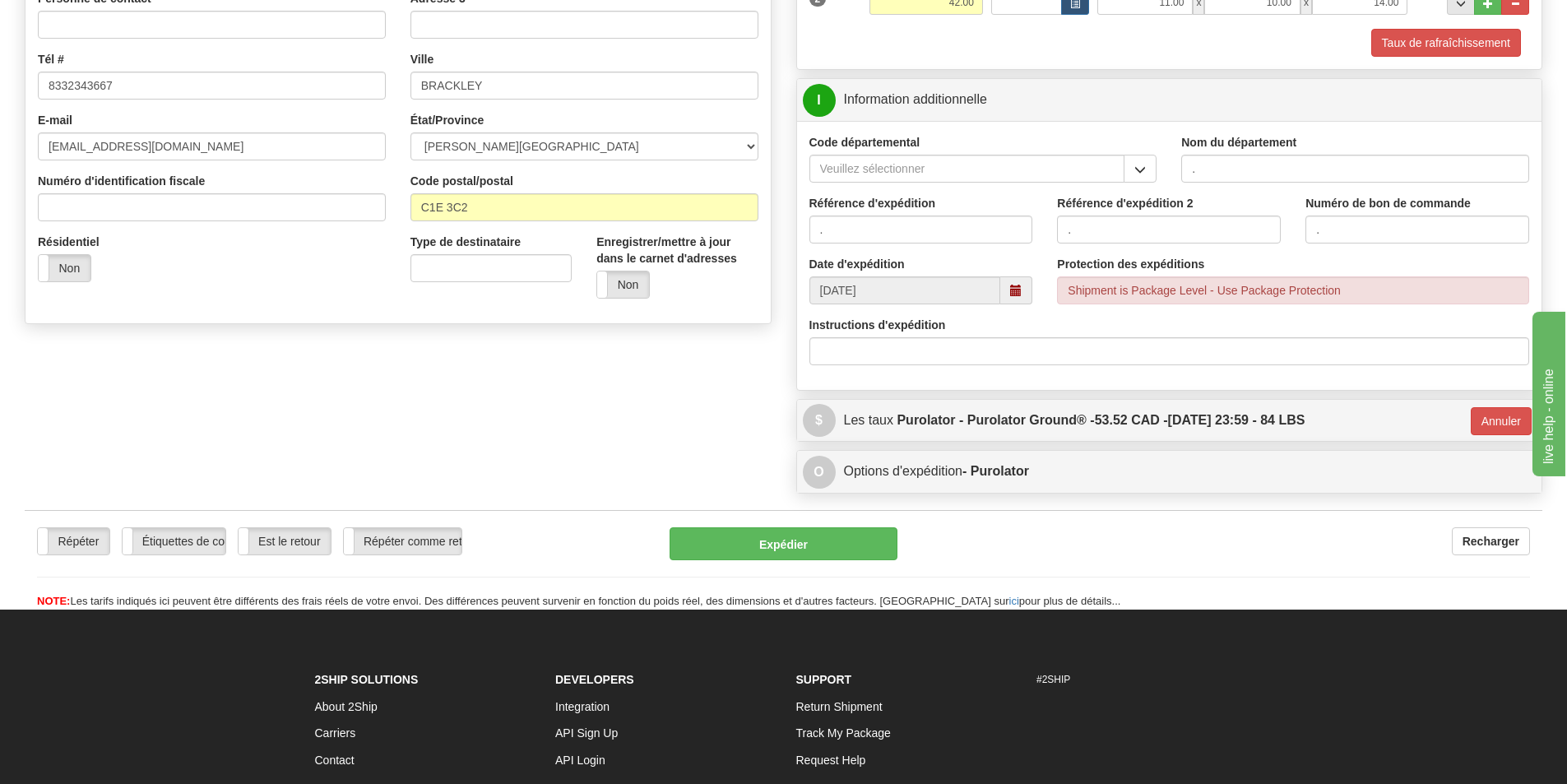
scroll to position [357, 0]
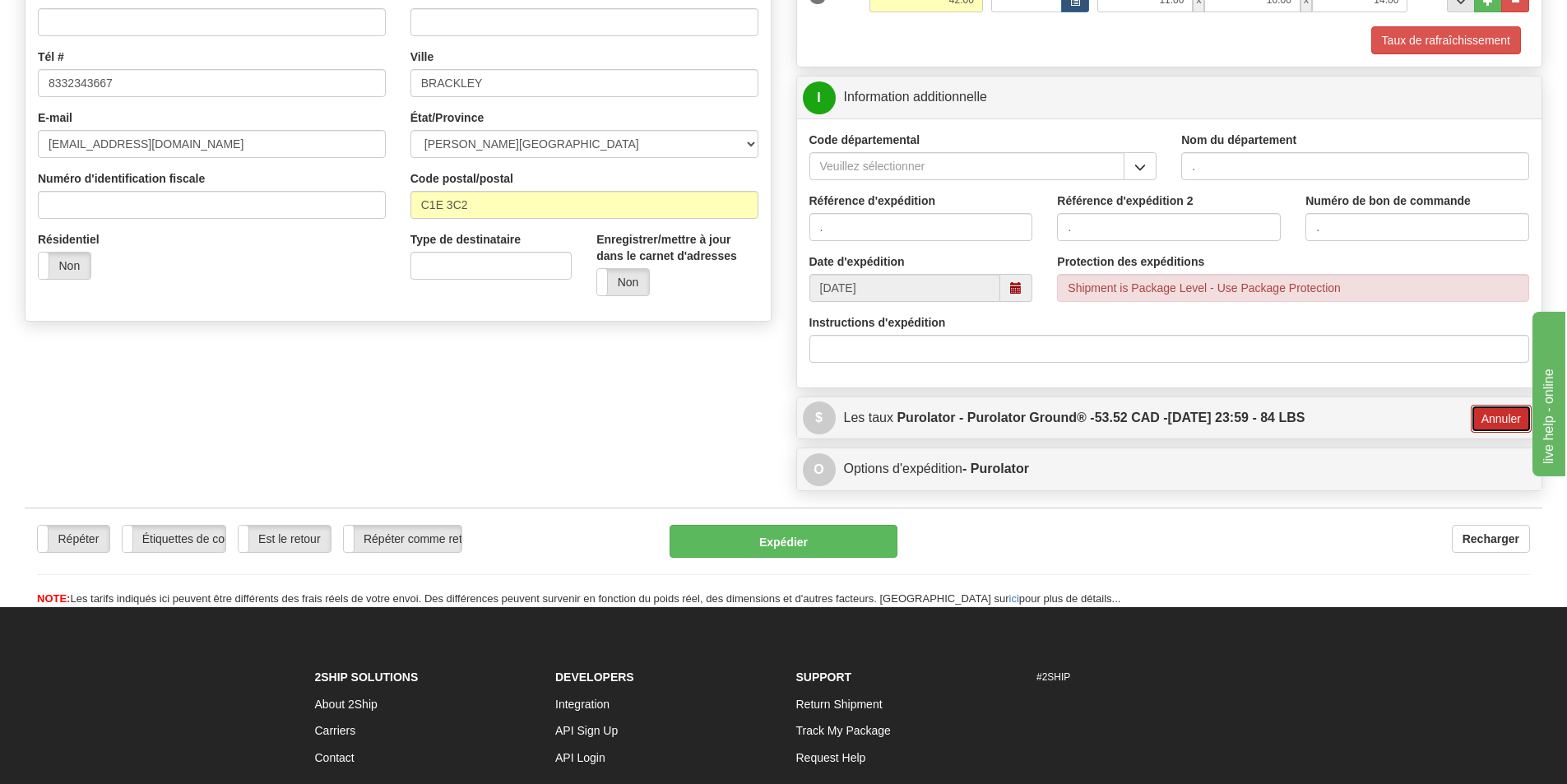
click at [1503, 419] on button "Annuler" at bounding box center [1501, 418] width 61 height 28
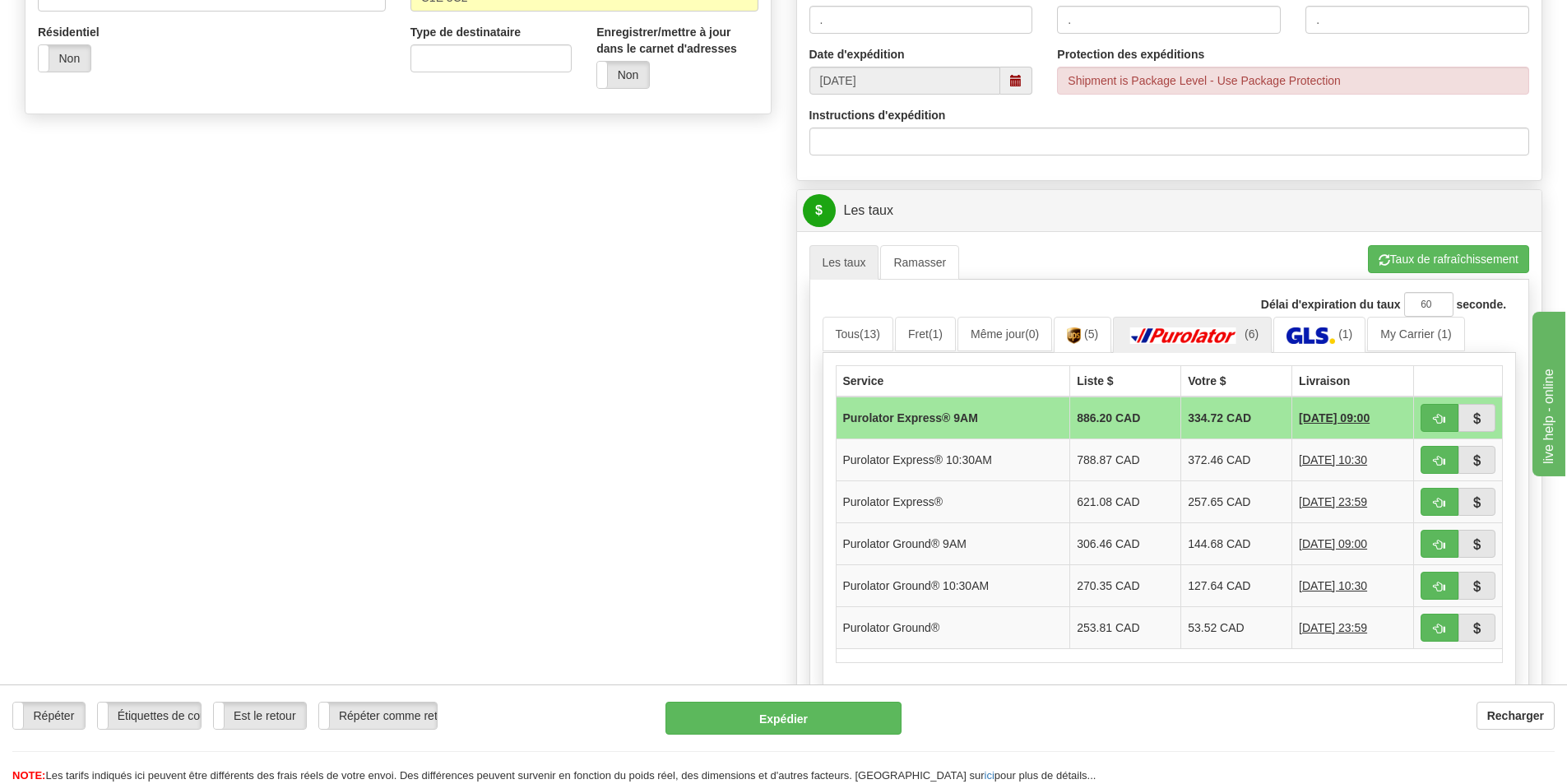
scroll to position [604, 0]
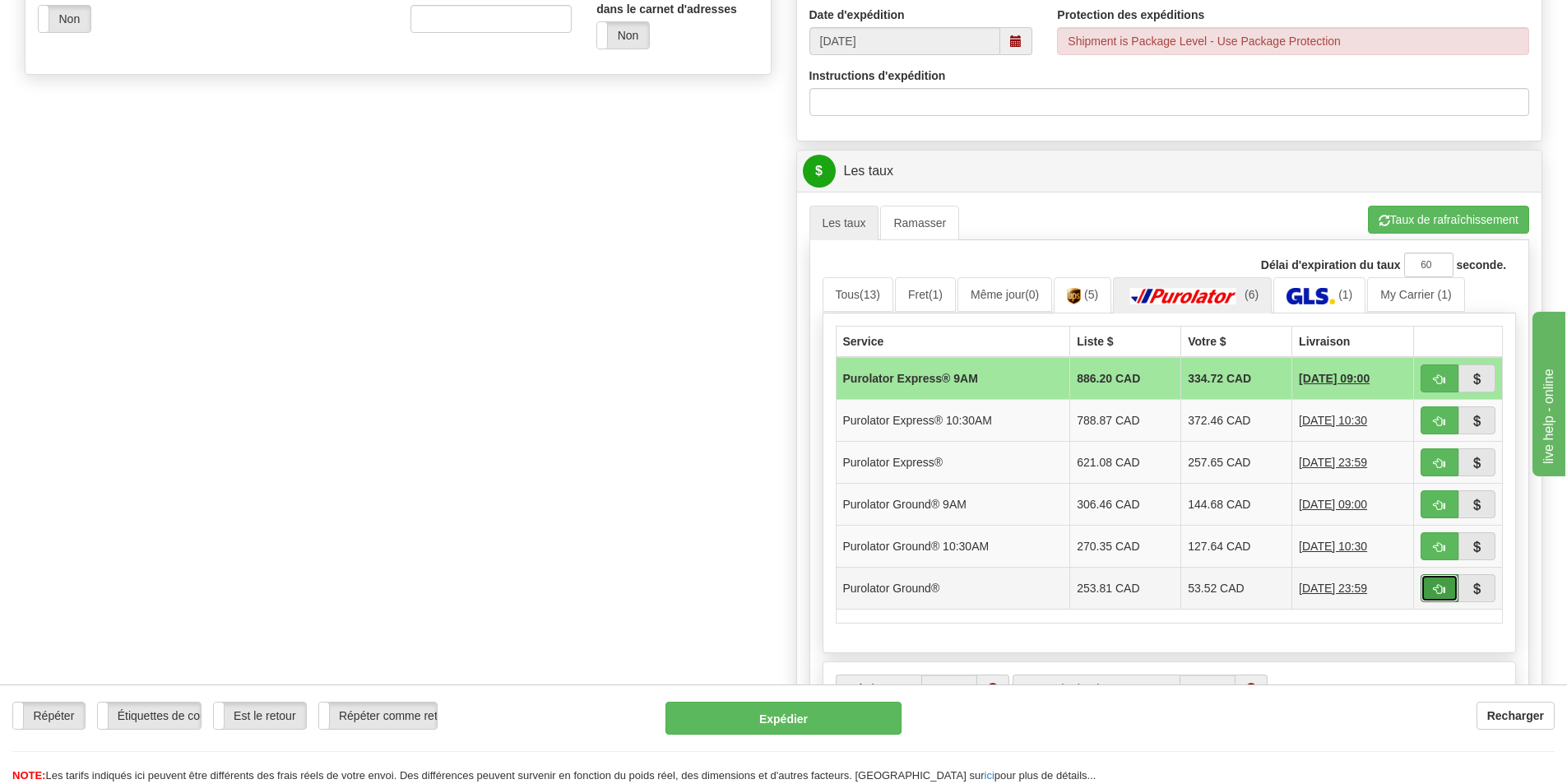
click at [1434, 584] on span "button" at bounding box center [1440, 589] width 12 height 11
type input "260"
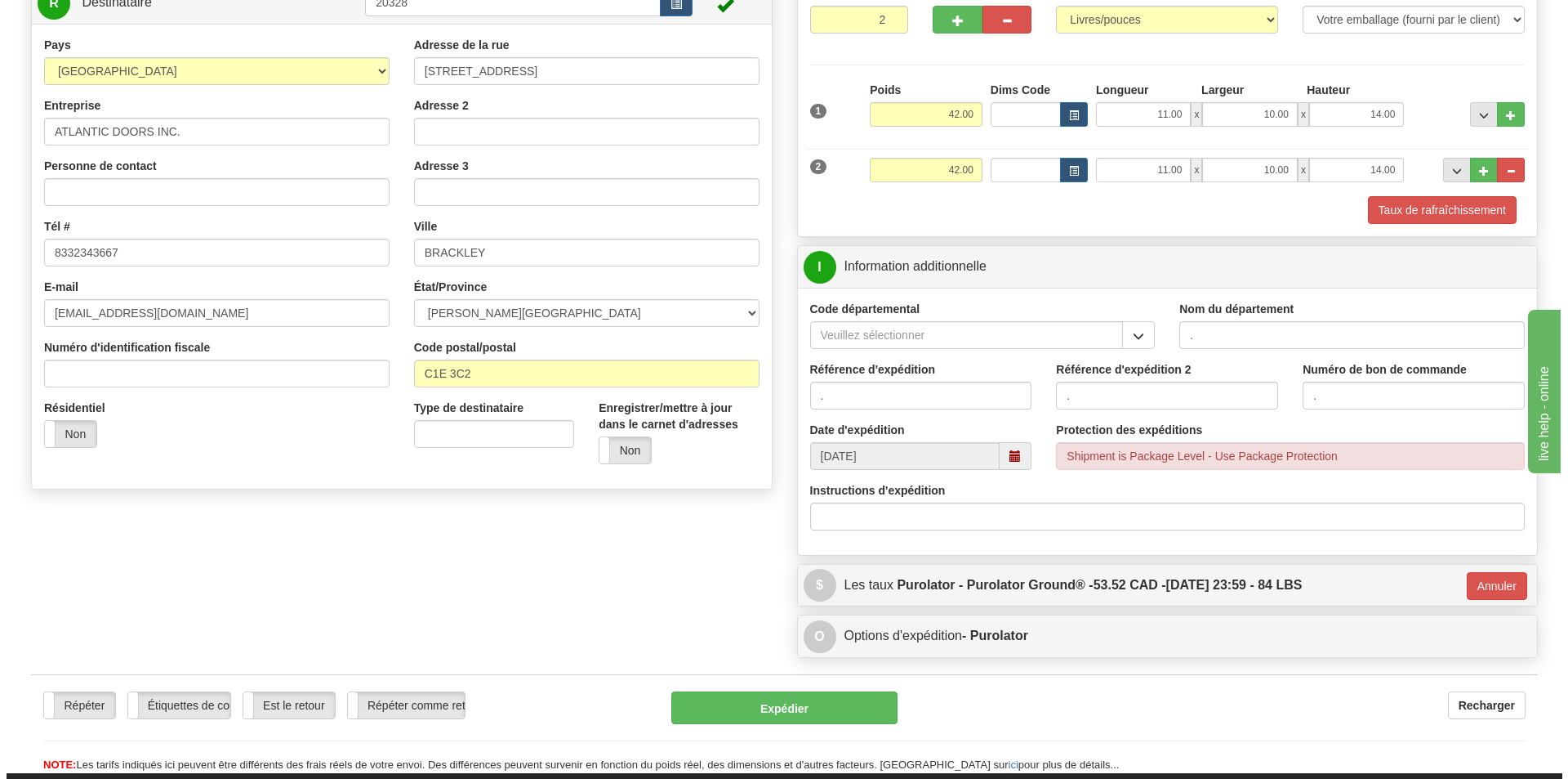
scroll to position [192, 0]
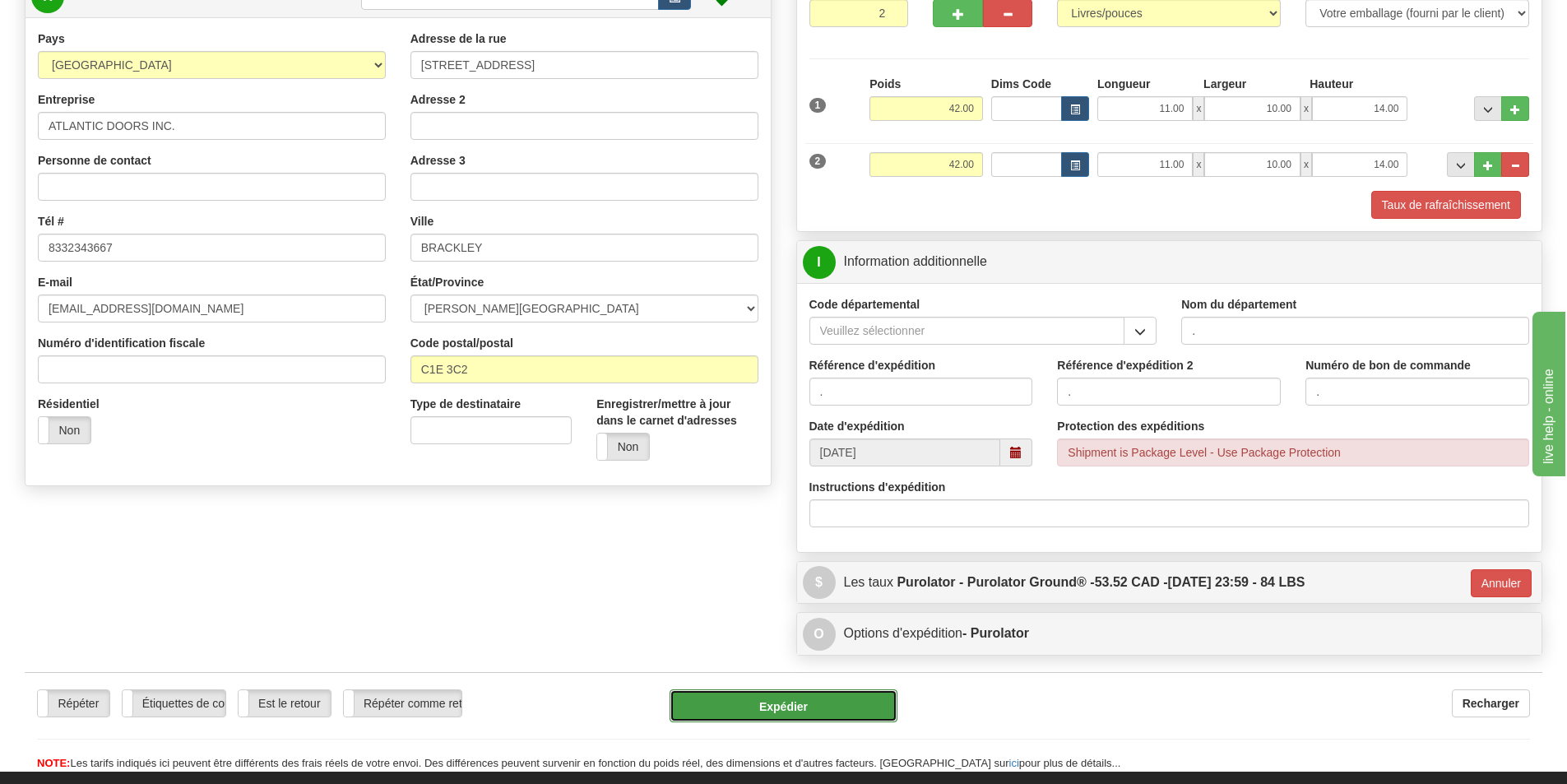
click at [851, 698] on button "Expédier" at bounding box center [784, 706] width 227 height 33
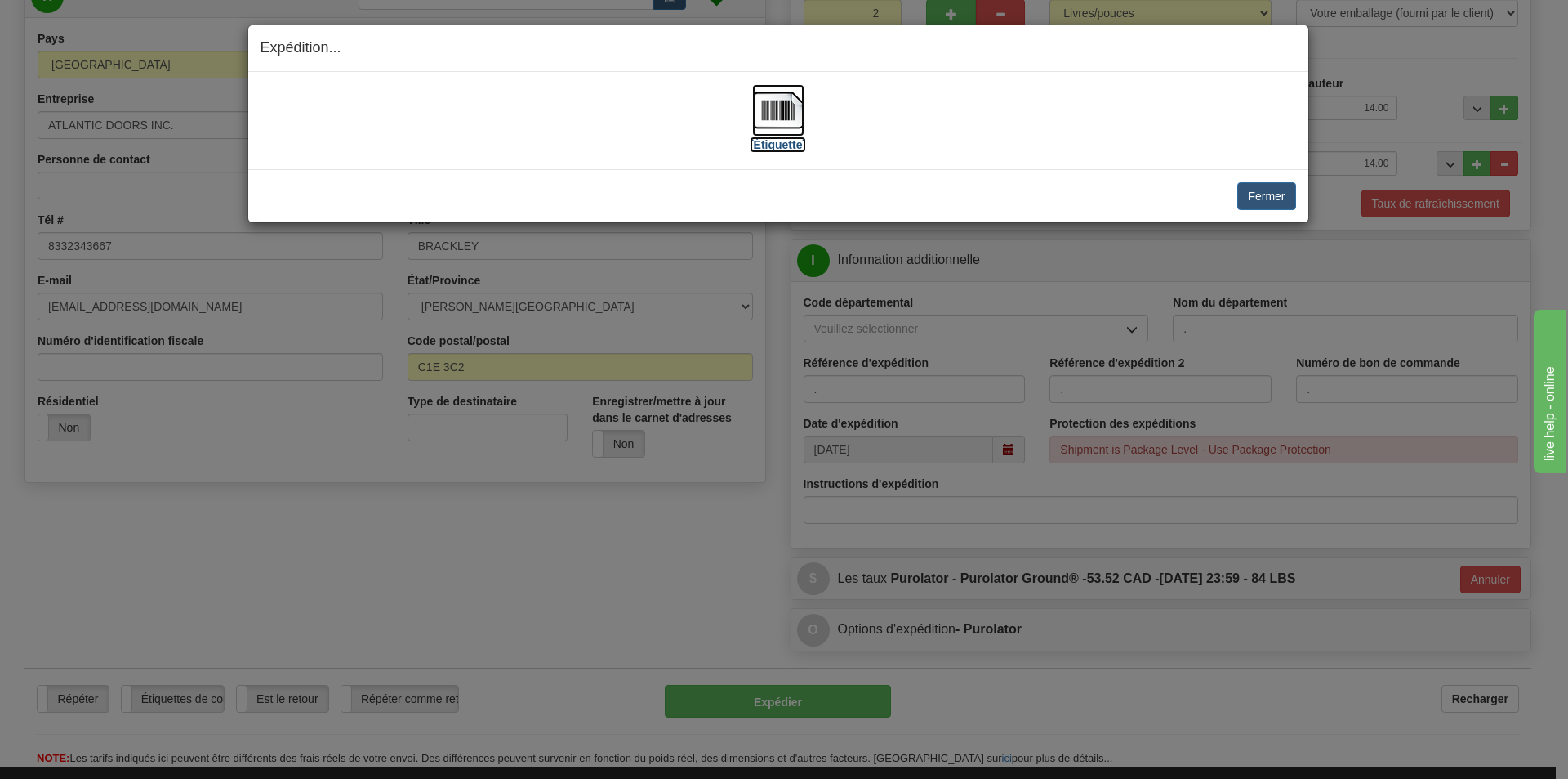
click at [761, 140] on label "[Étiquette]" at bounding box center [778, 145] width 56 height 16
click at [1272, 190] on button "Fermer" at bounding box center [1266, 196] width 58 height 28
